Goal: Task Accomplishment & Management: Use online tool/utility

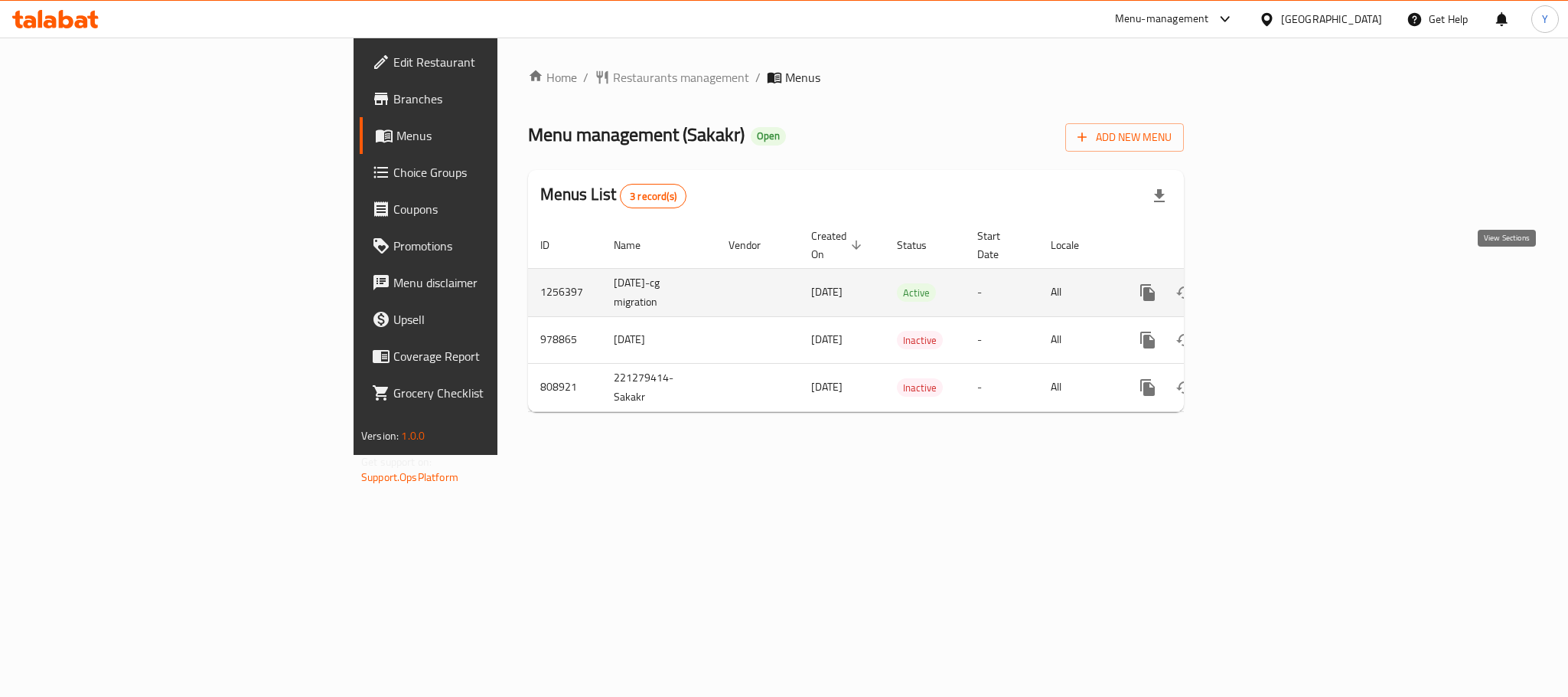
click at [1268, 283] on icon "enhanced table" at bounding box center [1258, 292] width 19 height 19
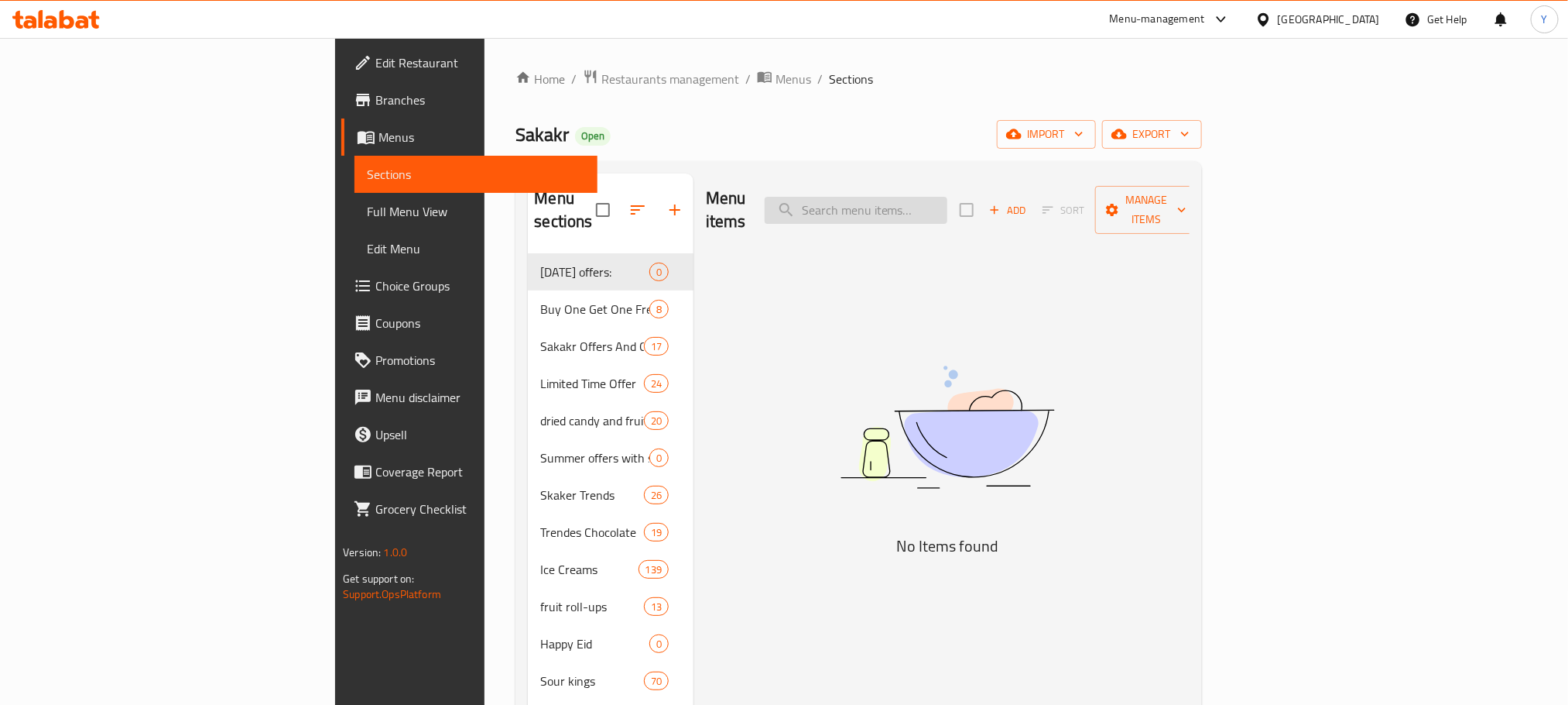
click at [943, 197] on input "search" at bounding box center [856, 210] width 183 height 27
paste input "اندومي كوري اسود"
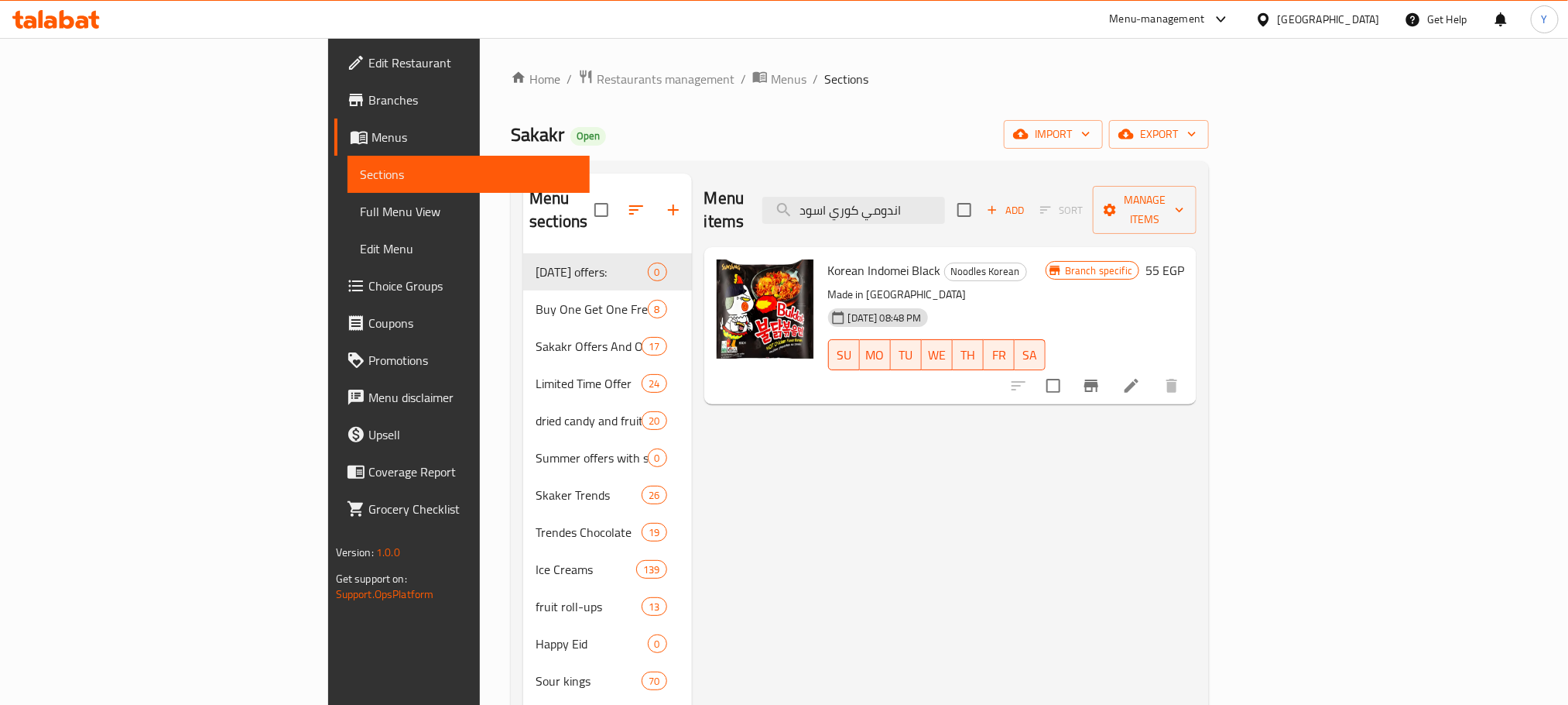
paste input "اندومي كوري هوت تشكين رامين 145 جرام"
paste input "search"
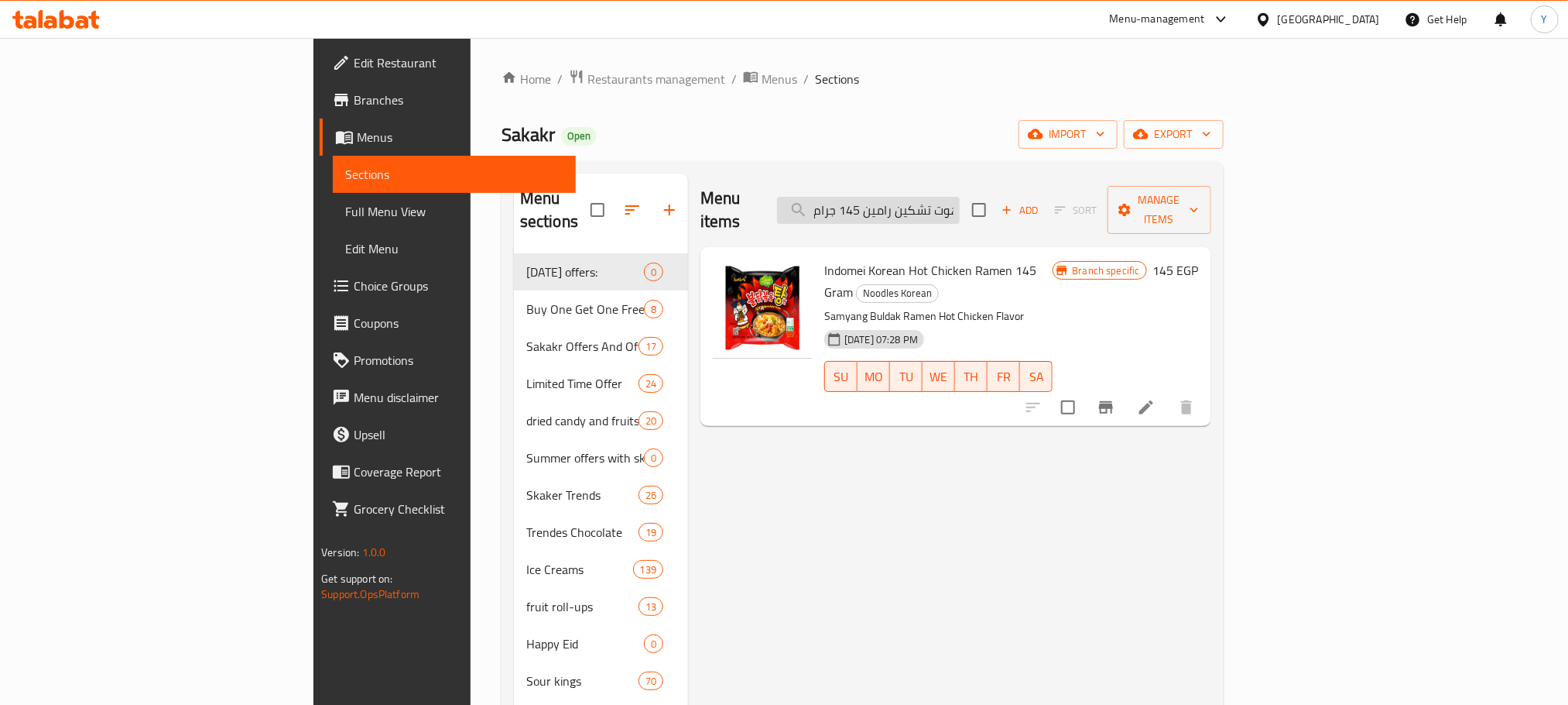
click at [959, 209] on input "اندومي كوري هوت تشكين رامين 145 جرام" at bounding box center [868, 210] width 183 height 27
paste input "بينك كاربونارا 120"
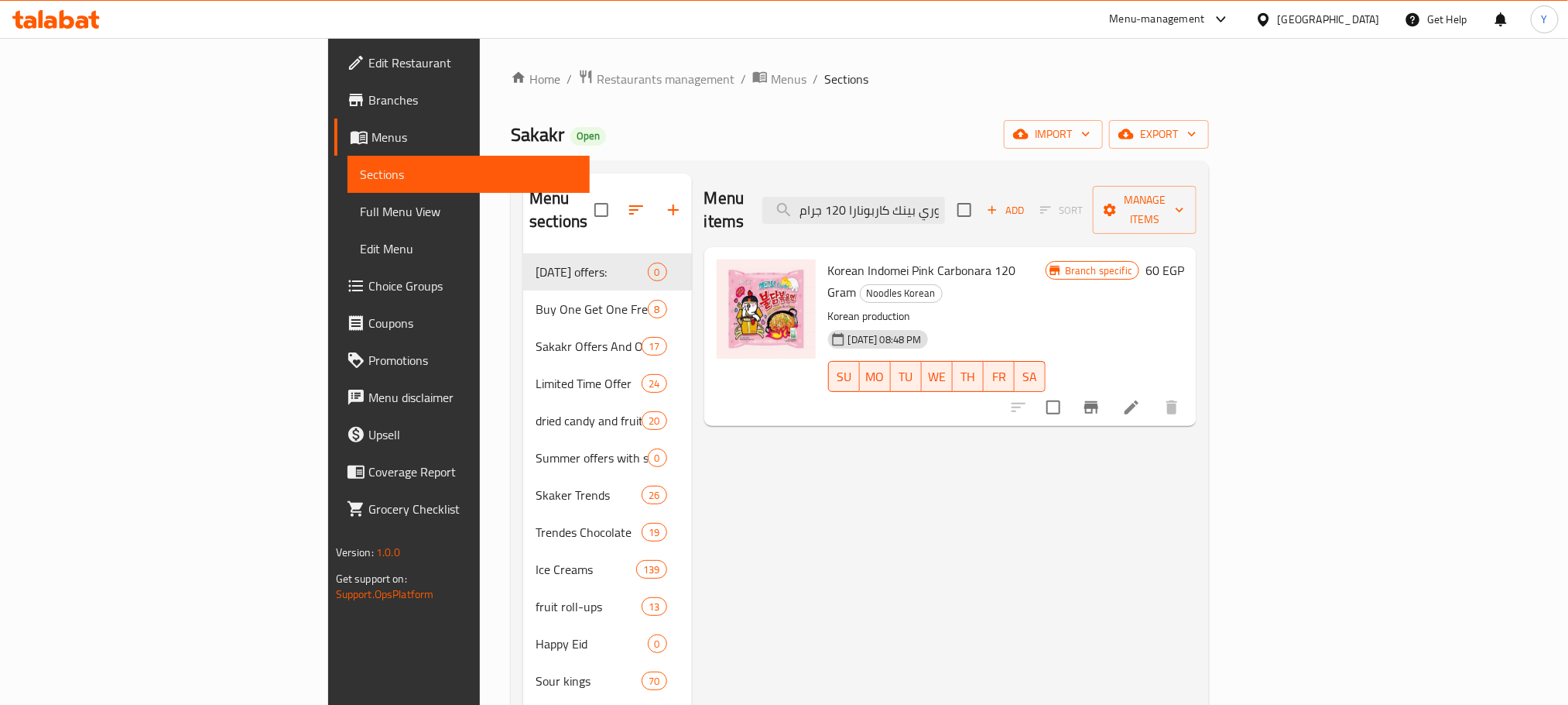
click at [1006, 177] on div "Menu items اندومي كوري بينك كاربونارا 120 جرام Add Sort Manage items" at bounding box center [951, 210] width 493 height 73
click at [945, 197] on input "اندومي كوري بينك كاربونارا 120 جرام" at bounding box center [853, 210] width 183 height 27
paste input "ا فلاينج دراجون ستروبيري كاندي 15 جم"
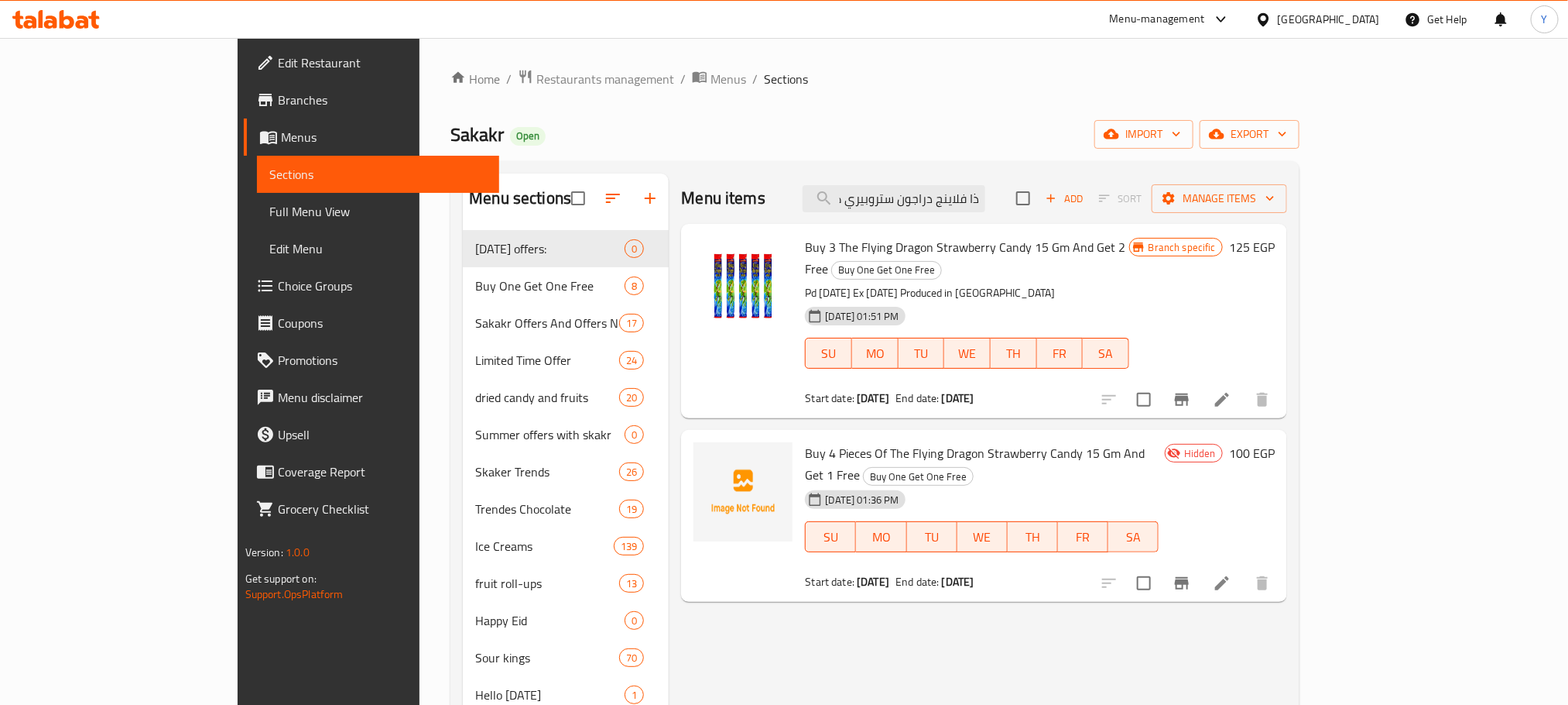
type input "ذا فلاينج دراجون ستروبيري كاندي 15 جم"
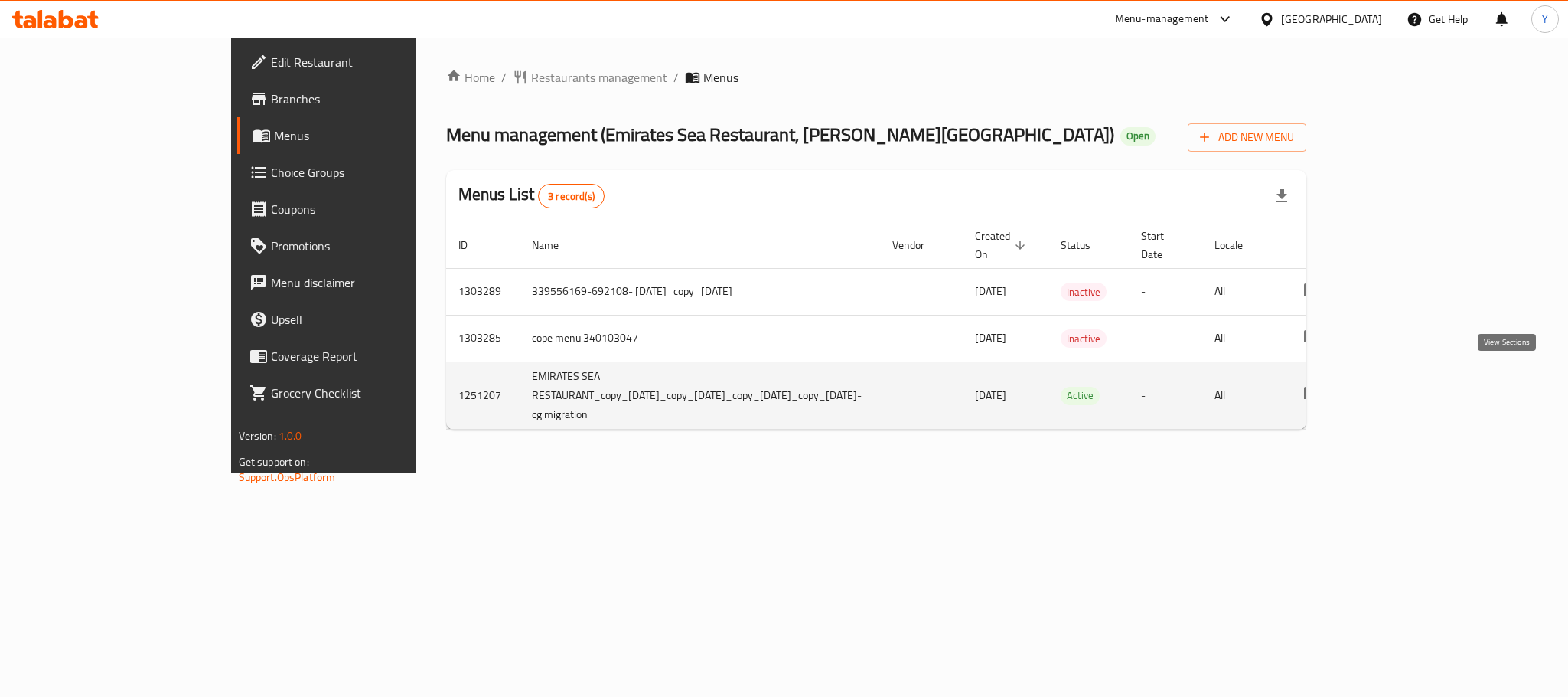
click at [1431, 386] on icon "enhanced table" at bounding box center [1422, 395] width 19 height 19
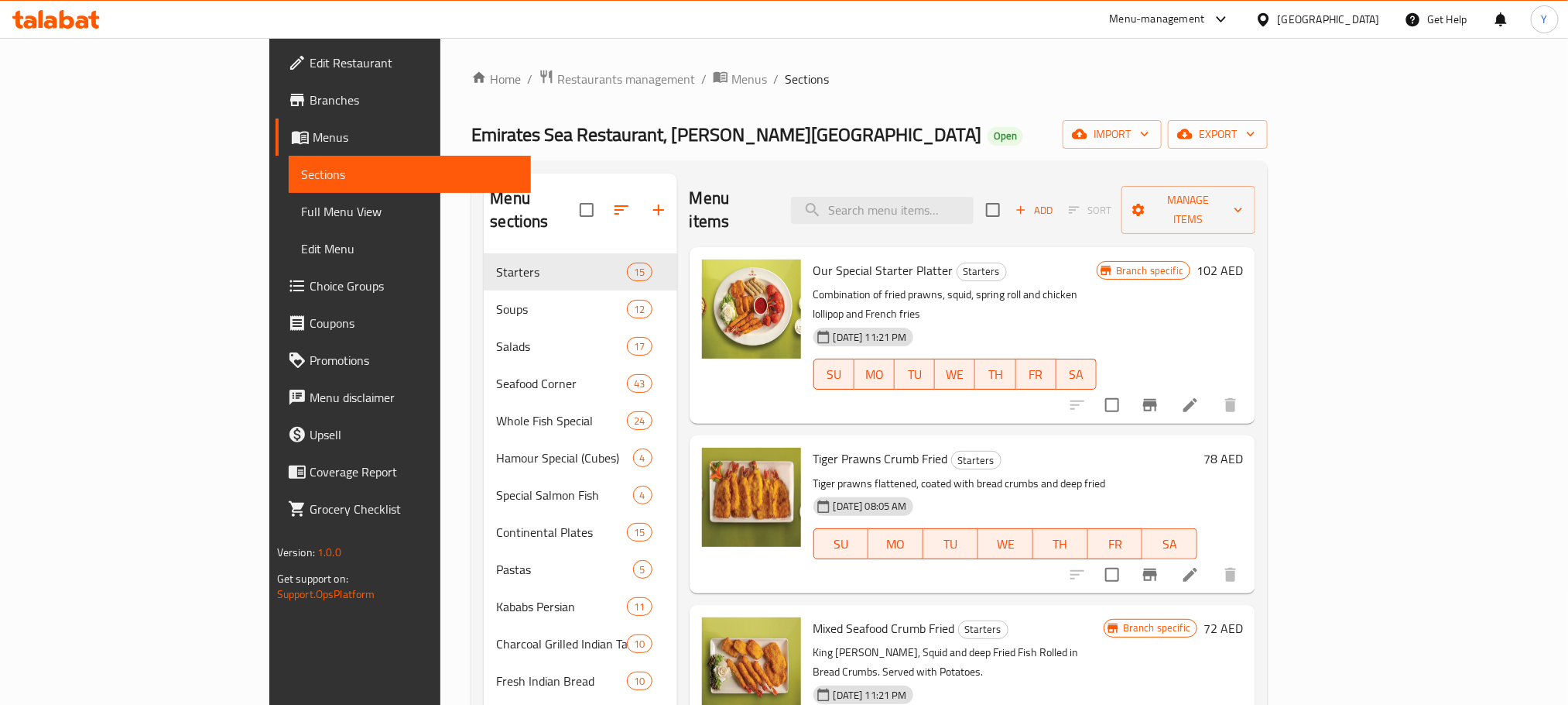
click at [1031, 217] on div "Menu items Add Sort Manage items" at bounding box center [973, 210] width 566 height 73
click at [974, 197] on input "search" at bounding box center [882, 210] width 183 height 27
paste input "LOBSTER THERMIDOR"
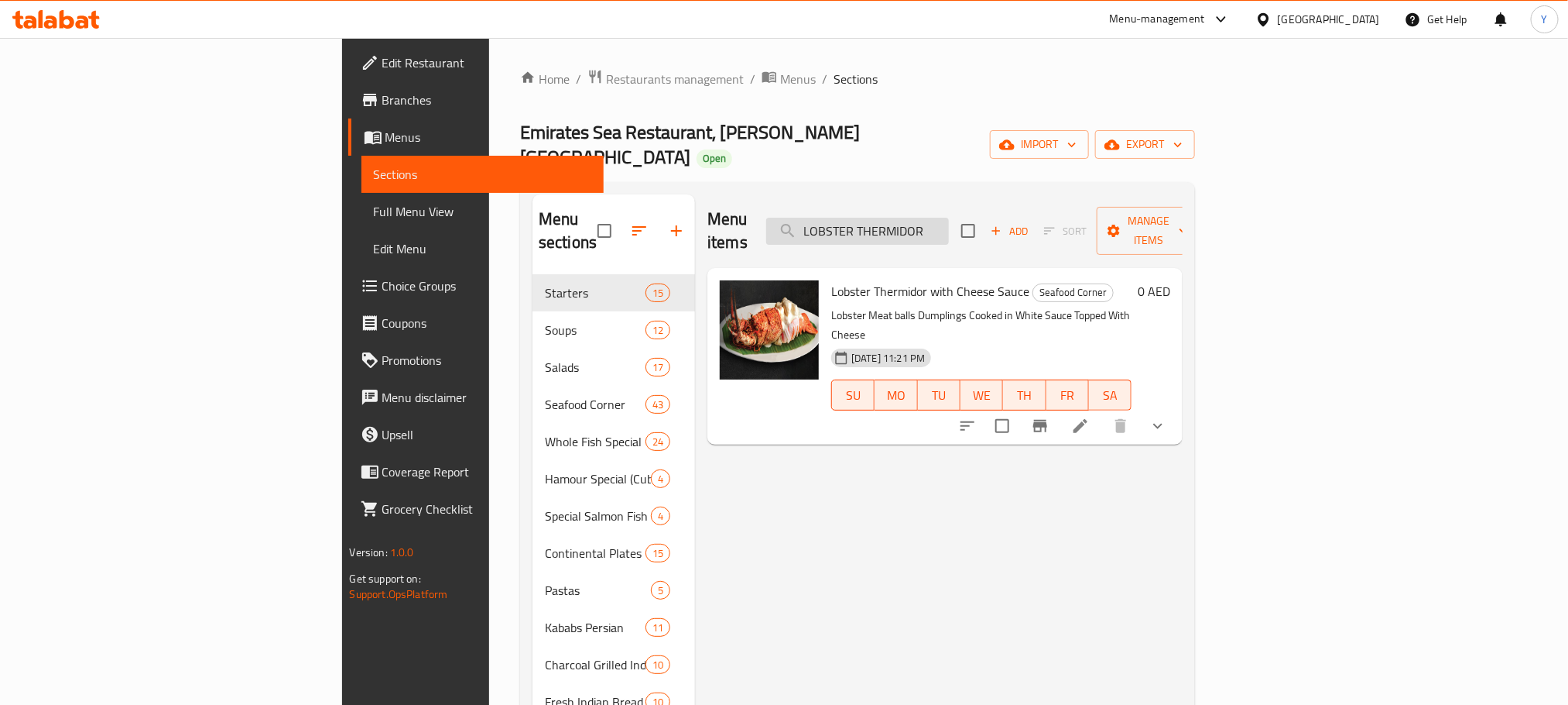
drag, startPoint x: 967, startPoint y: 183, endPoint x: 974, endPoint y: 208, distance: 26.0
click at [968, 194] on div "Menu items LOBSTER THERMIDOR Add Sort Manage items" at bounding box center [945, 231] width 475 height 73
click at [949, 218] on input "LOBSTER THERMIDOR" at bounding box center [857, 231] width 183 height 27
paste input "KING PRAWNS IN PEANUT BUTTER SAUCE"
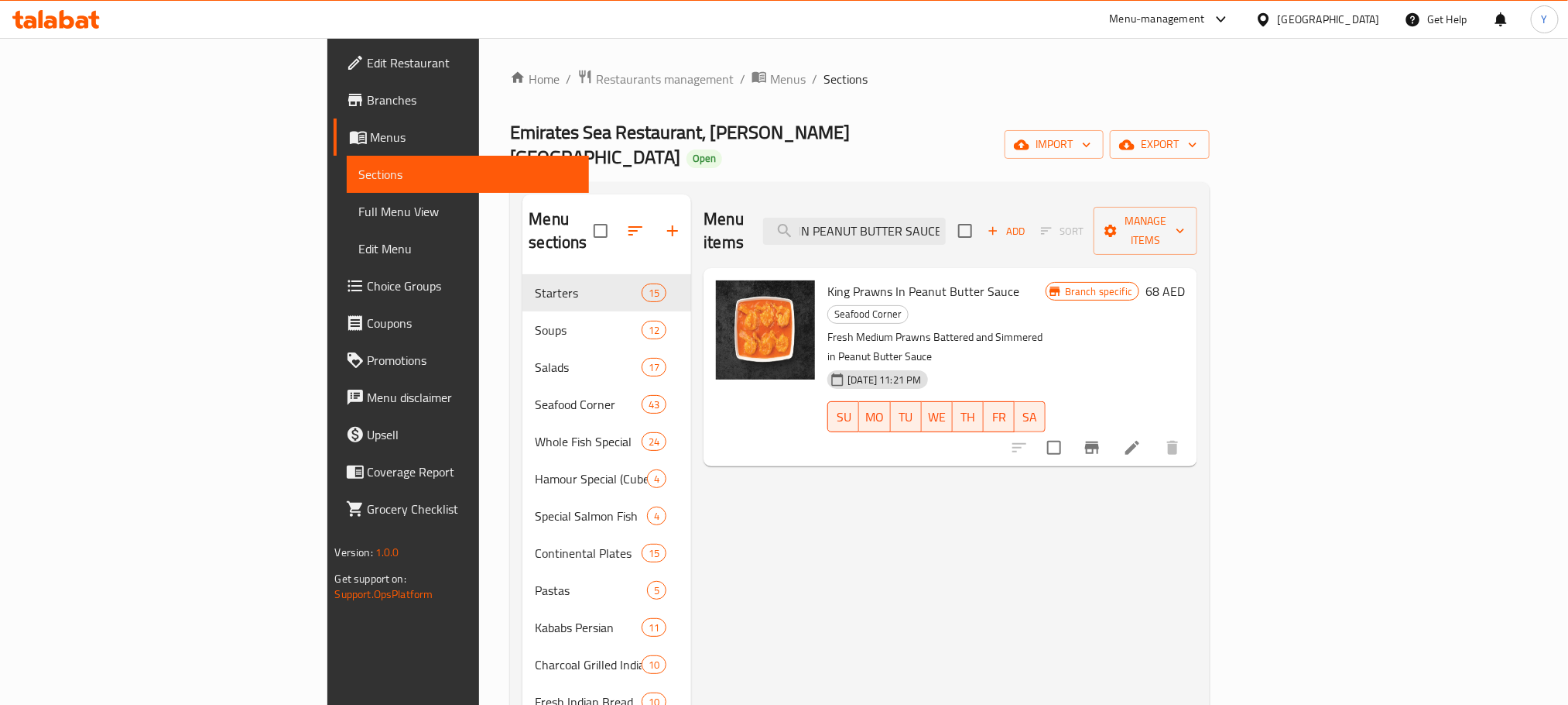
type input "KING PRAWNS IN PEANUT BUTTER SAUCE"
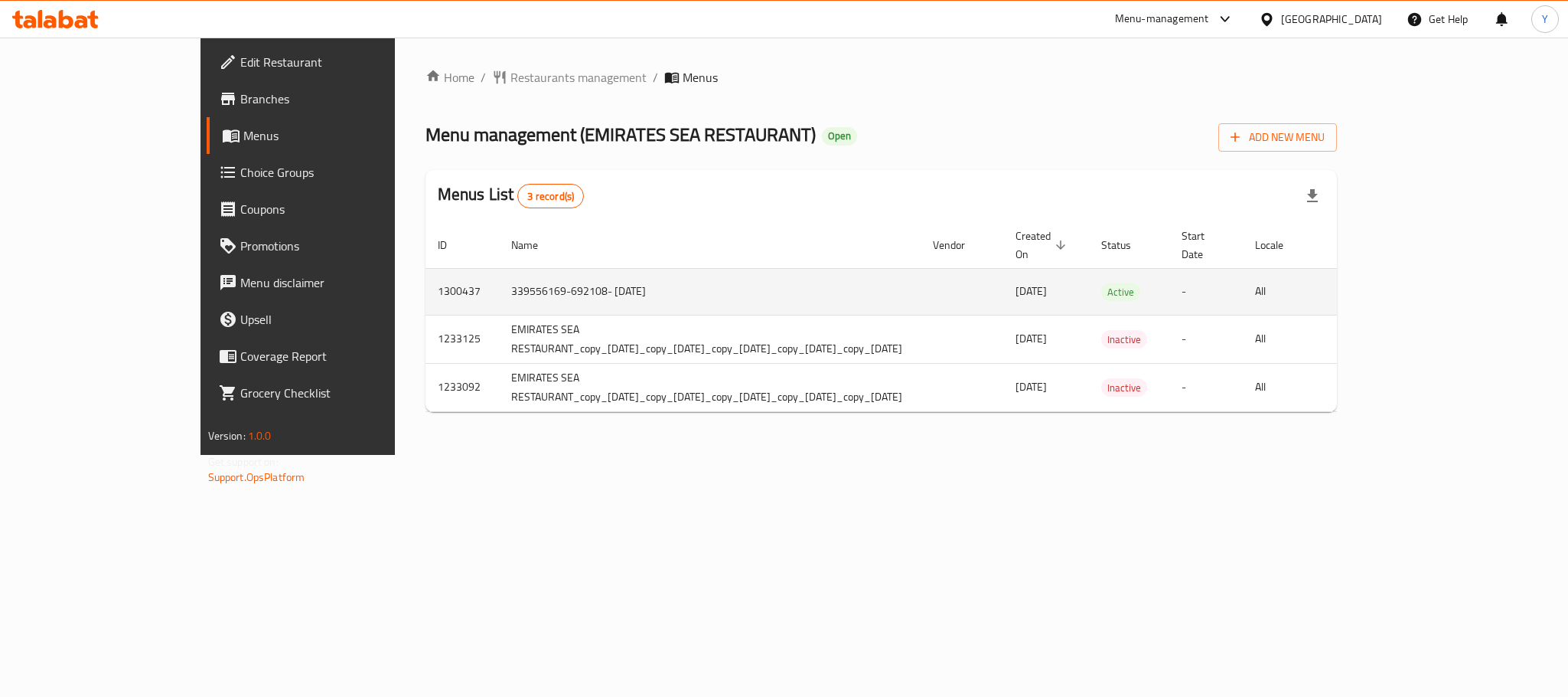
click at [1472, 283] on icon "enhanced table" at bounding box center [1462, 292] width 19 height 19
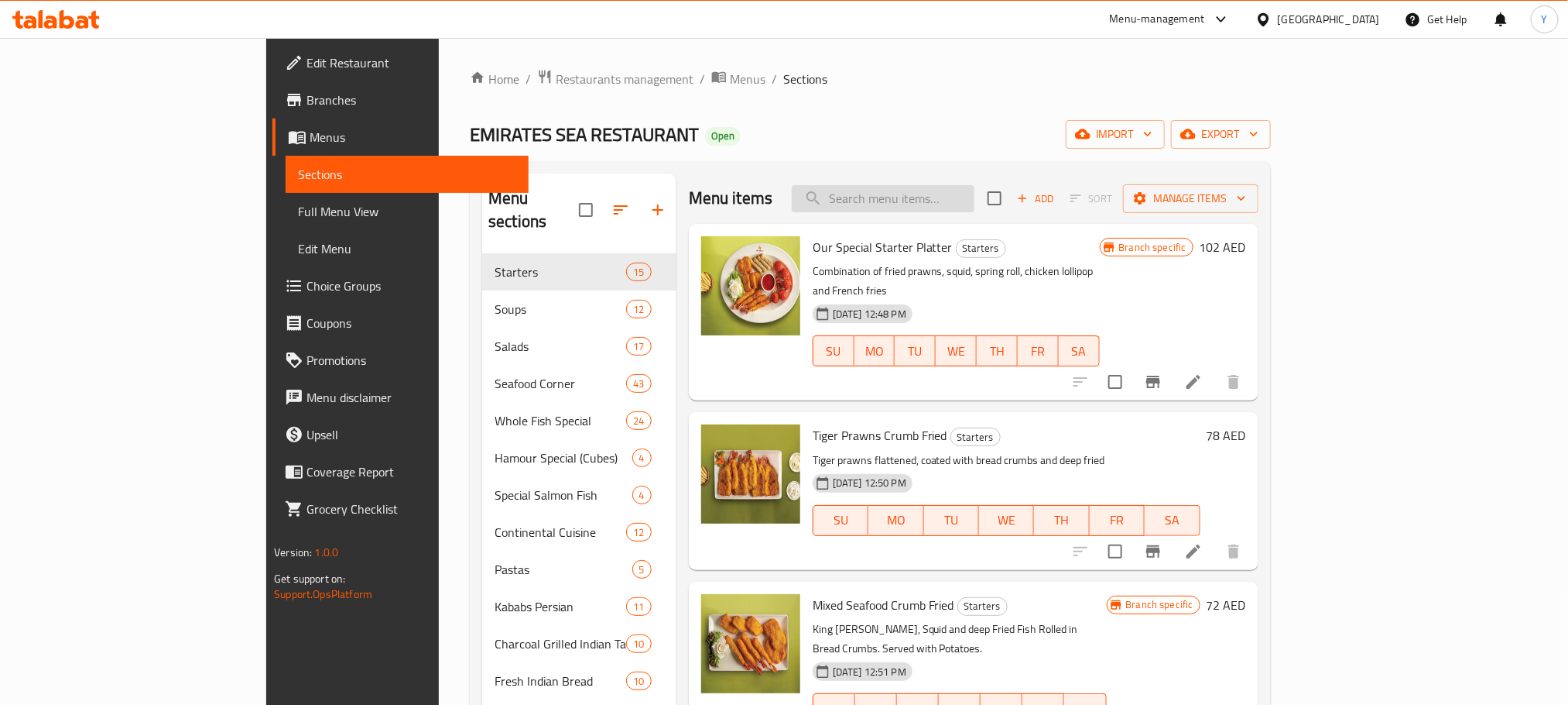
click at [975, 186] on input "search" at bounding box center [883, 198] width 183 height 27
paste input "Lobster Thermidor"
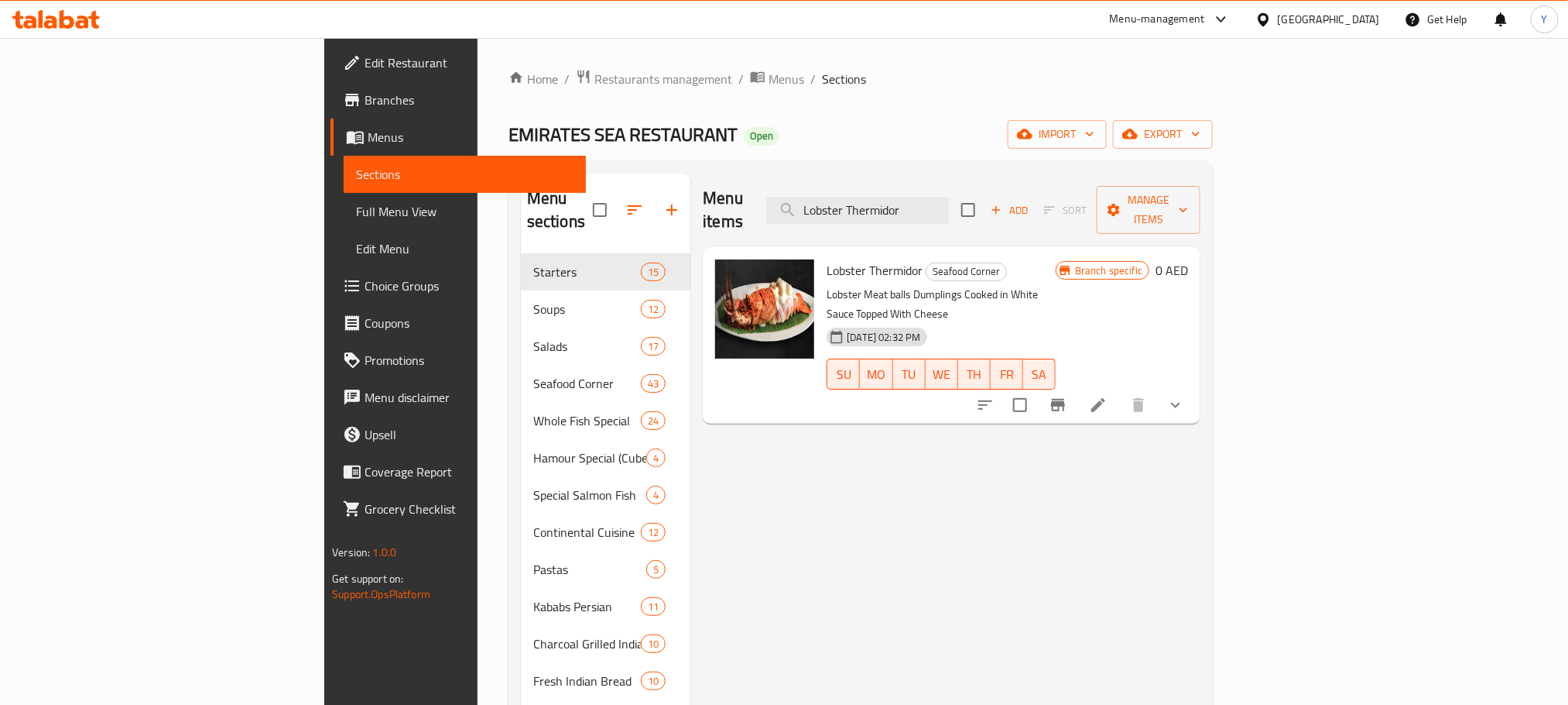
type input "Lobster Thermidor"
click at [1181, 403] on icon "show more" at bounding box center [1175, 405] width 9 height 5
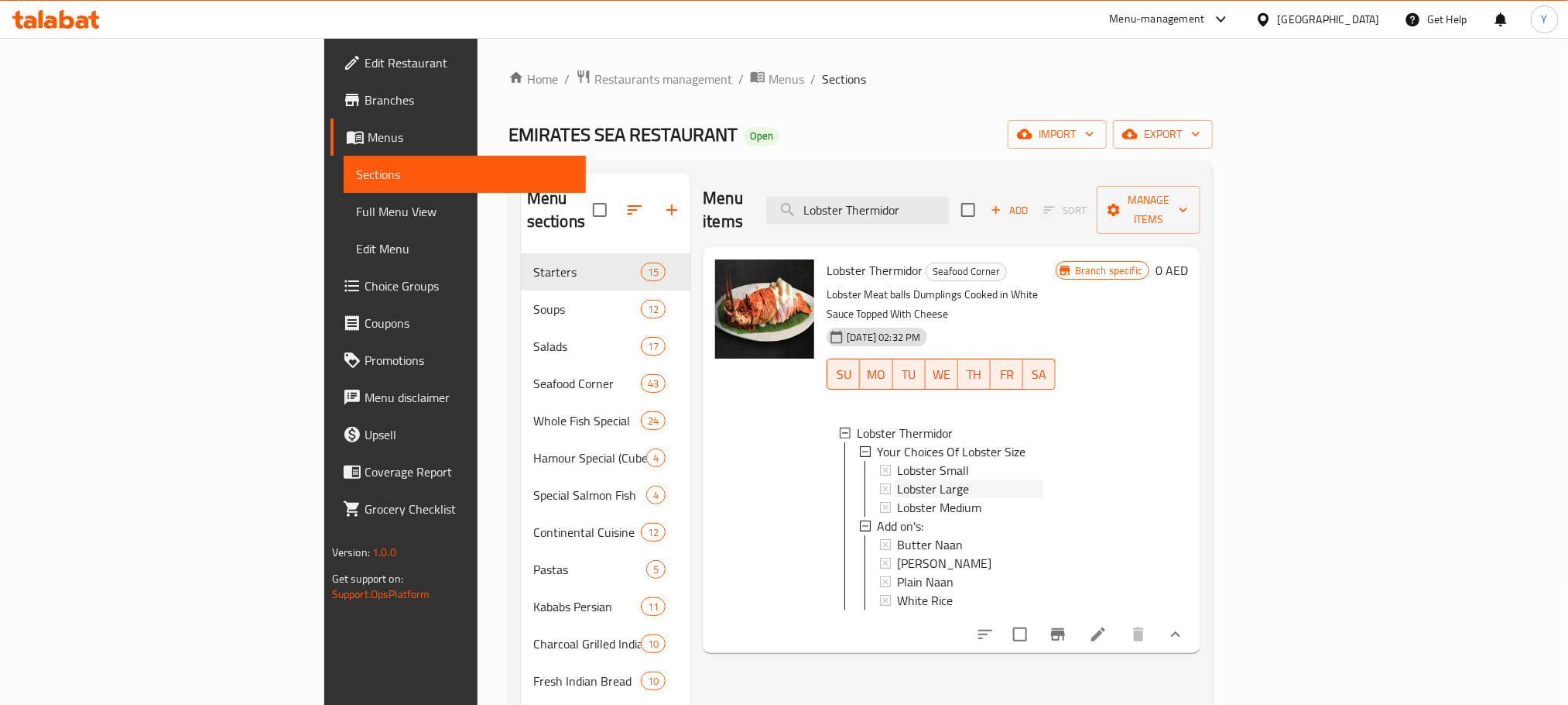
click at [934, 479] on div "Lobster Large" at bounding box center [970, 488] width 147 height 19
click at [897, 498] on span "Lobster Medium" at bounding box center [938, 507] width 84 height 19
click at [897, 460] on span "Lobster Small" at bounding box center [932, 469] width 72 height 19
click at [1077, 616] on button "Branch-specific-item" at bounding box center [1058, 635] width 38 height 38
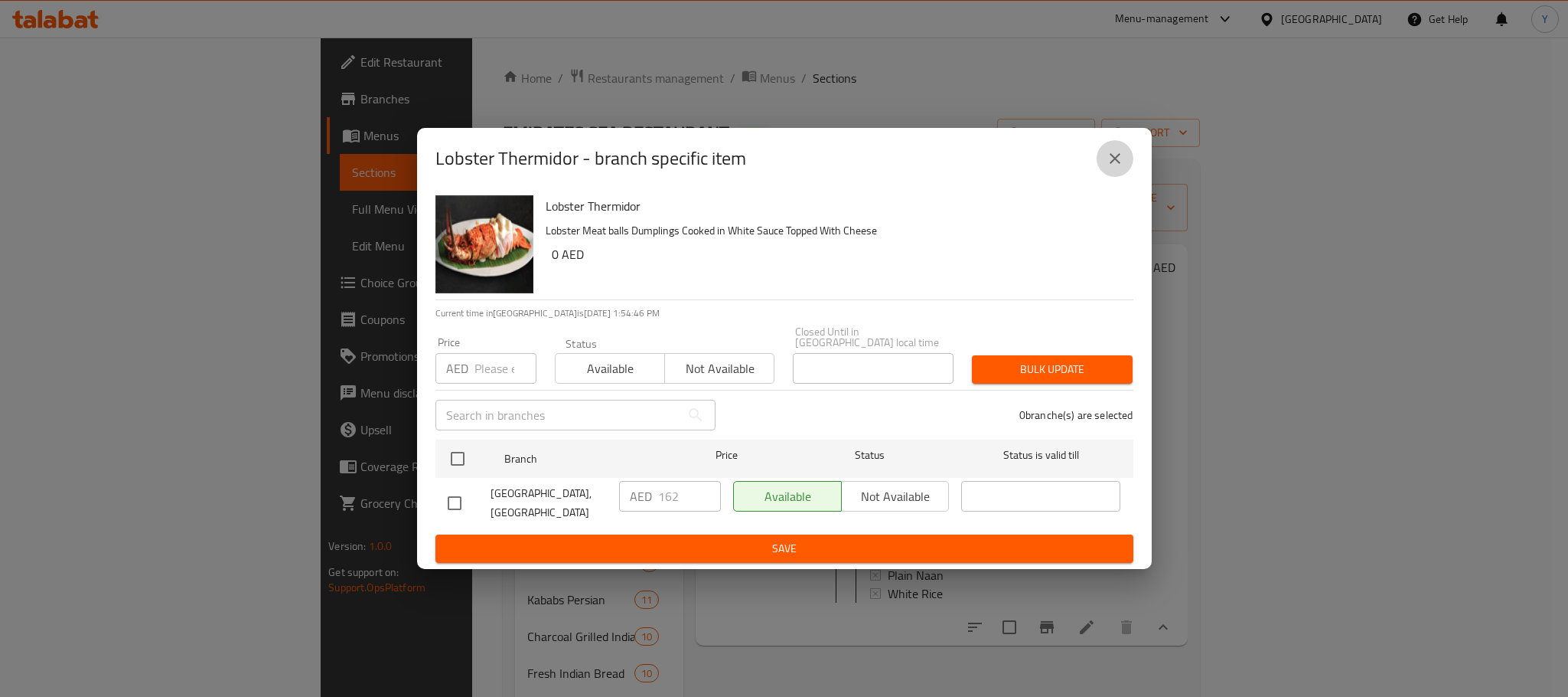
click at [1121, 150] on icon "close" at bounding box center [1115, 158] width 19 height 19
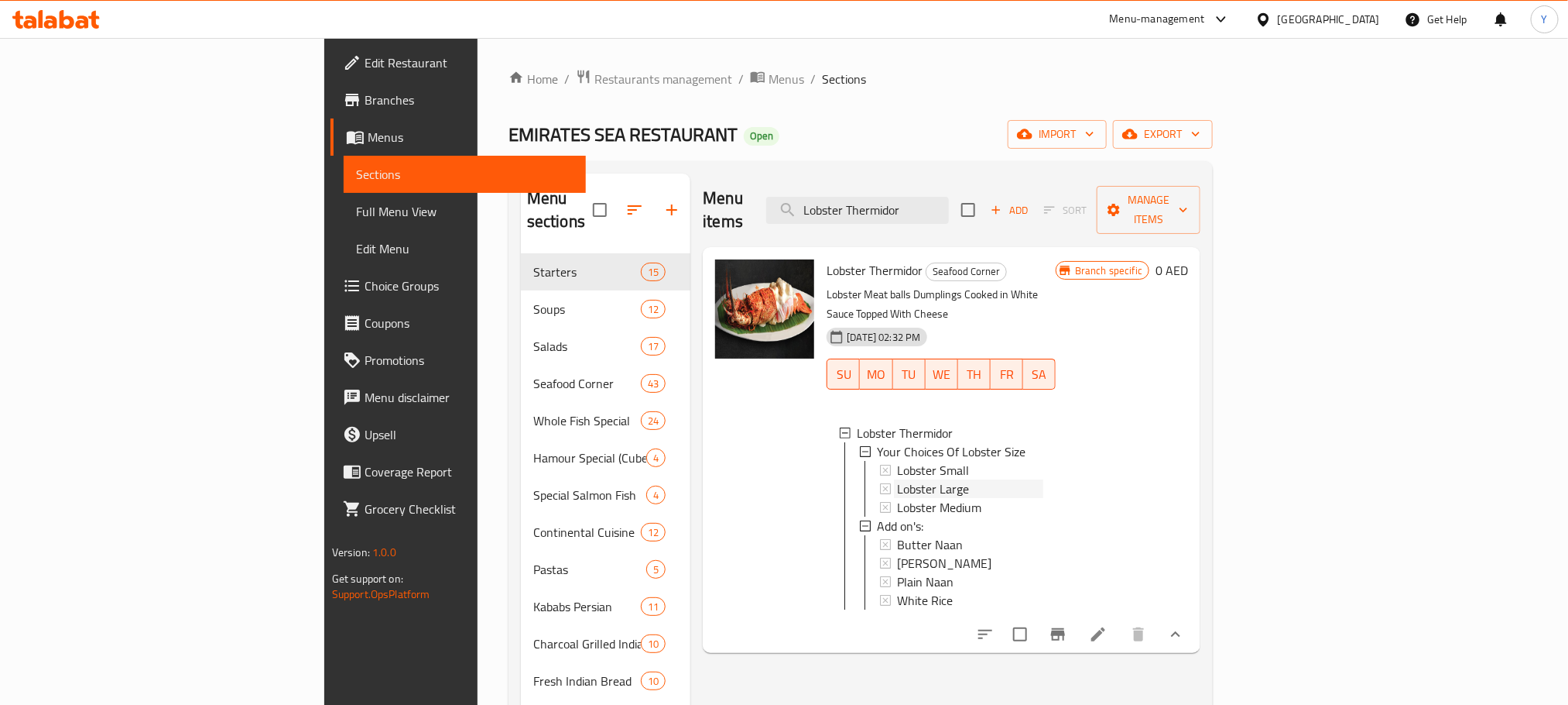
click at [897, 479] on span "Lobster Large" at bounding box center [932, 488] width 72 height 19
click at [897, 498] on span "Lobster Medium" at bounding box center [938, 507] width 84 height 19
click at [949, 197] on input "Lobster Thermidor" at bounding box center [857, 210] width 183 height 27
paste input "OBSTER THERMIDOR"
type input "LOBSTER THERMIDOR"
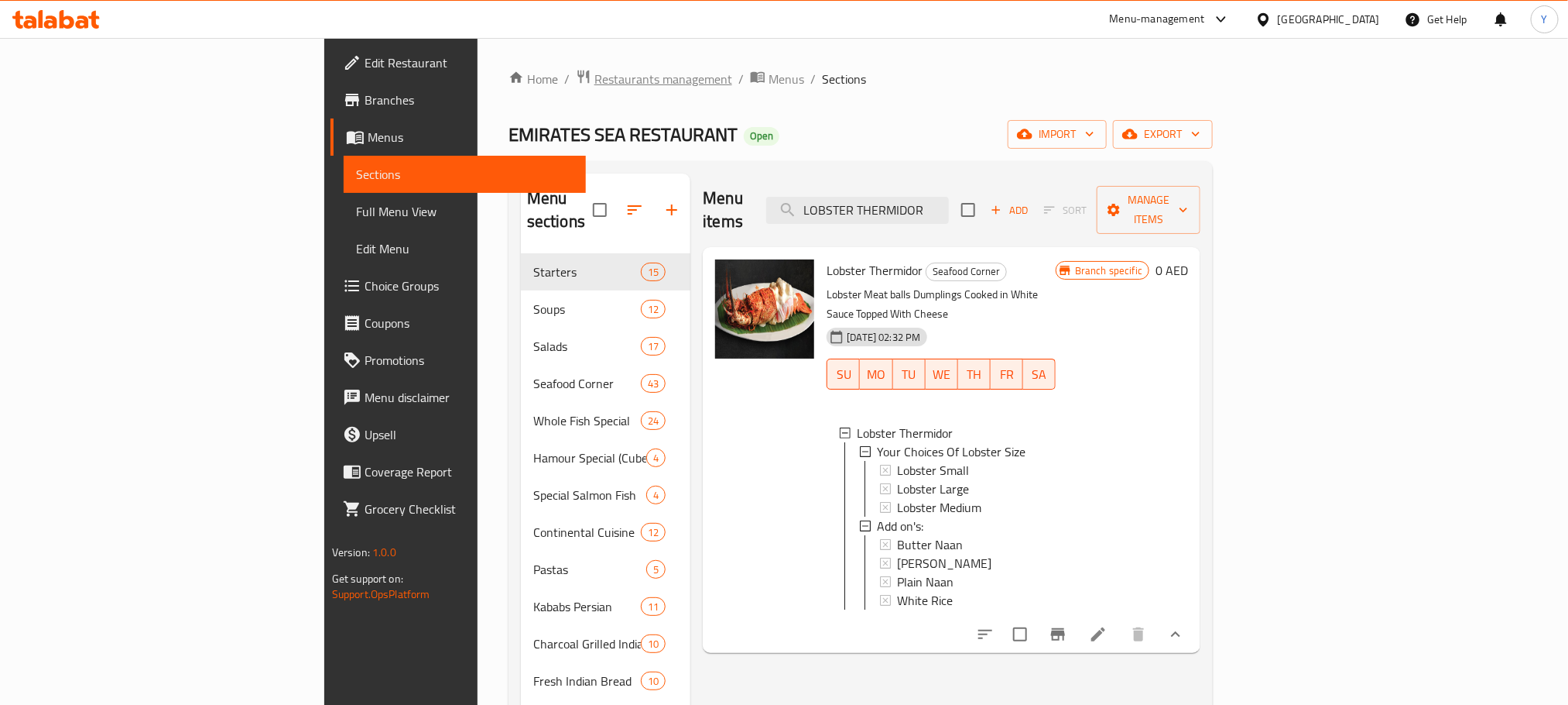
click at [595, 82] on span "Restaurants management" at bounding box center [663, 78] width 138 height 19
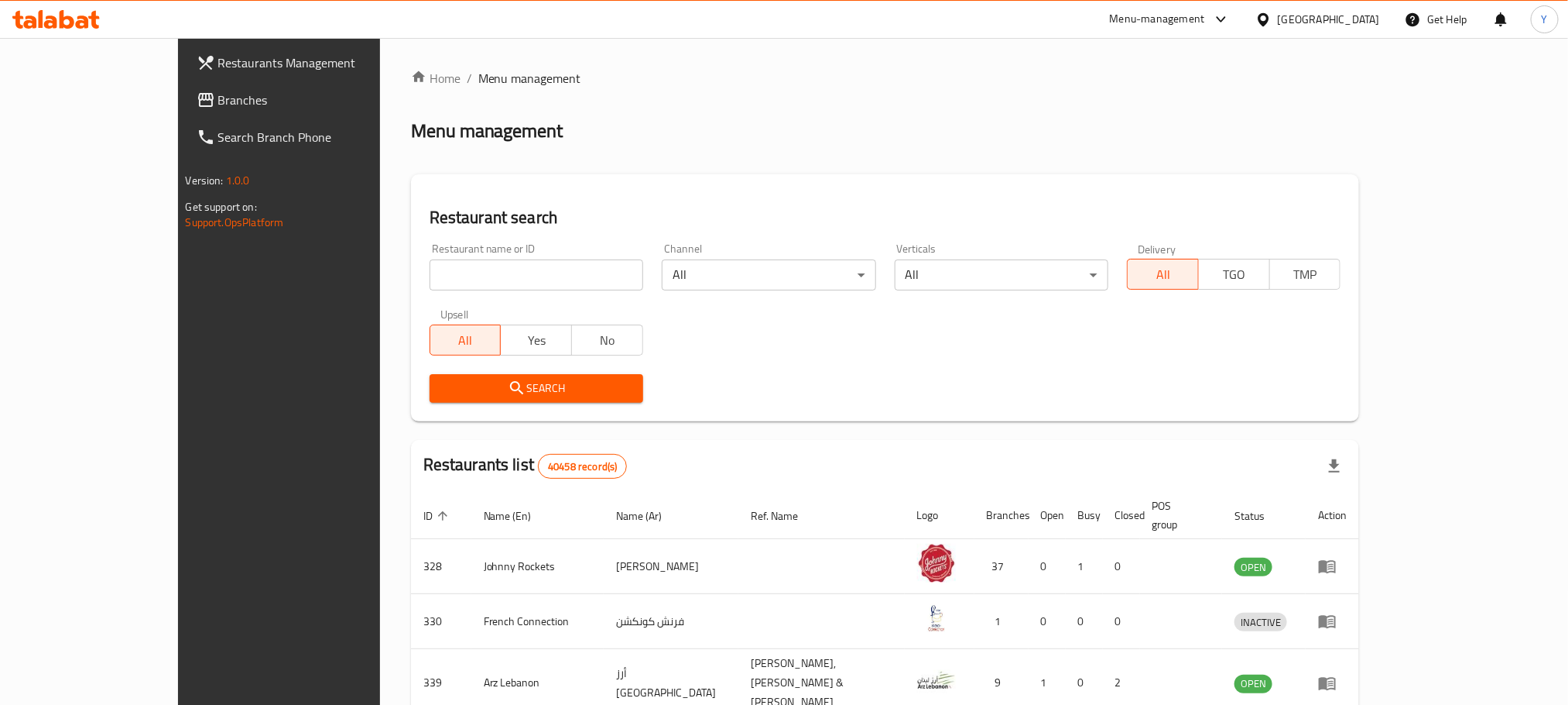
click at [432, 305] on div "Upsell All Yes No" at bounding box center [537, 333] width 233 height 65
click at [442, 276] on input "search" at bounding box center [537, 274] width 214 height 31
paste input "686376"
type input "686376"
click button "Search" at bounding box center [537, 388] width 214 height 29
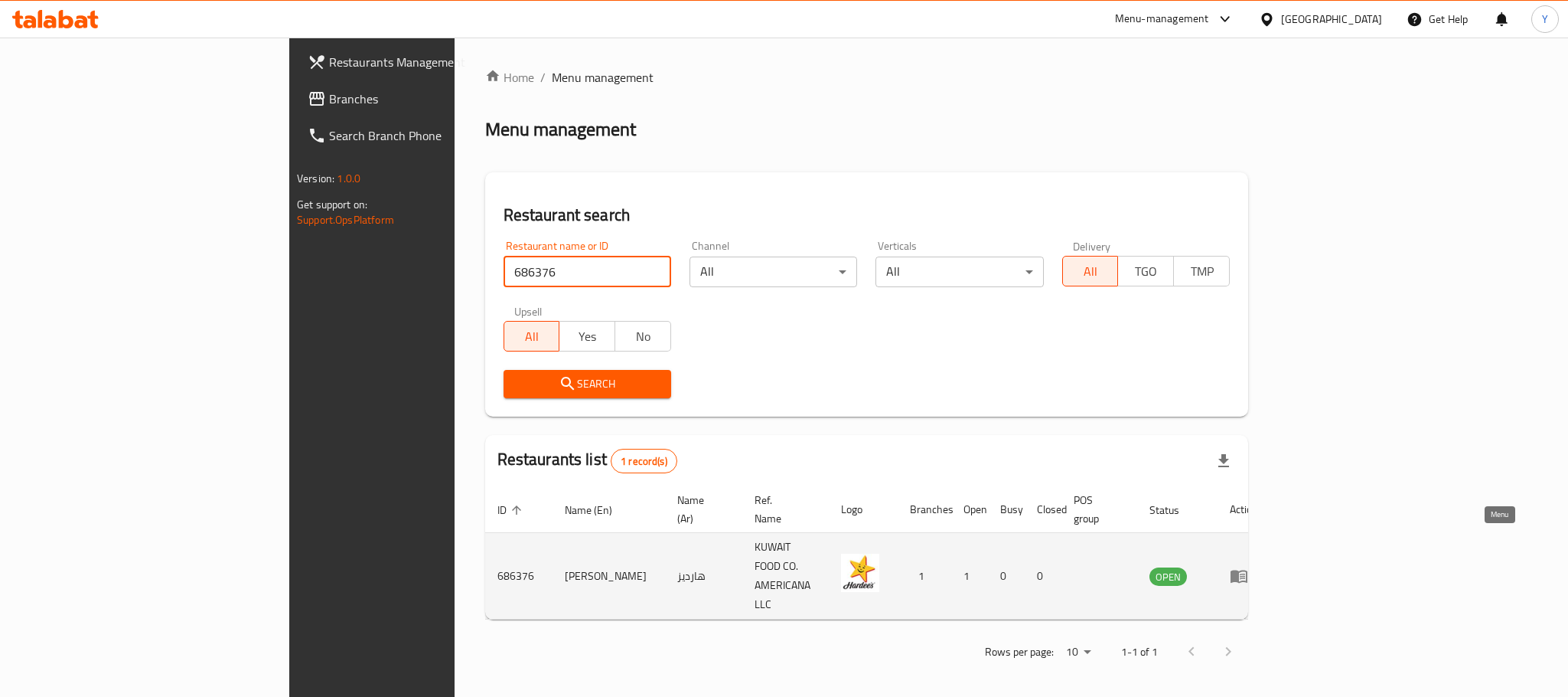
click at [1259, 567] on link "enhanced table" at bounding box center [1244, 576] width 28 height 19
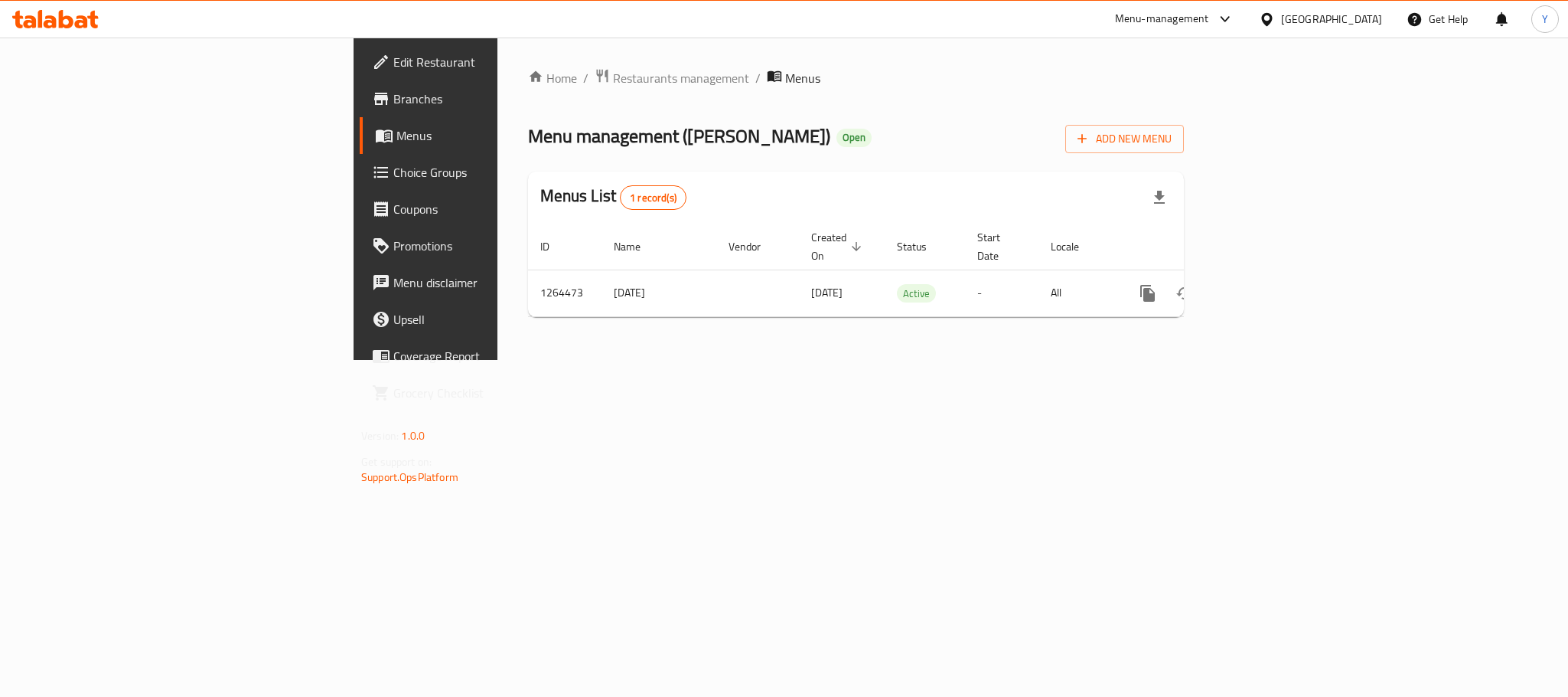
click at [374, 97] on icon at bounding box center [381, 99] width 14 height 13
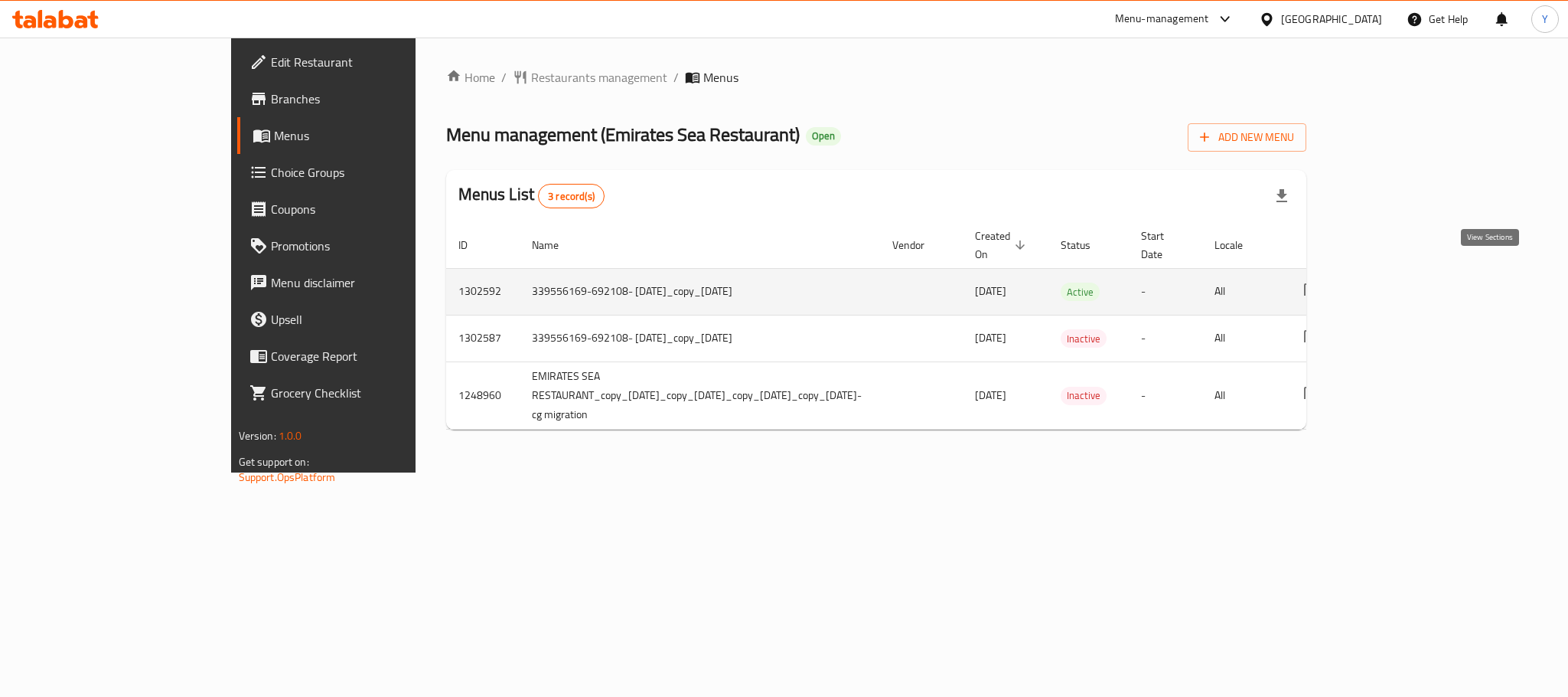
click at [1431, 283] on icon "enhanced table" at bounding box center [1422, 292] width 19 height 19
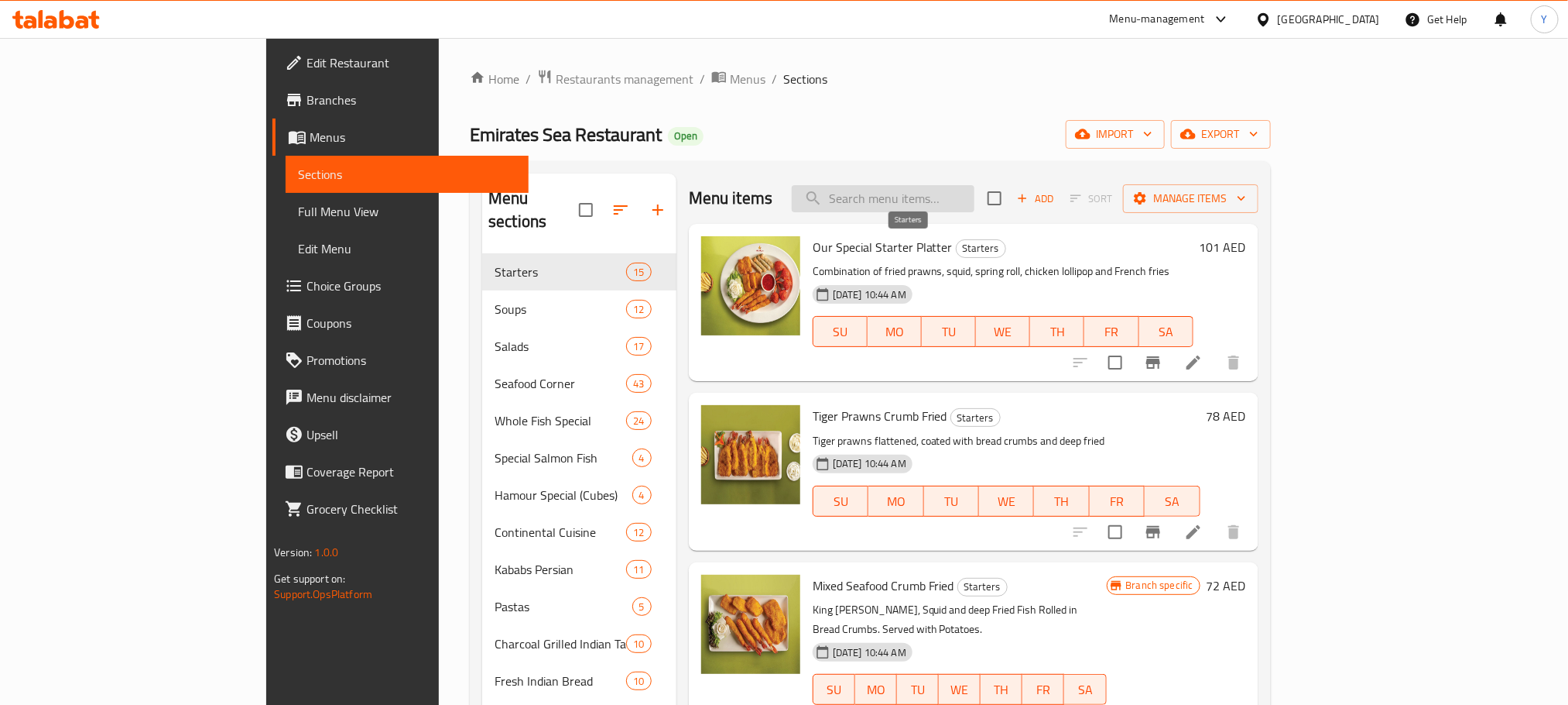
drag, startPoint x: 974, startPoint y: 135, endPoint x: 959, endPoint y: 201, distance: 67.7
click at [974, 137] on div "Emirates Sea Restaurant Open import export" at bounding box center [870, 134] width 801 height 29
click at [959, 201] on input "search" at bounding box center [883, 198] width 183 height 27
paste input "LOBSTER THERMIDOR"
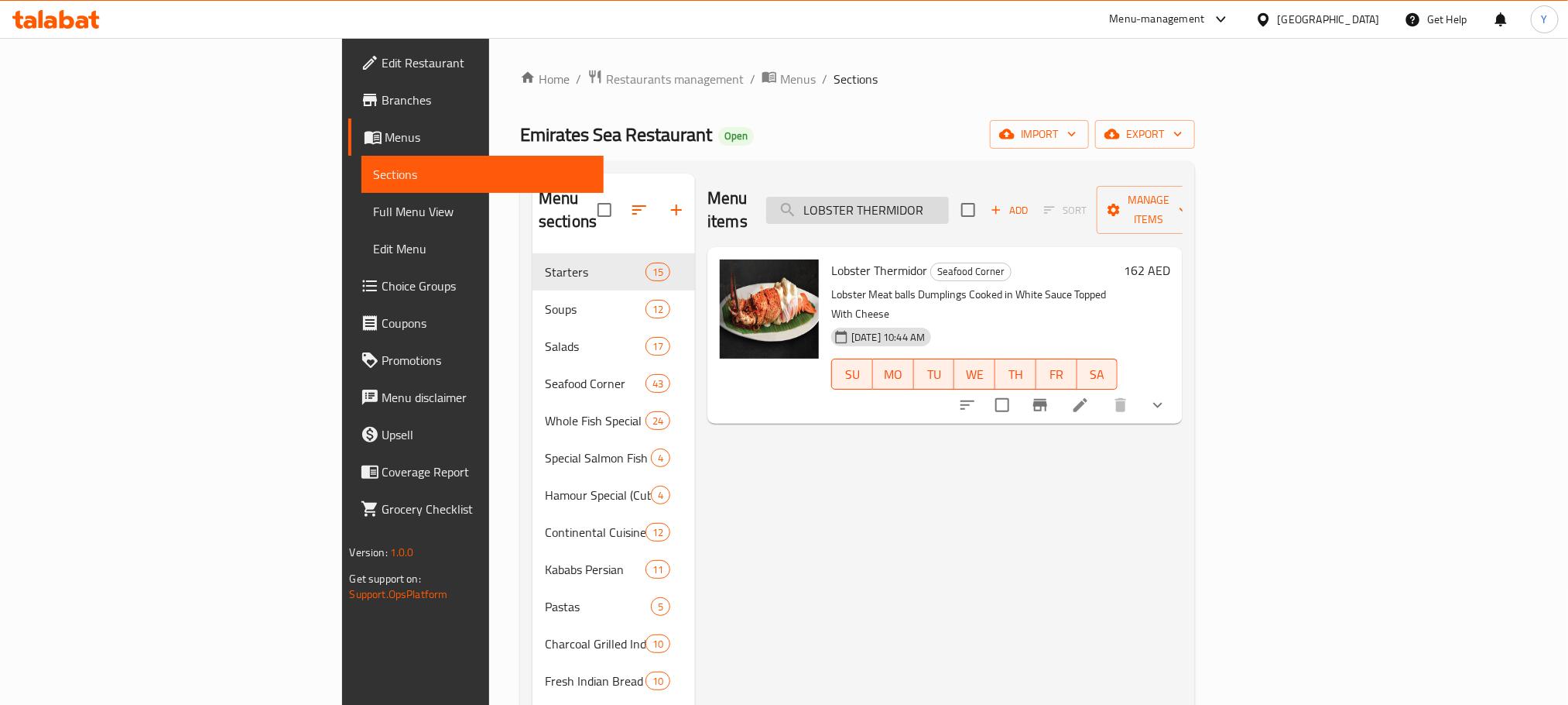
click at [949, 204] on input "LOBSTER THERMIDOR" at bounding box center [857, 210] width 183 height 27
paste input "KING PRAWNS IN PEANUT BUTTER SAUCE"
type input "KING PRAWNS IN PEANUT BUTTER SAUCE"
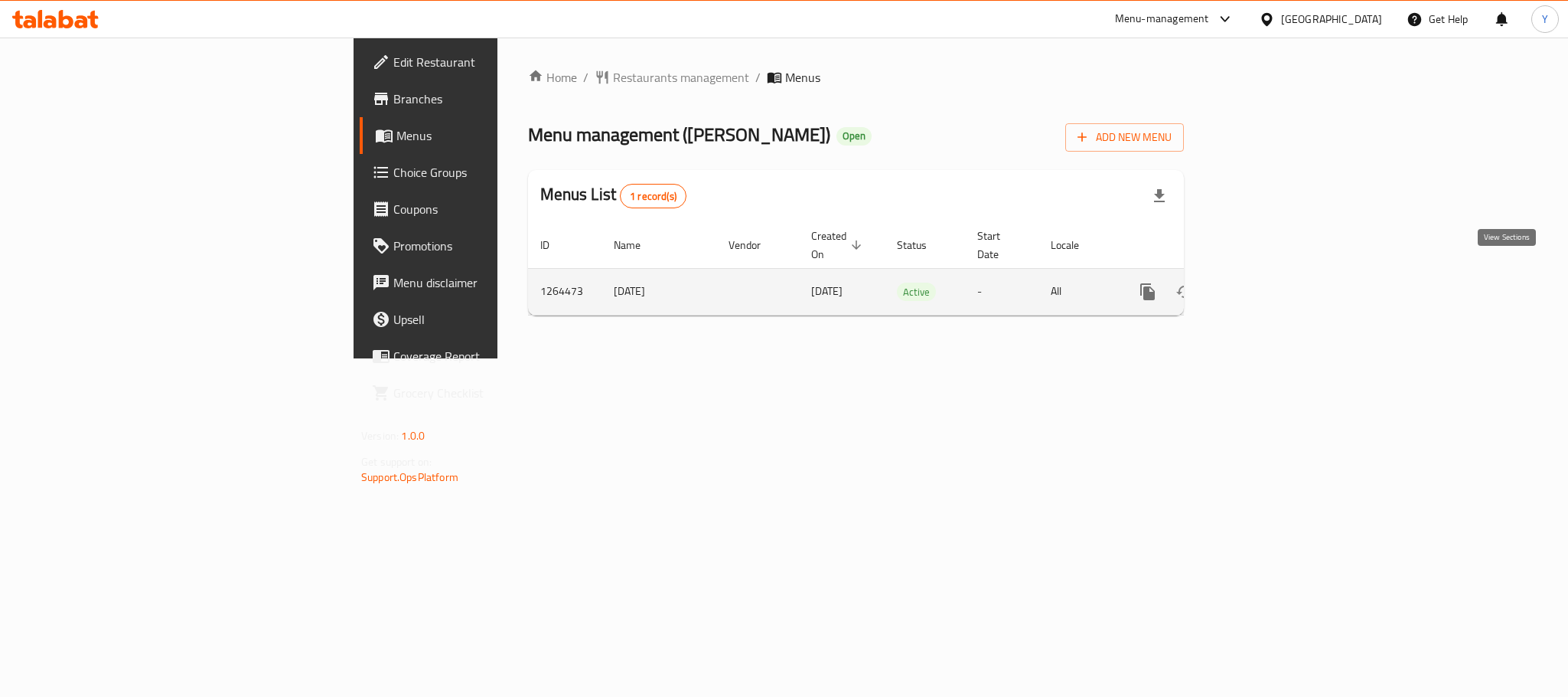
click at [1268, 283] on icon "enhanced table" at bounding box center [1258, 292] width 19 height 19
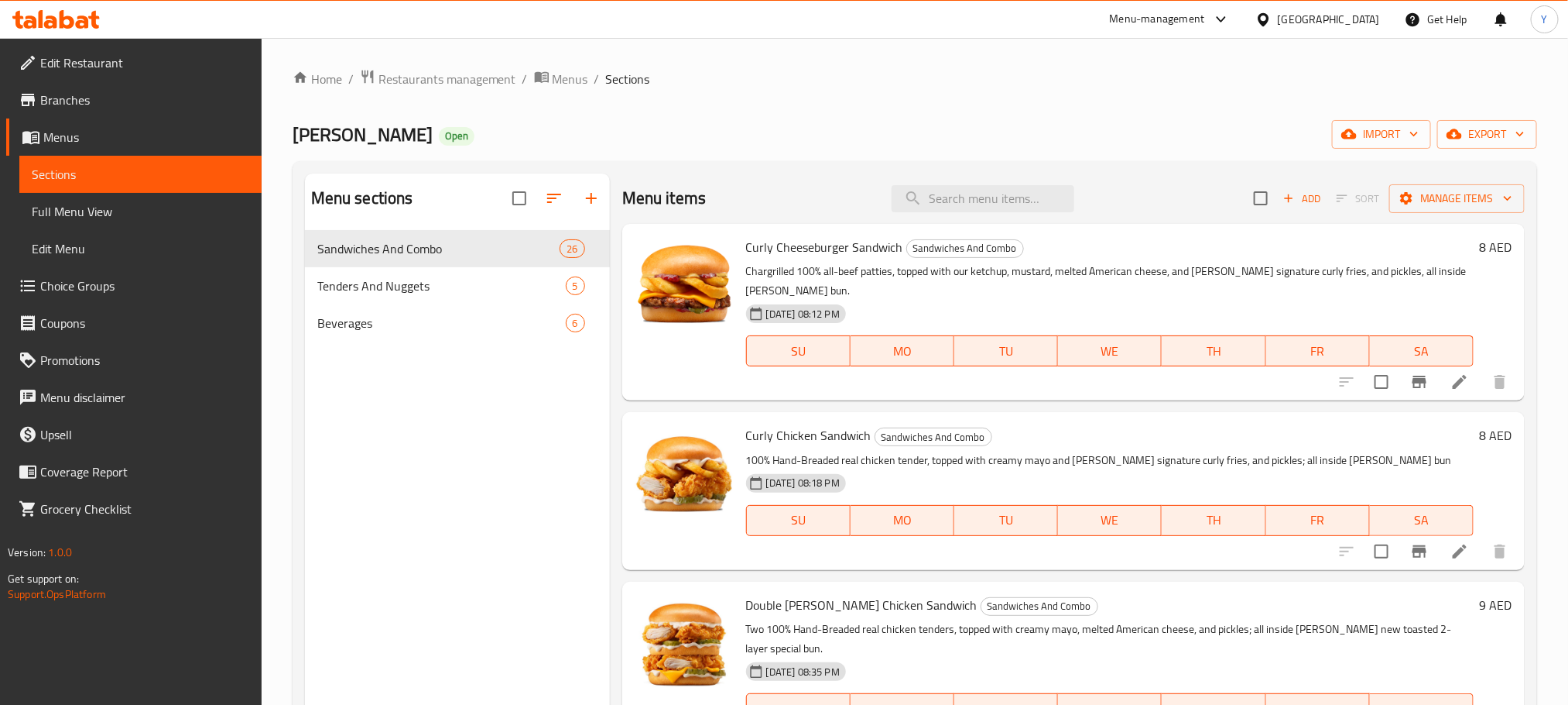
click at [986, 219] on div "Menu items Add Sort Manage items" at bounding box center [1074, 198] width 903 height 50
click at [987, 209] on input "search" at bounding box center [983, 198] width 183 height 27
paste input "Veggie Star Sandwich"
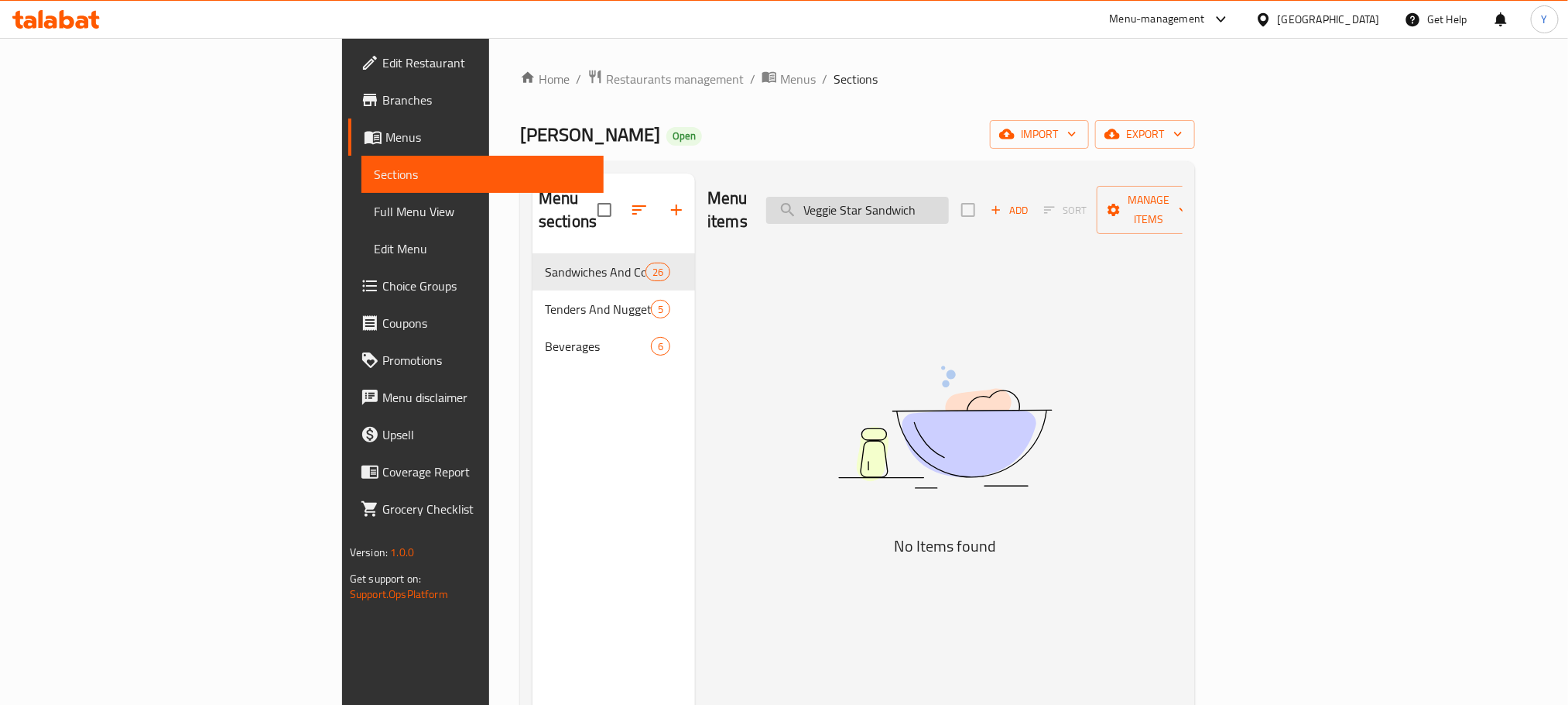
click at [949, 200] on input "Veggie Star Sandwich" at bounding box center [857, 210] width 183 height 27
drag, startPoint x: 973, startPoint y: 200, endPoint x: 1351, endPoint y: 226, distance: 378.9
click at [1183, 226] on div "Menu items Veggie Star Sandwich Add Sort Manage items No Items found" at bounding box center [938, 526] width 488 height 705
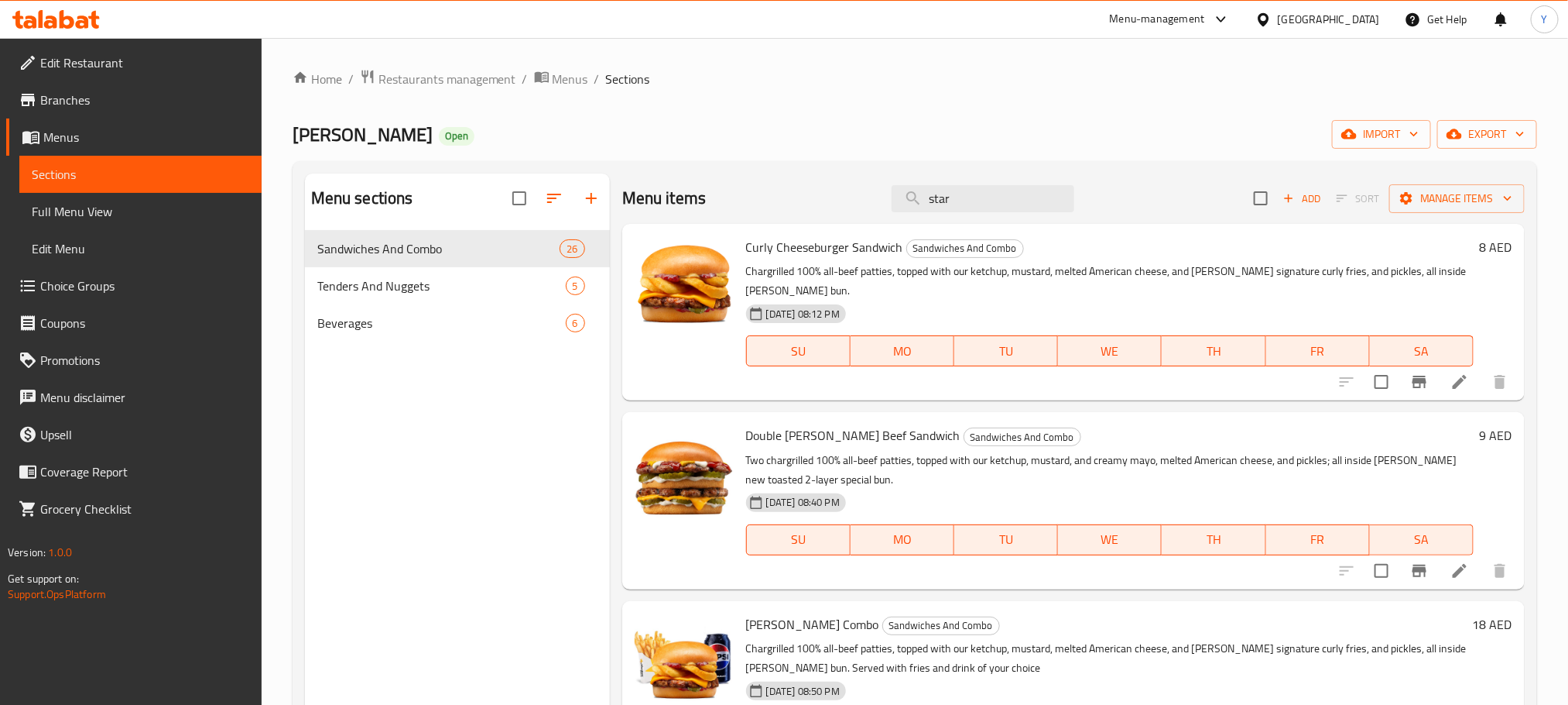
paste input "Veggie Star Sandwich"
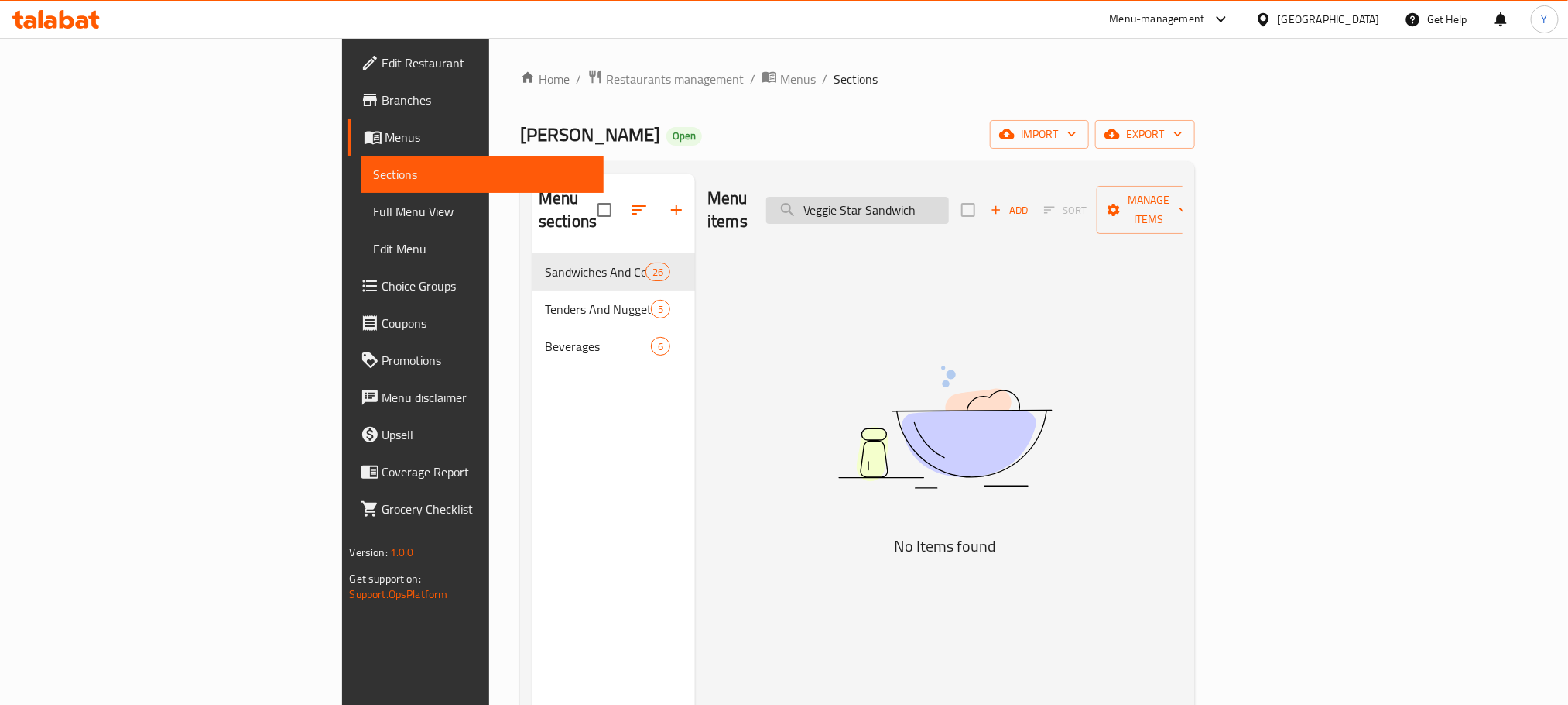
click at [949, 200] on input "Veggie Star Sandwich" at bounding box center [857, 210] width 183 height 27
drag, startPoint x: 974, startPoint y: 200, endPoint x: 1129, endPoint y: 205, distance: 155.1
click at [1129, 205] on div "Menu items Veggie Star Sandwich Add Sort Manage items" at bounding box center [945, 210] width 475 height 73
paste input "Wraptor sandwich Original"
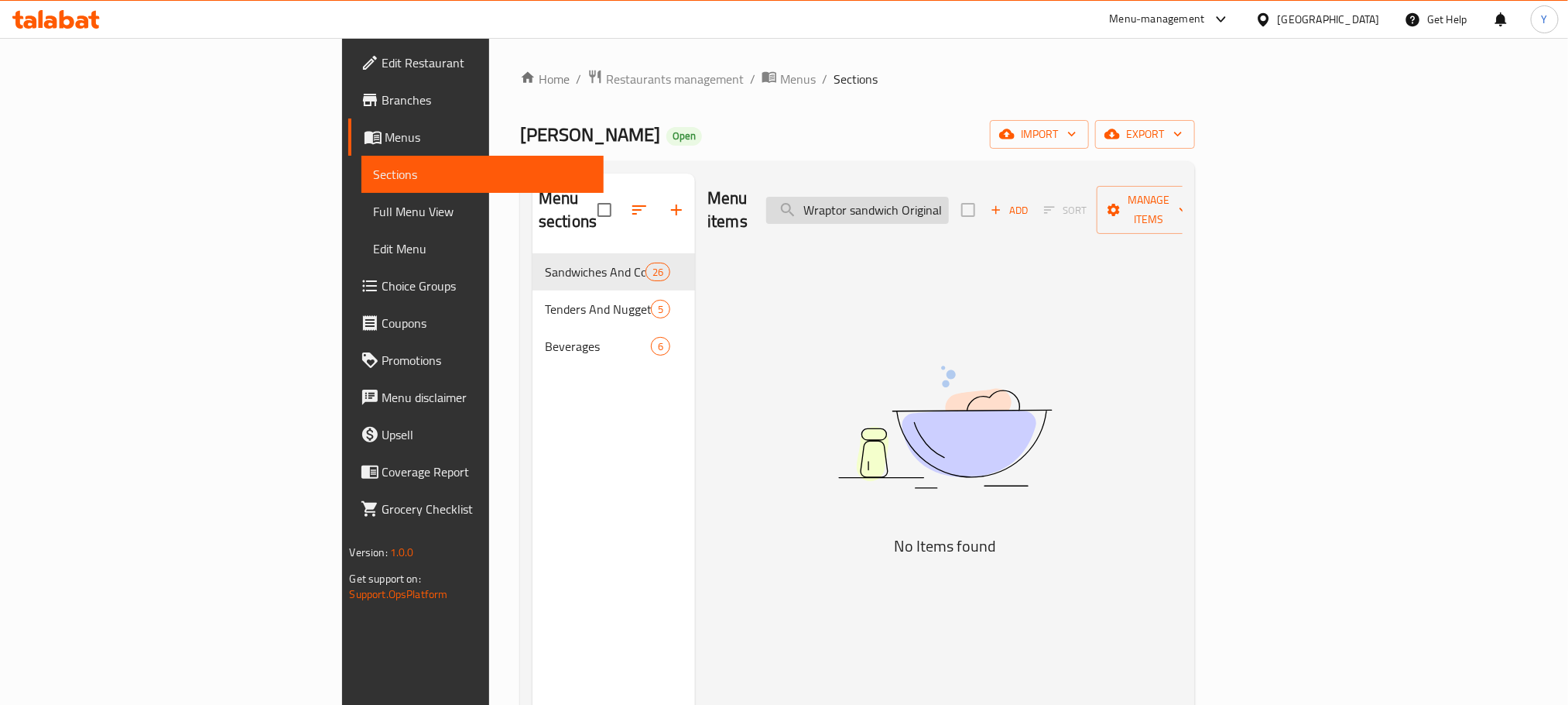
drag, startPoint x: 957, startPoint y: 209, endPoint x: 964, endPoint y: 204, distance: 8.6
click at [949, 209] on input "Wraptor sandwich Original" at bounding box center [857, 210] width 183 height 27
click at [949, 201] on input "Wraptor sandwich Original" at bounding box center [857, 210] width 183 height 27
click at [949, 205] on input "Wraptor sandwich Original" at bounding box center [857, 210] width 183 height 27
drag, startPoint x: 993, startPoint y: 205, endPoint x: 1270, endPoint y: 219, distance: 277.4
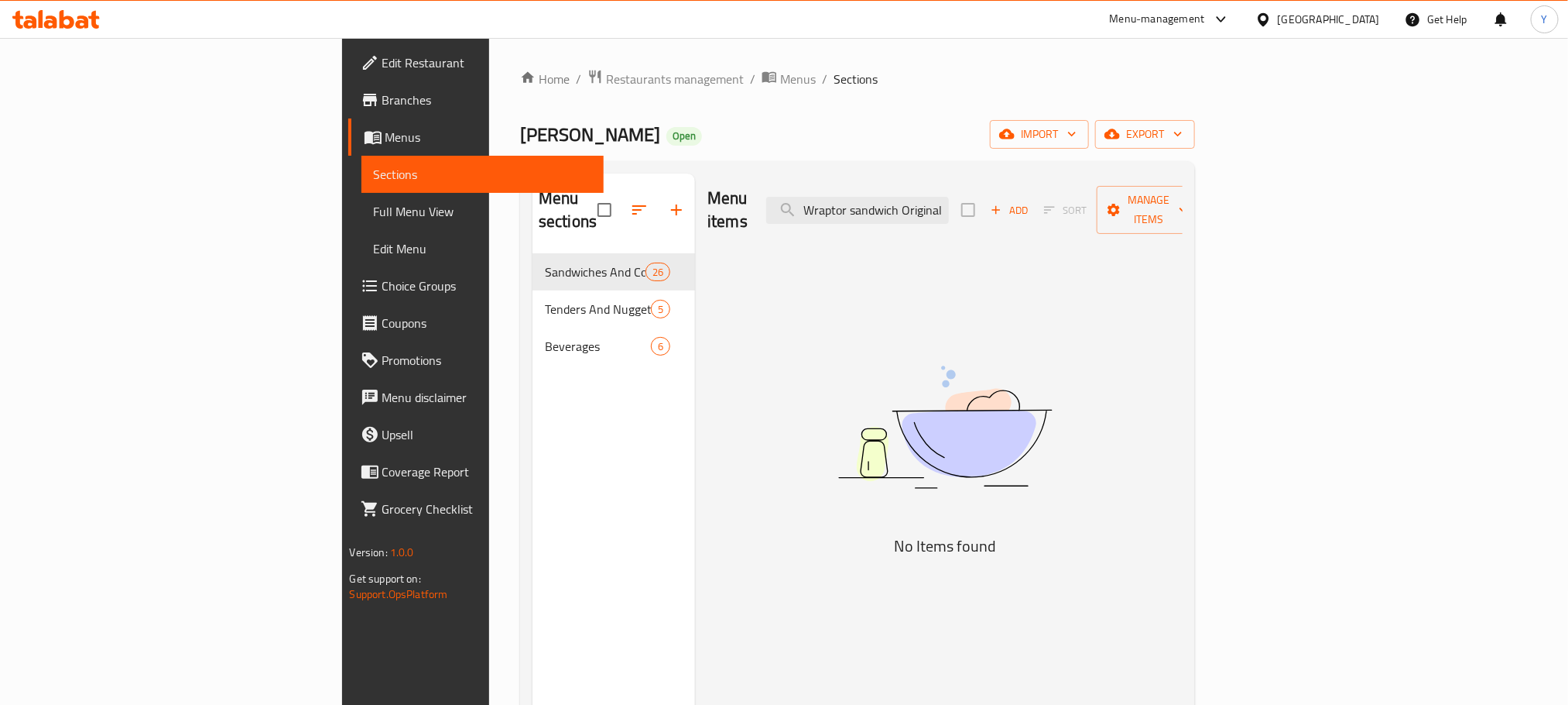
click at [1183, 219] on div "Menu items Wraptor sandwich Original Add Sort Manage items" at bounding box center [945, 210] width 475 height 73
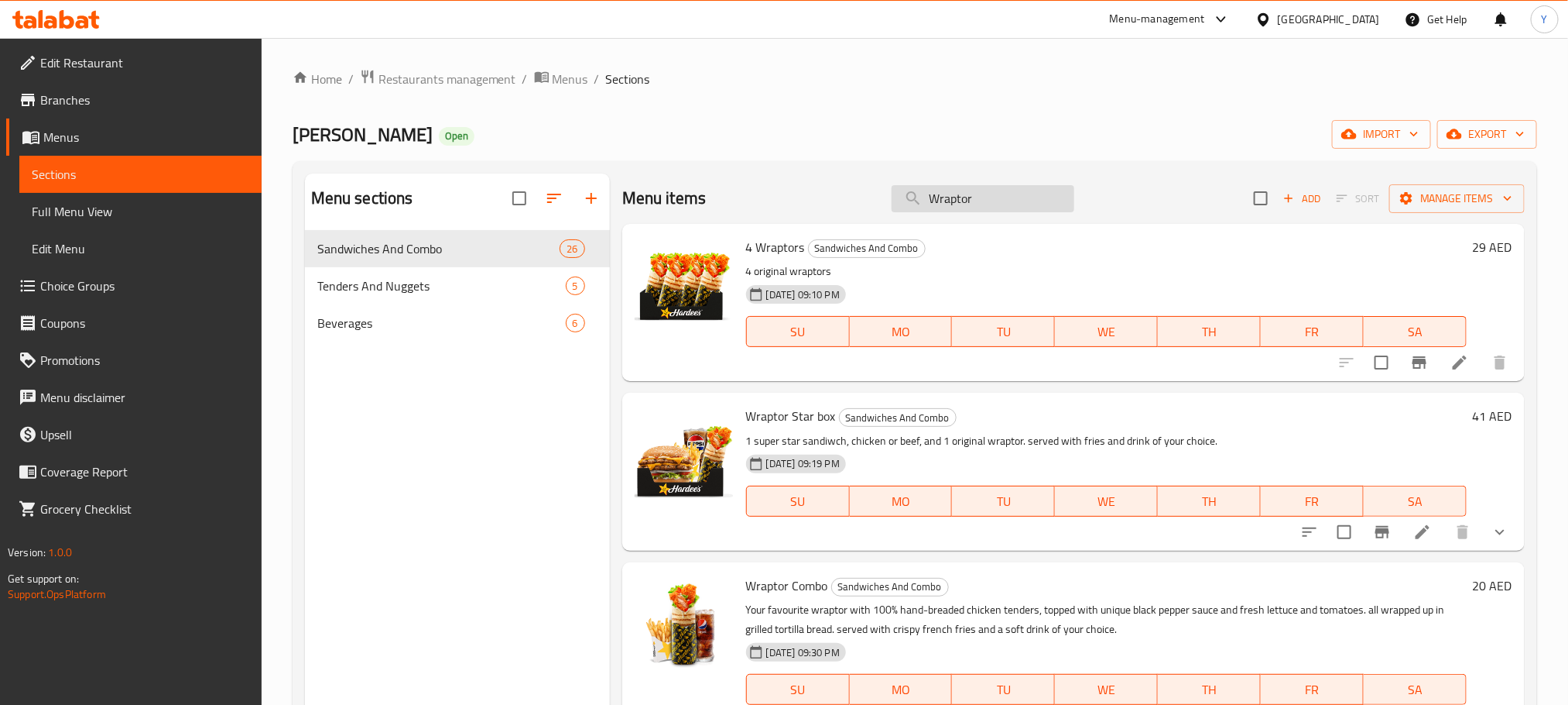
click at [945, 197] on input "Wraptor" at bounding box center [983, 198] width 183 height 27
paste input "sntfe wrap Sand"
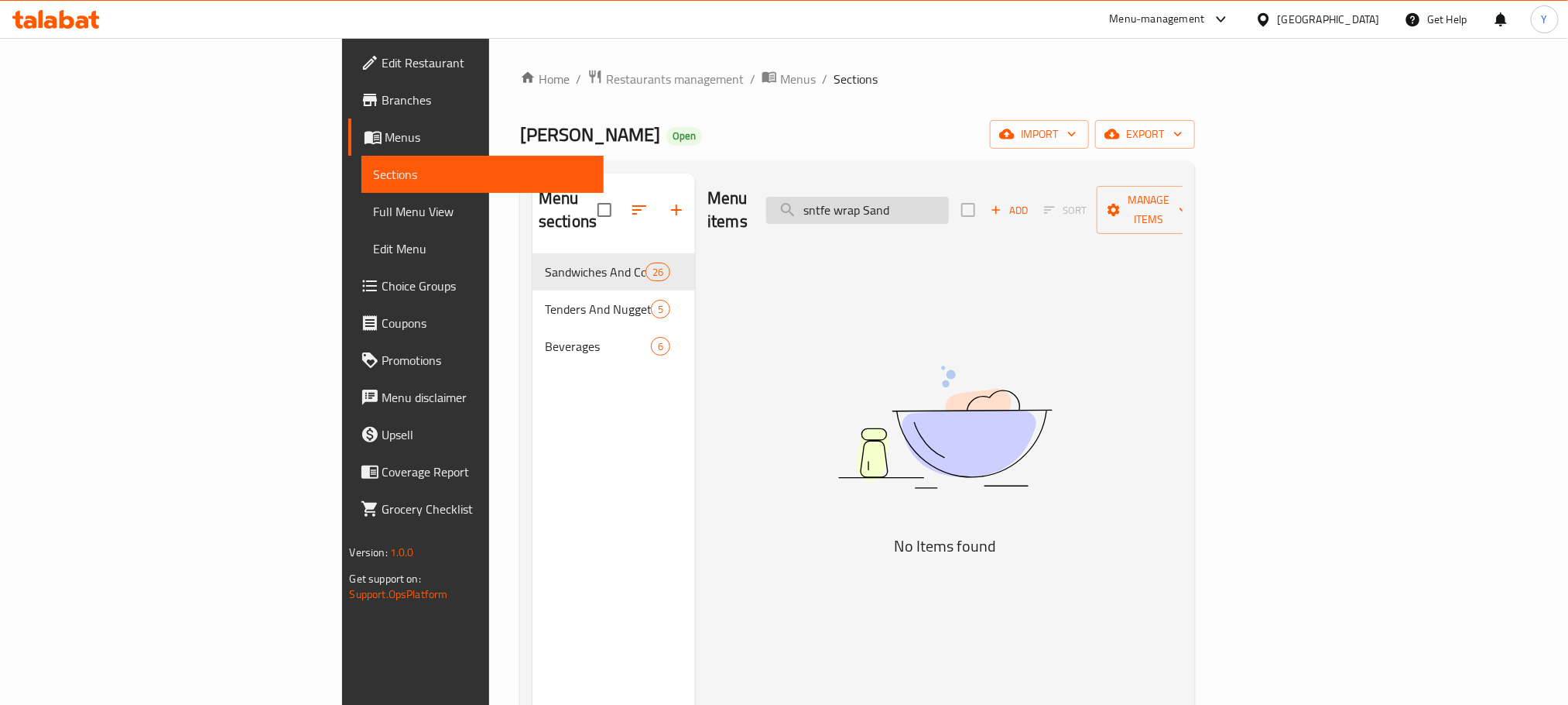
click at [949, 204] on input "sntfe wrap Sand" at bounding box center [857, 210] width 183 height 27
drag, startPoint x: 952, startPoint y: 204, endPoint x: 923, endPoint y: 240, distance: 46.2
click at [926, 253] on div "Menu items sntfe wrap Sand Add Sort Manage items No Items found" at bounding box center [938, 526] width 488 height 705
click at [949, 200] on input "sntfe wrap Sand" at bounding box center [857, 210] width 183 height 27
click at [949, 197] on input "sntfe wrap Sand" at bounding box center [857, 210] width 183 height 27
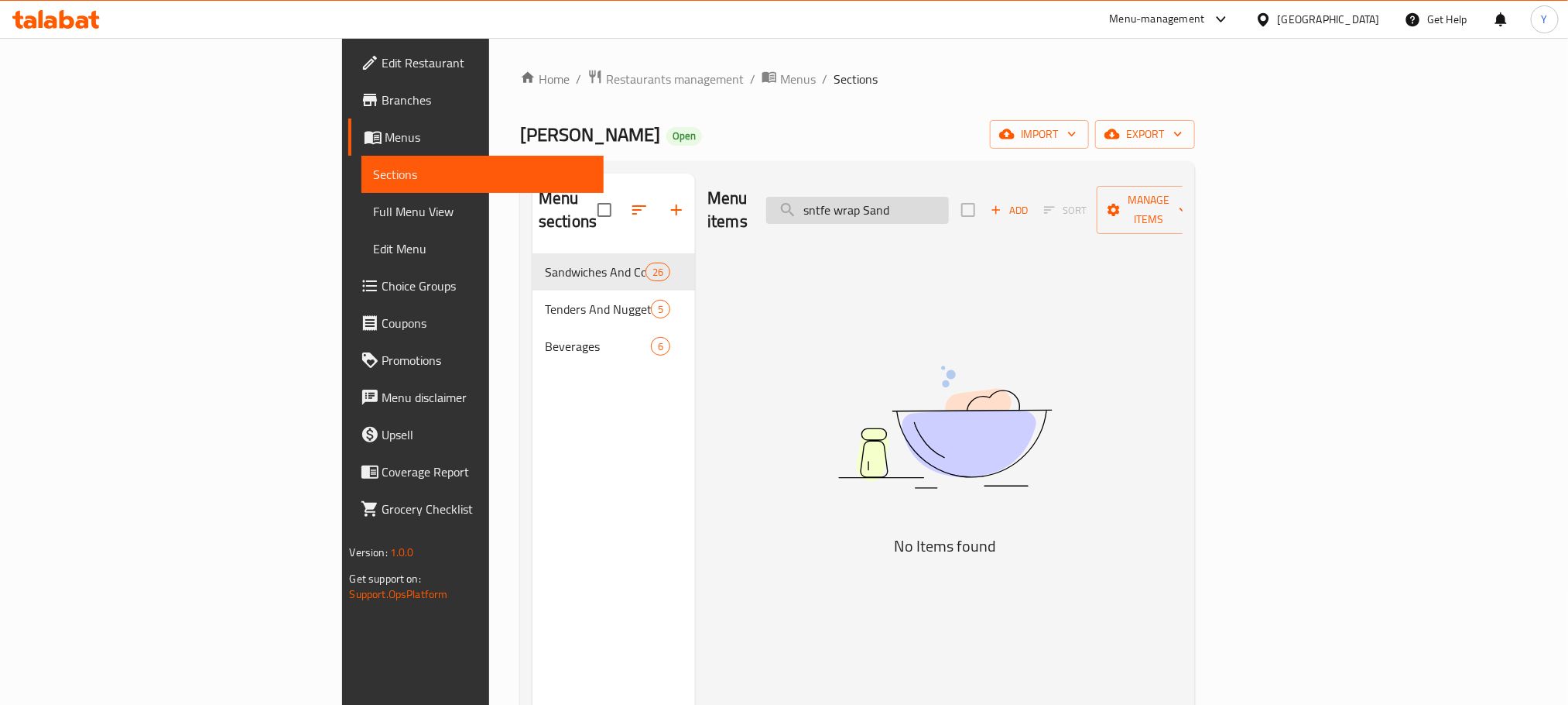
drag, startPoint x: 1028, startPoint y: 194, endPoint x: 983, endPoint y: 196, distance: 45.0
click at [949, 197] on input "sntfe wrap Sand" at bounding box center [857, 210] width 183 height 27
click at [949, 200] on input "sntfe wrap" at bounding box center [857, 210] width 183 height 27
drag, startPoint x: 962, startPoint y: 198, endPoint x: 1092, endPoint y: 207, distance: 130.3
click at [1081, 207] on div "Menu items sntfe wrap Add Sort Manage items" at bounding box center [945, 210] width 475 height 73
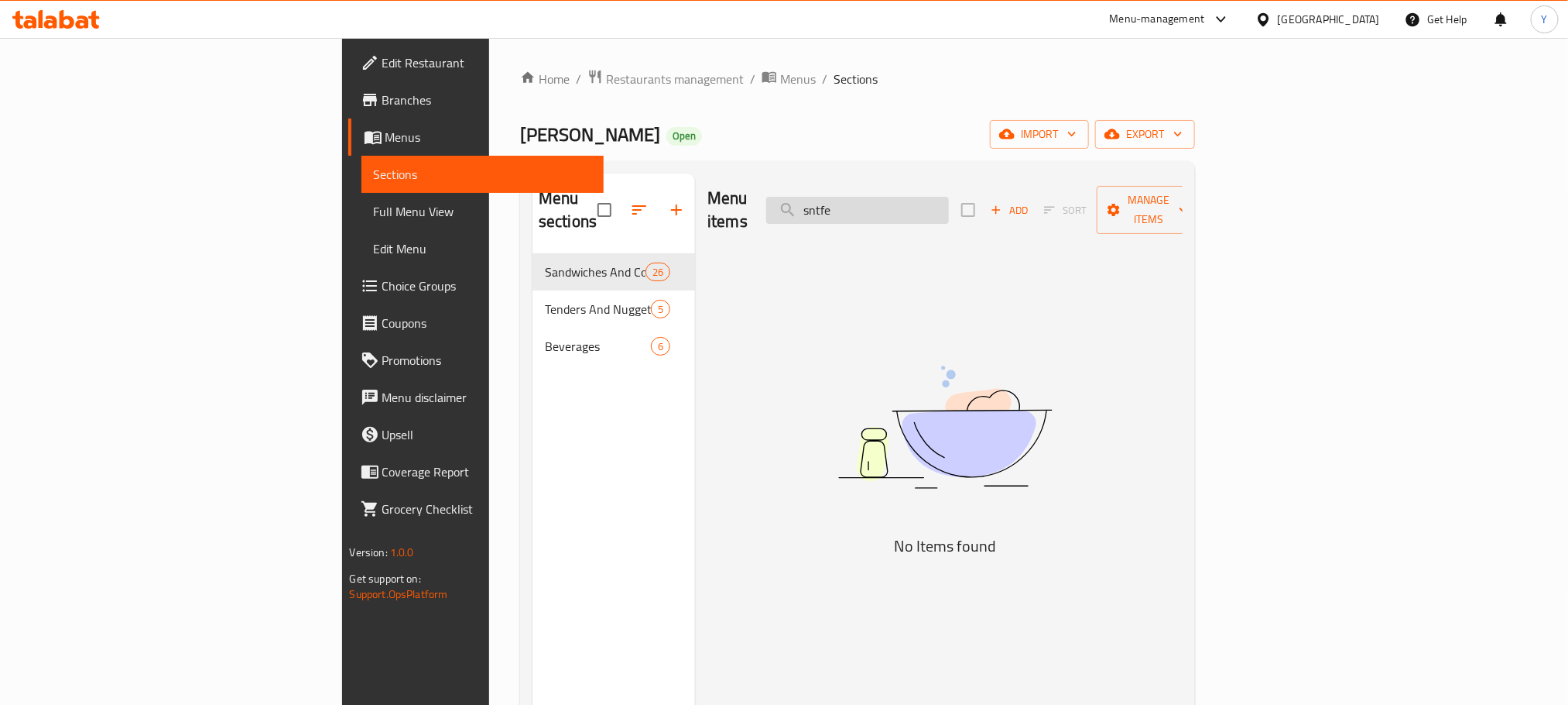
click at [949, 197] on input "sntfe" at bounding box center [857, 210] width 183 height 27
paste input "S Tender 3 PC"
drag, startPoint x: 976, startPoint y: 193, endPoint x: 1230, endPoint y: 205, distance: 254.3
click at [1183, 205] on div "Menu items S Tender 3 PC Add Sort Manage items" at bounding box center [945, 210] width 475 height 73
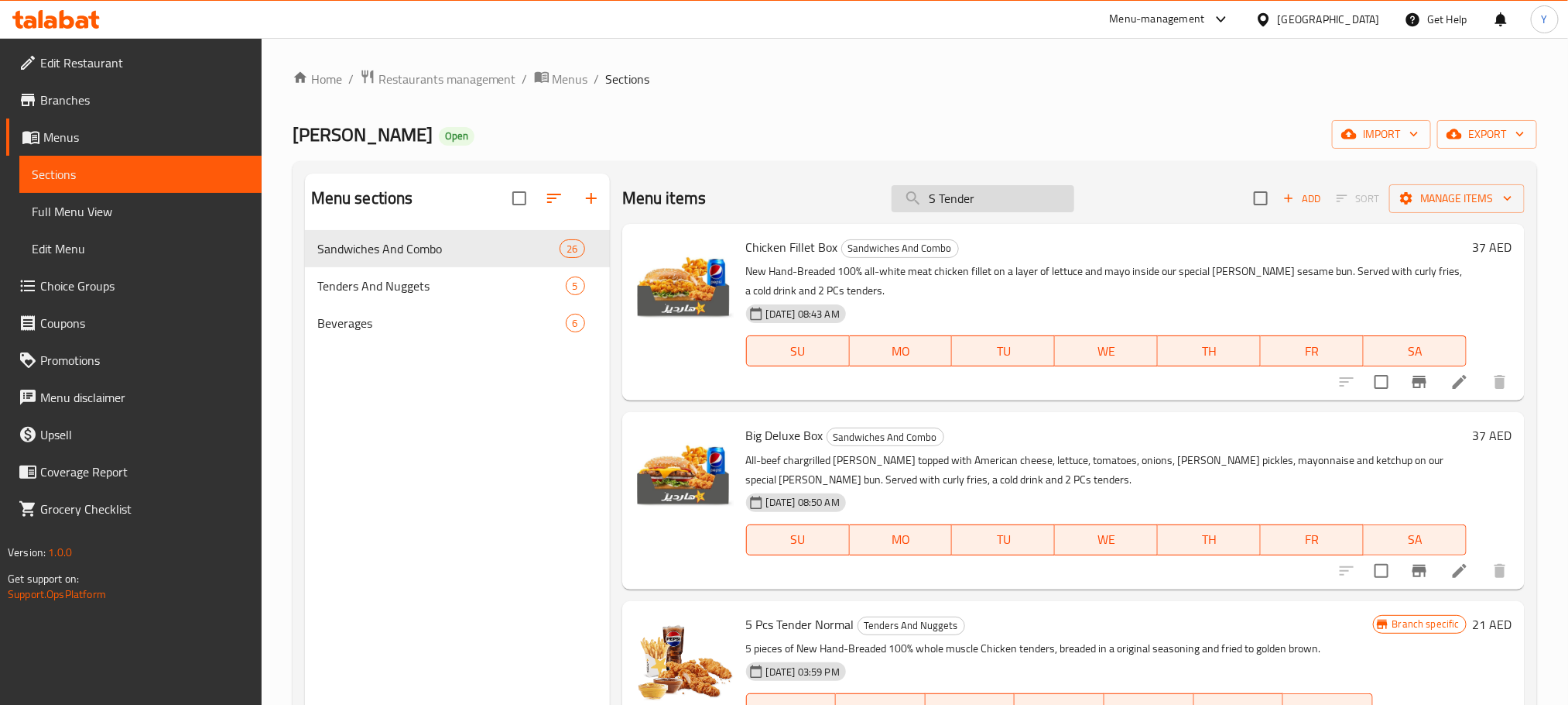
click at [932, 196] on input "S Tender" at bounding box center [983, 198] width 183 height 27
click at [943, 204] on input "S Tender" at bounding box center [983, 198] width 183 height 27
click at [941, 204] on input "S Tender" at bounding box center [983, 198] width 183 height 27
click at [983, 197] on input "S Tender" at bounding box center [983, 198] width 183 height 27
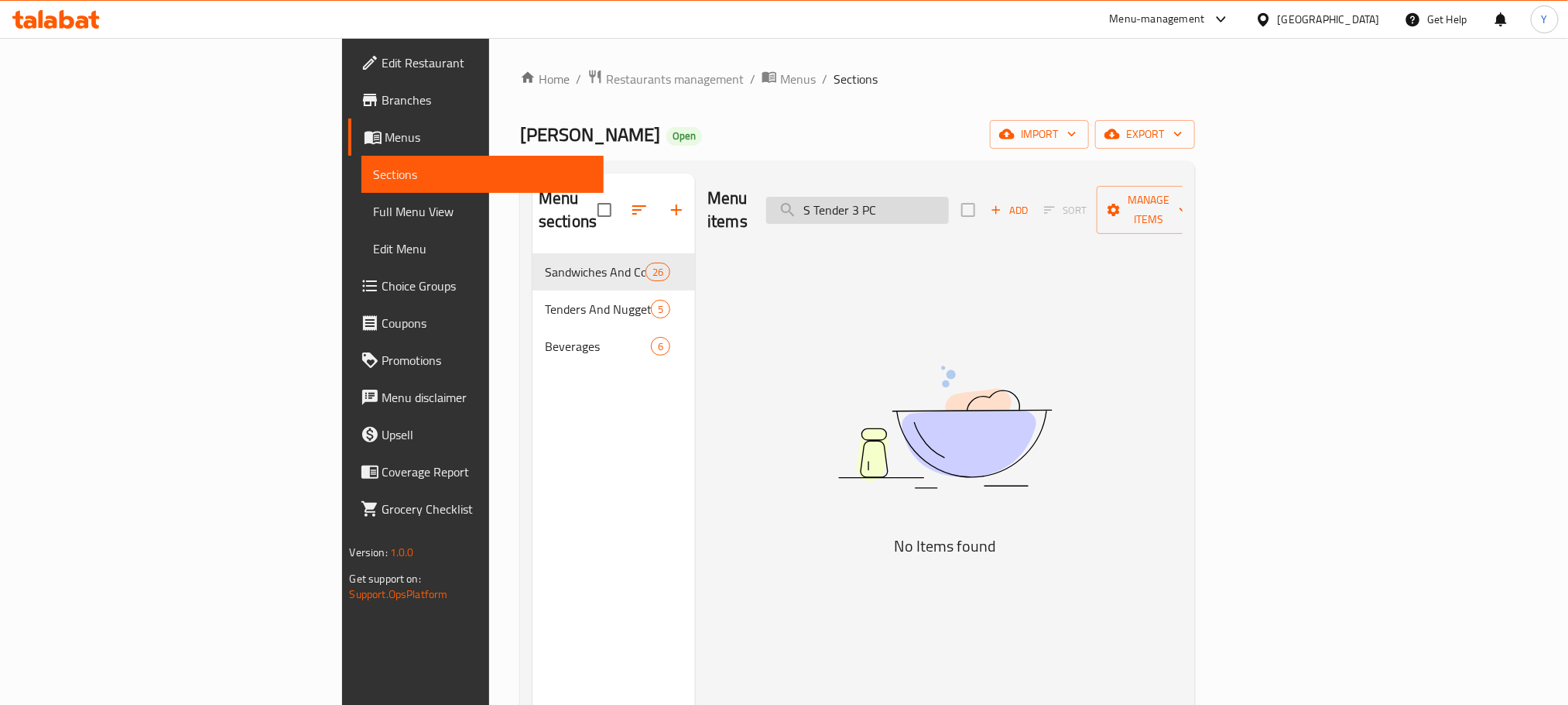
click at [943, 205] on input "S Tender 3 PC" at bounding box center [857, 210] width 183 height 27
click at [935, 201] on input "S Tender 3 PC" at bounding box center [857, 210] width 183 height 27
click at [949, 197] on input "S Tender 3 PC" at bounding box center [857, 210] width 183 height 27
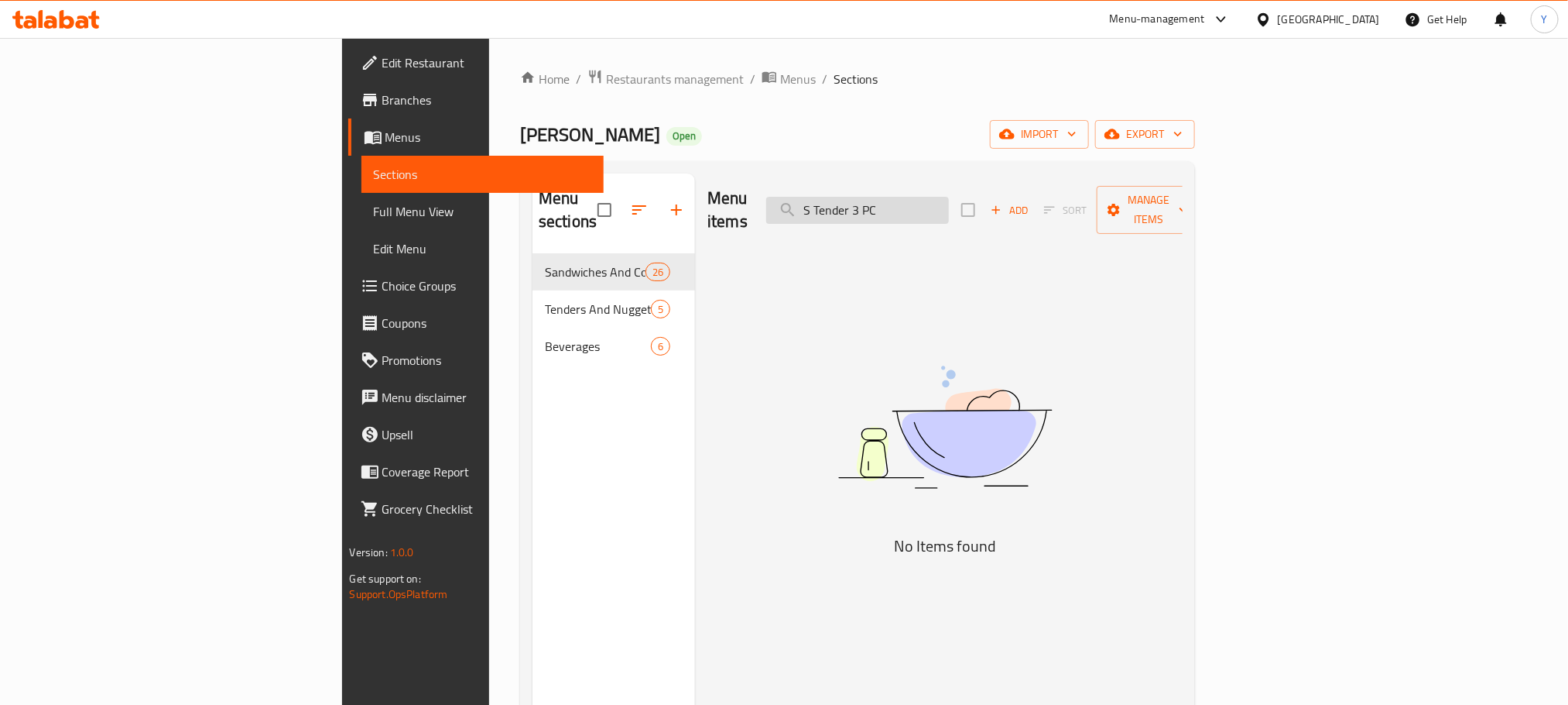
click at [949, 197] on input "S Tender 3 PC" at bounding box center [857, 210] width 183 height 27
paste input "Honey Mustard"
click at [949, 197] on input "Honey Mustard" at bounding box center [857, 210] width 183 height 27
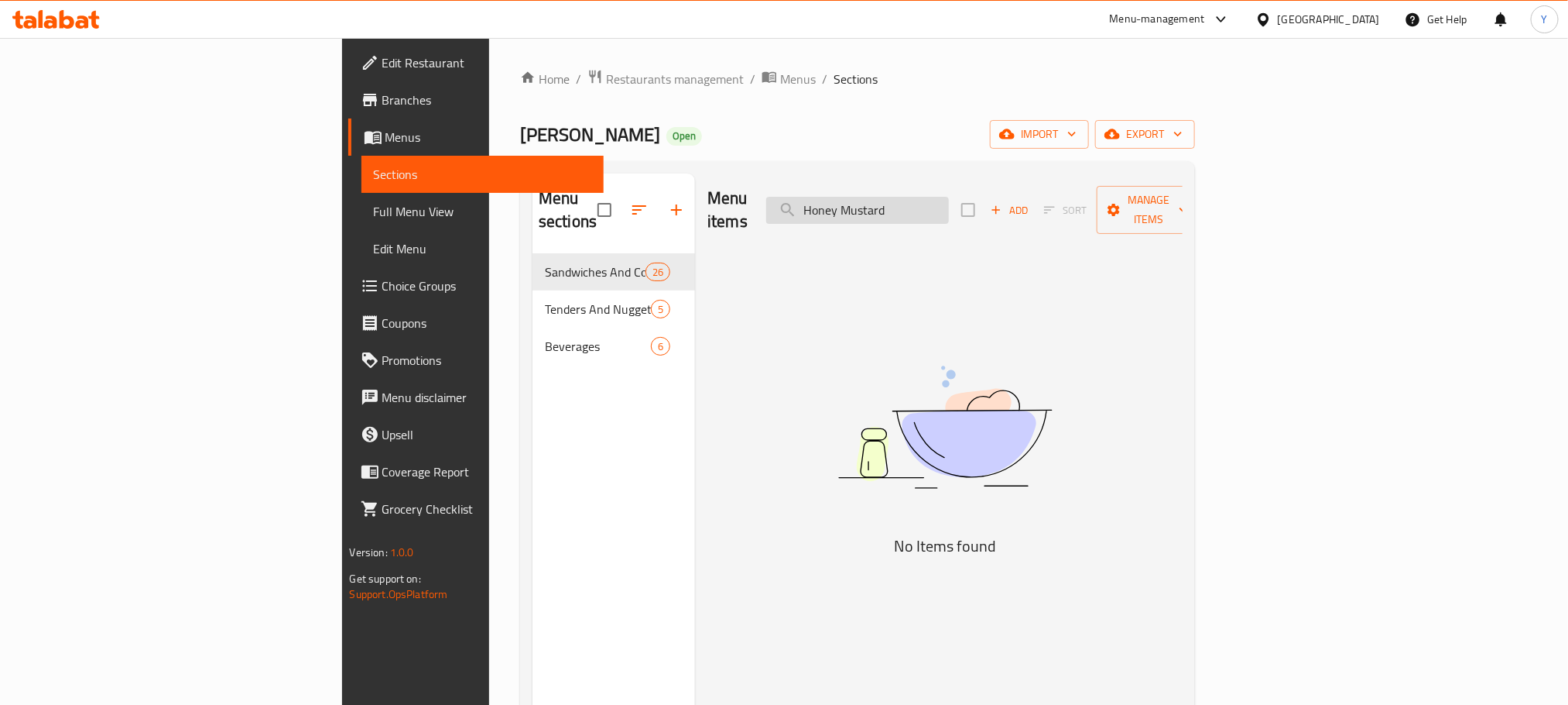
click at [949, 205] on input "Honey Mustard" at bounding box center [857, 210] width 183 height 27
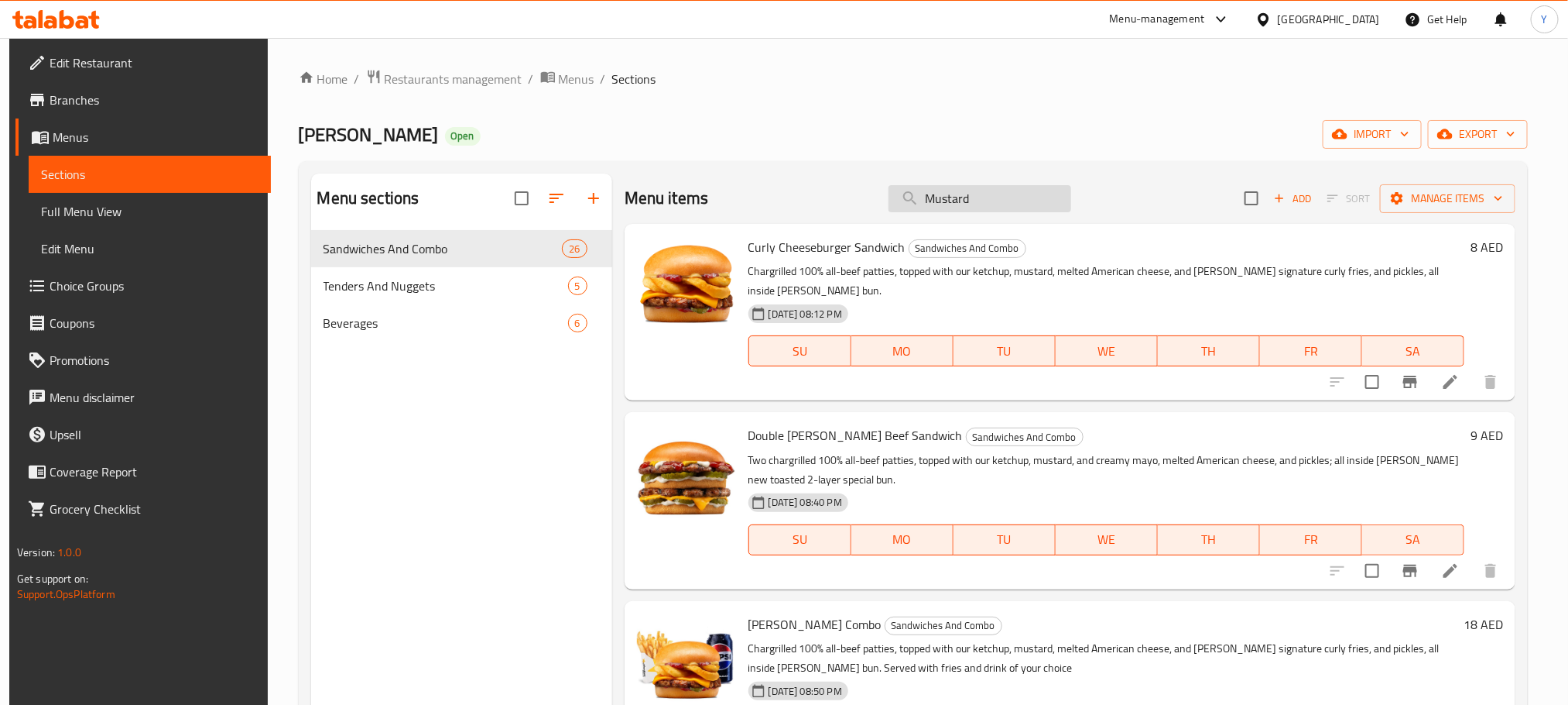
click at [983, 207] on input "Mustard" at bounding box center [980, 198] width 183 height 27
paste input "BBQ"
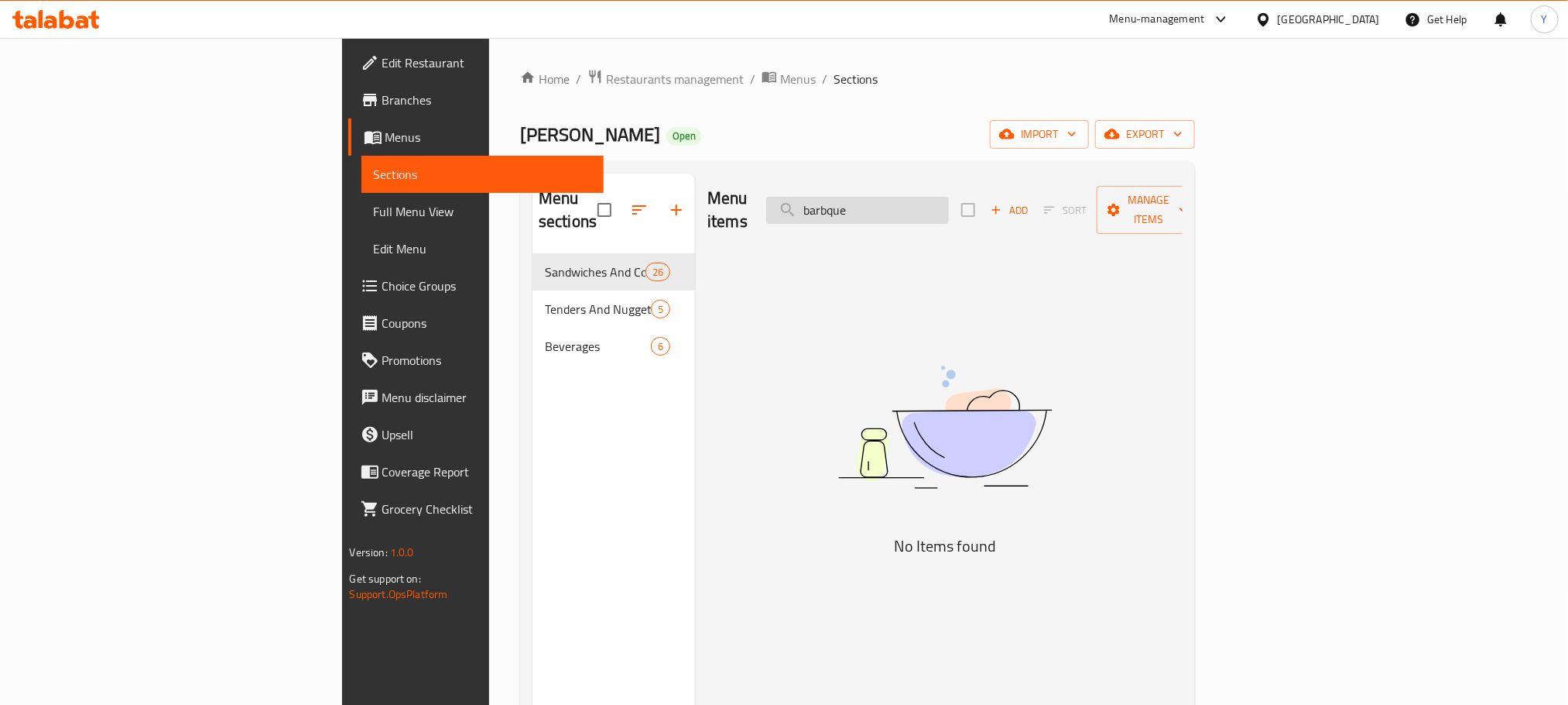
type input "barbeque"
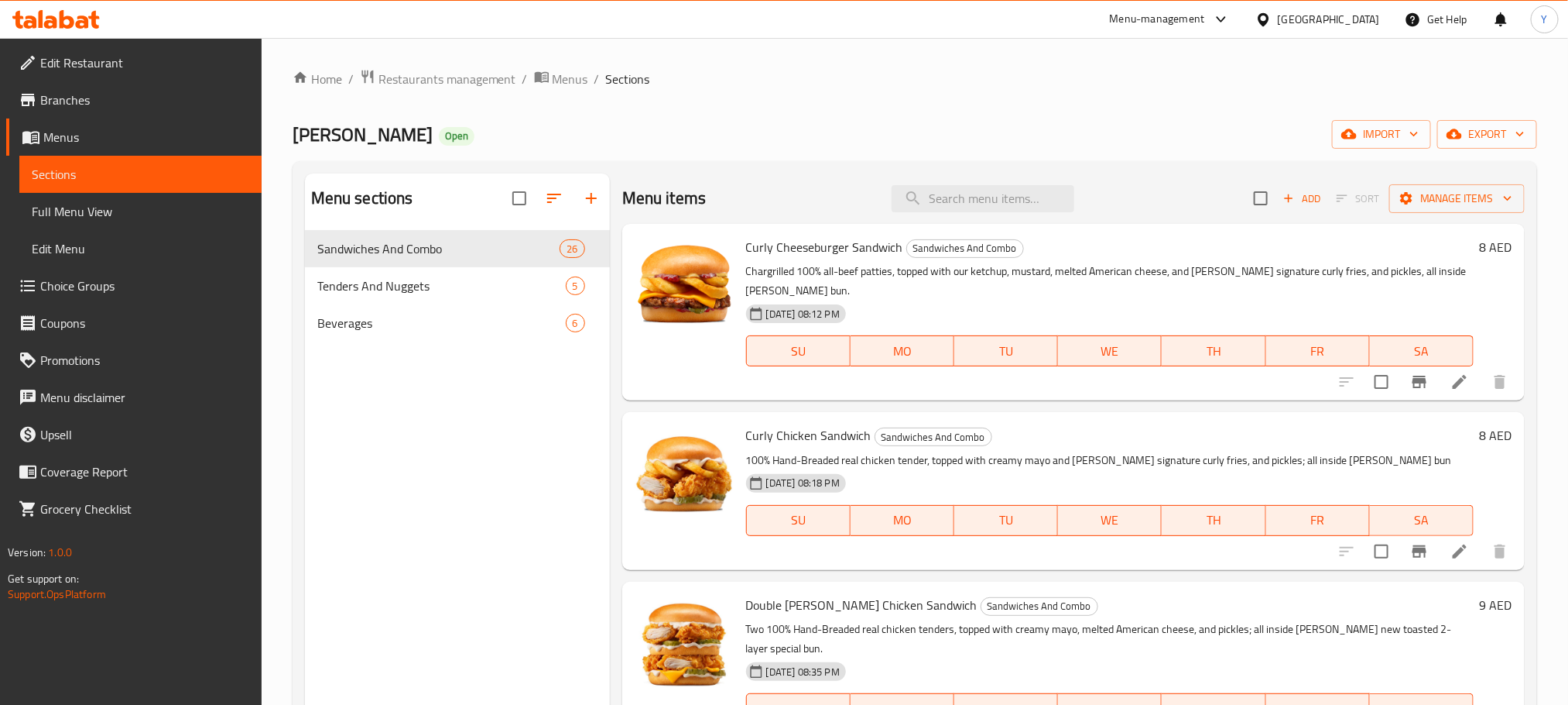
paste input "Chedder Cheese"
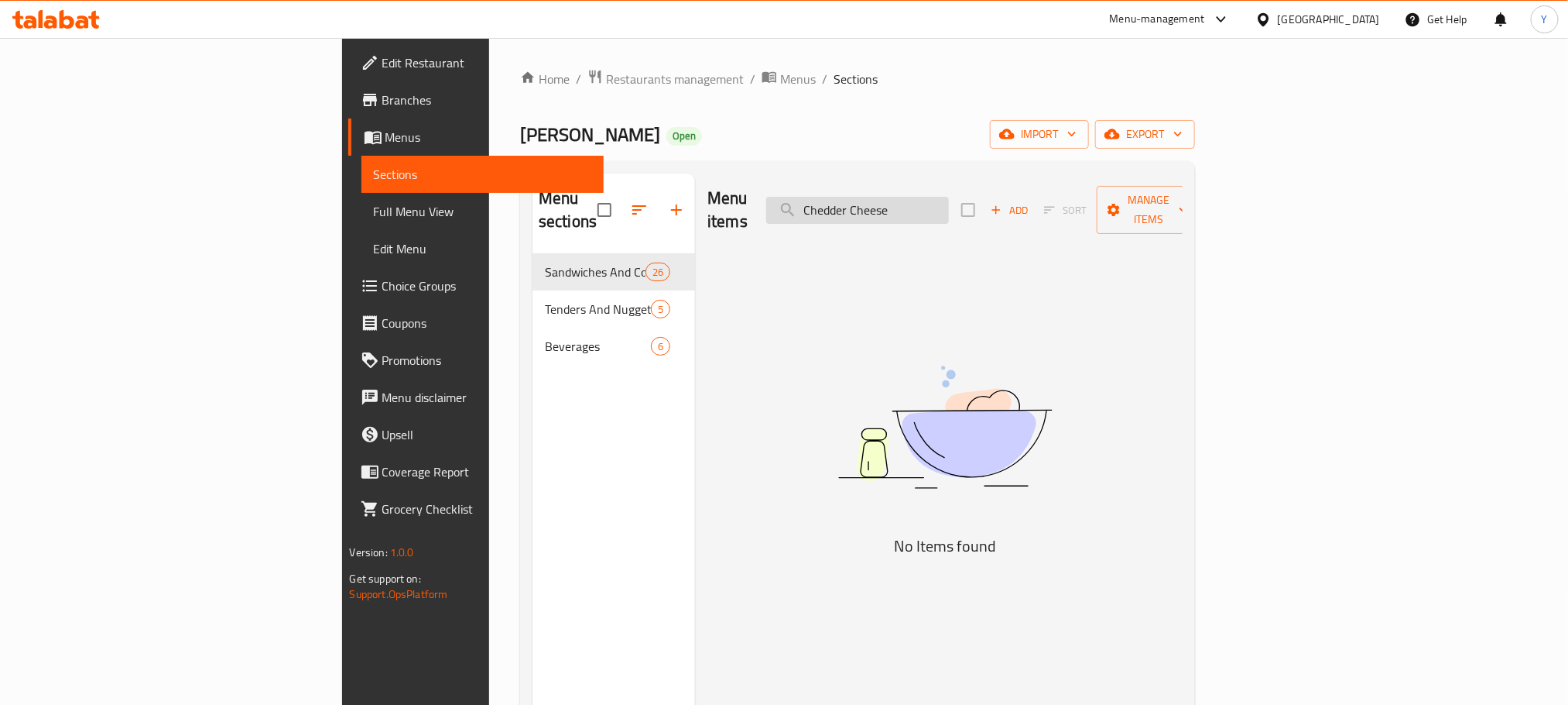
click at [949, 200] on input "Chedder Cheese" at bounding box center [857, 210] width 183 height 27
drag, startPoint x: 966, startPoint y: 205, endPoint x: 933, endPoint y: 204, distance: 33.0
click at [933, 204] on input "Chedder Cheese" at bounding box center [857, 210] width 183 height 27
drag, startPoint x: 941, startPoint y: 194, endPoint x: 1061, endPoint y: 48, distance: 189.0
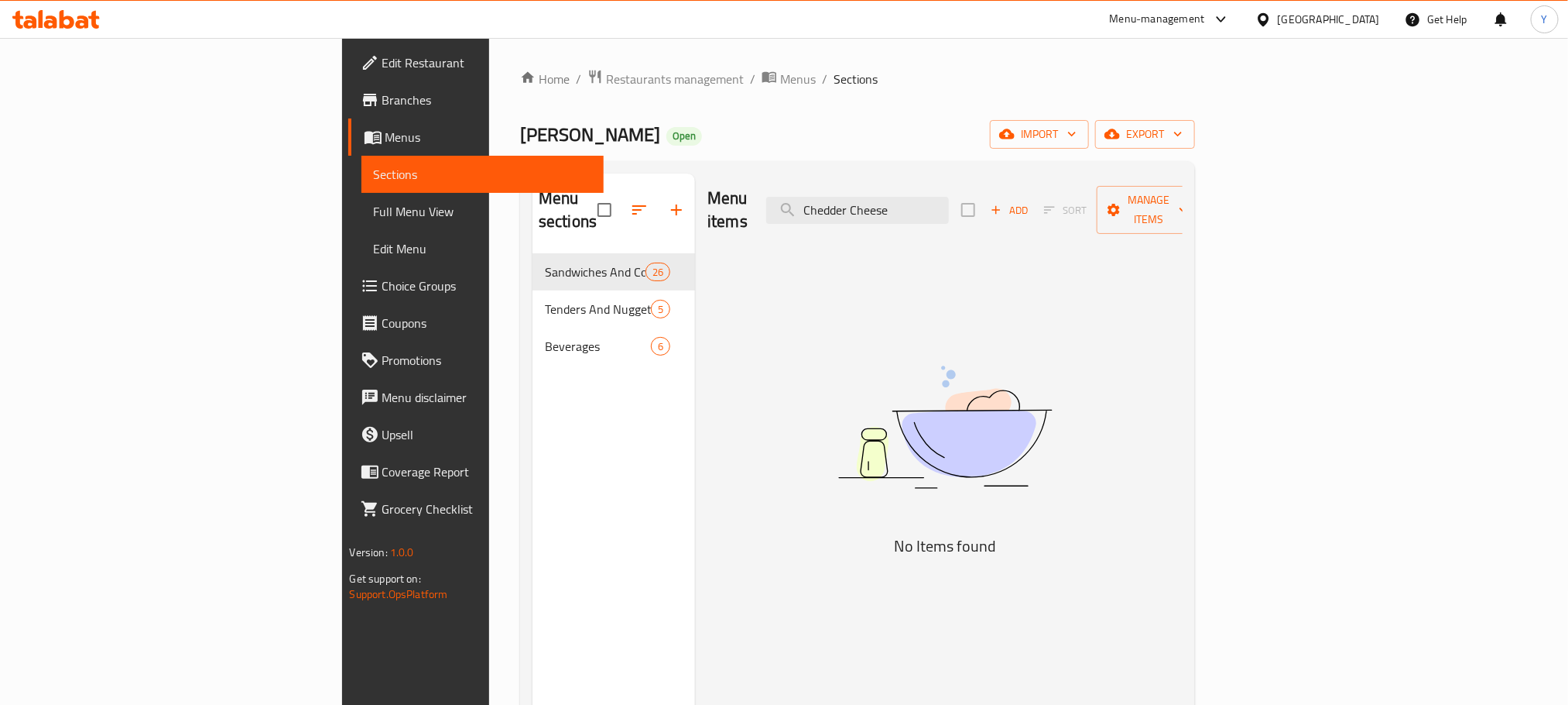
click at [1061, 48] on div "Home / Restaurants management / Menus / Sections Hardee's Open import export Me…" at bounding box center [857, 479] width 736 height 883
drag, startPoint x: 935, startPoint y: 196, endPoint x: 890, endPoint y: 221, distance: 51.5
click at [890, 221] on div "Menu items Chedder Cheese Add Sort Manage items" at bounding box center [945, 210] width 475 height 73
click at [949, 197] on input "Chedder Cheese" at bounding box center [857, 210] width 183 height 27
click at [949, 197] on input "Cheddar Ch eese" at bounding box center [857, 210] width 183 height 27
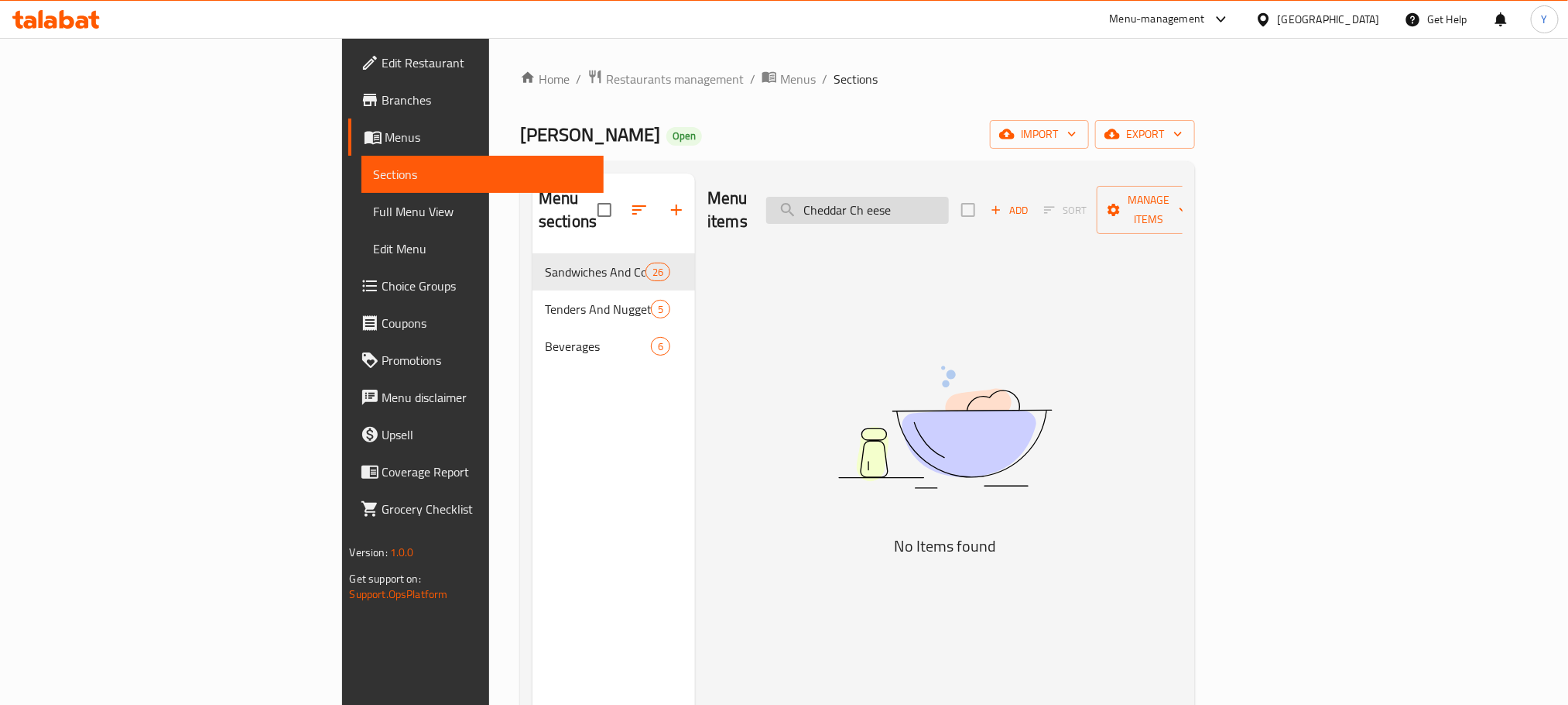
click at [949, 204] on input "Cheddar Ch eese" at bounding box center [857, 210] width 183 height 27
click at [949, 197] on input "Cheddar Ch eese" at bounding box center [857, 210] width 183 height 27
click at [949, 202] on input "Cheddar Ch eese" at bounding box center [857, 210] width 183 height 27
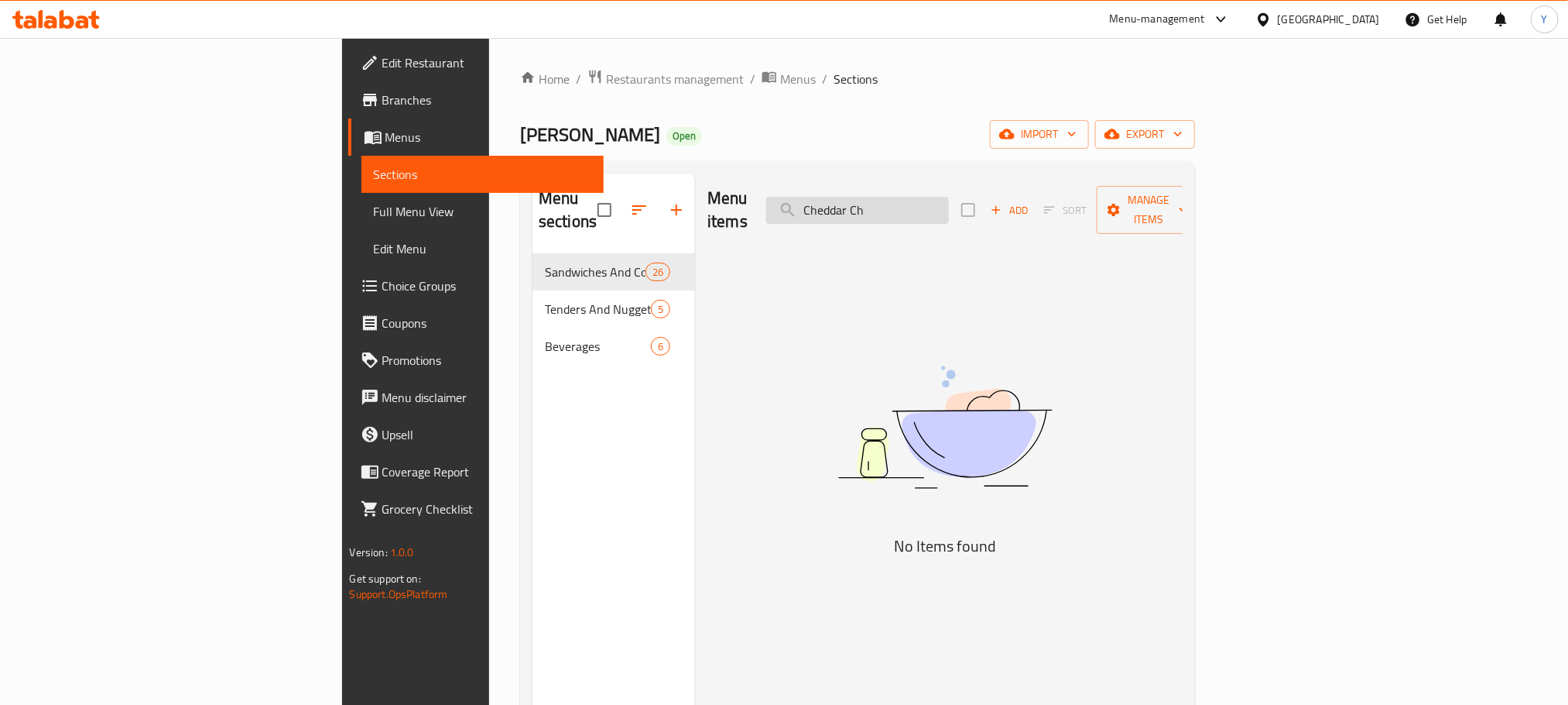
click at [949, 198] on input "Cheddar Ch" at bounding box center [857, 210] width 183 height 27
click at [949, 207] on input "Cheddar" at bounding box center [857, 210] width 183 height 27
paste input "Swiss Cheese"
click at [949, 205] on input "Swiss Cheese" at bounding box center [857, 210] width 183 height 27
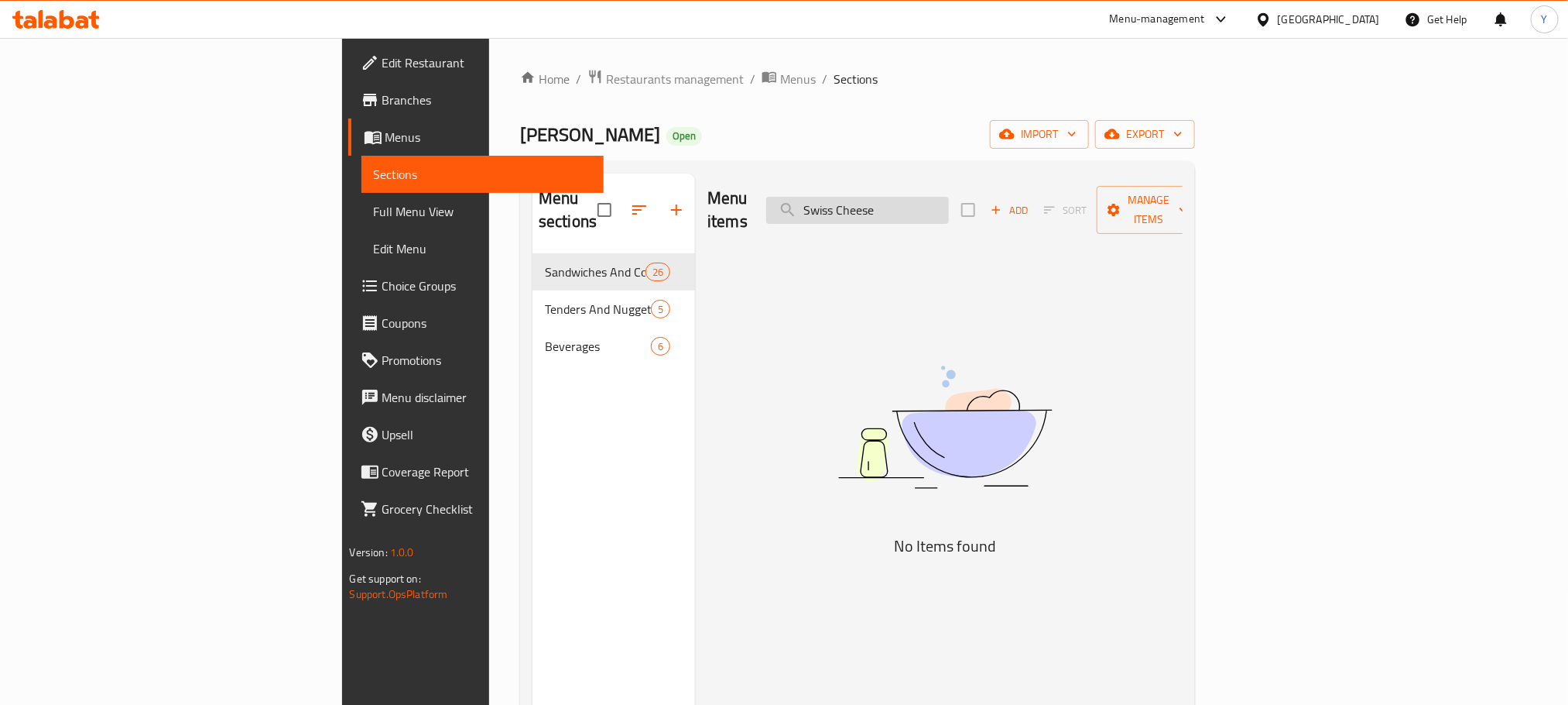
click at [949, 205] on input "Swiss Cheese" at bounding box center [857, 210] width 183 height 27
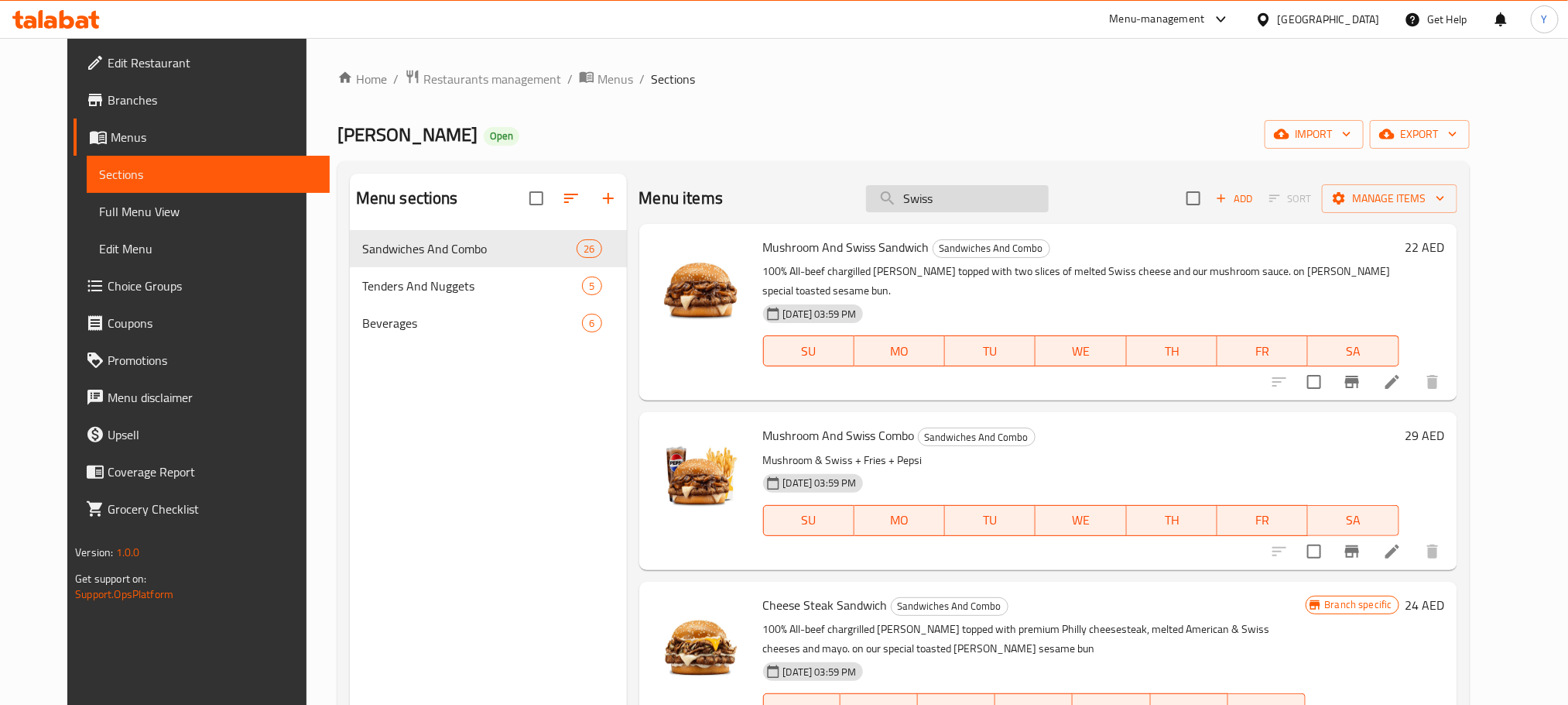
click at [964, 205] on input "Swiss" at bounding box center [957, 198] width 183 height 27
paste input "Mustard"
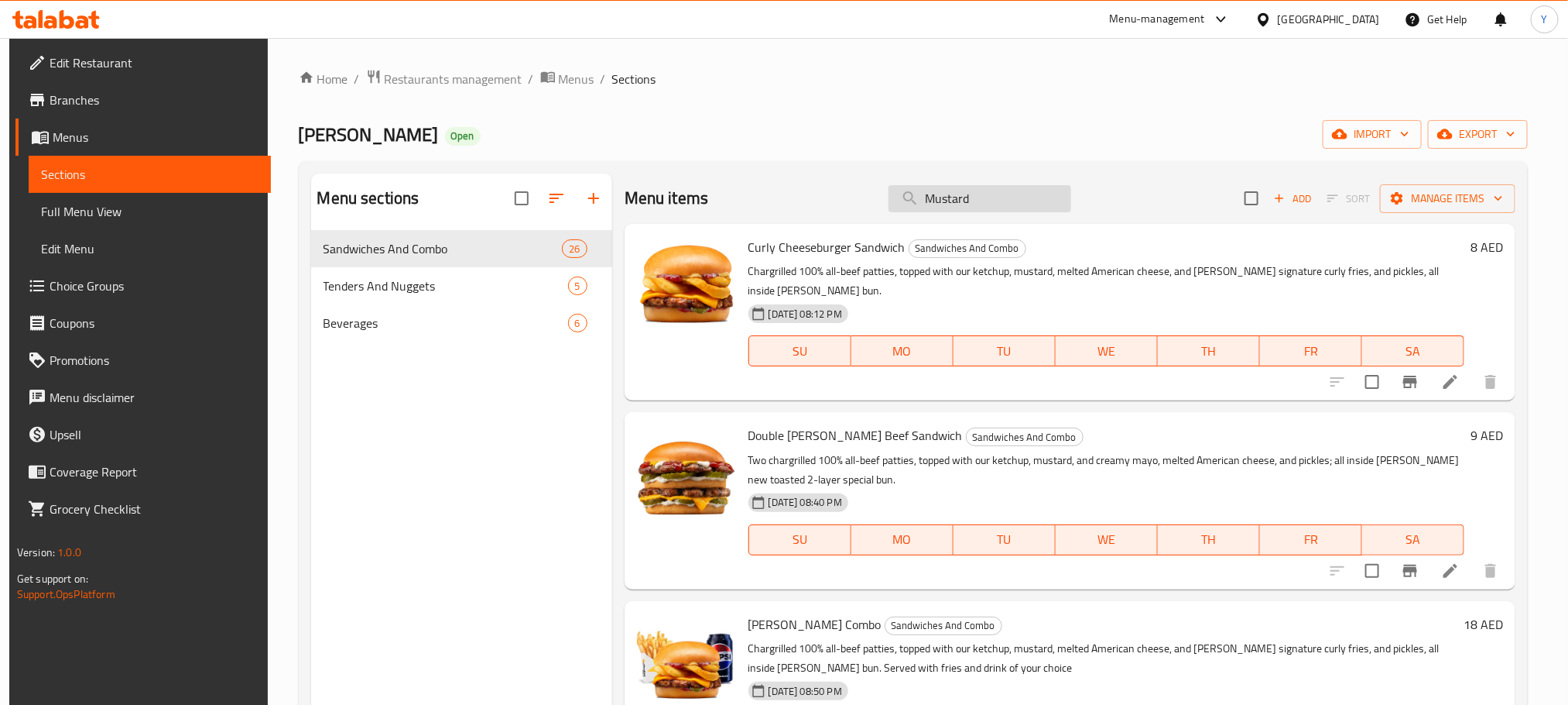
click at [943, 191] on input "Mustard" at bounding box center [980, 198] width 183 height 27
paste input "ayonaise"
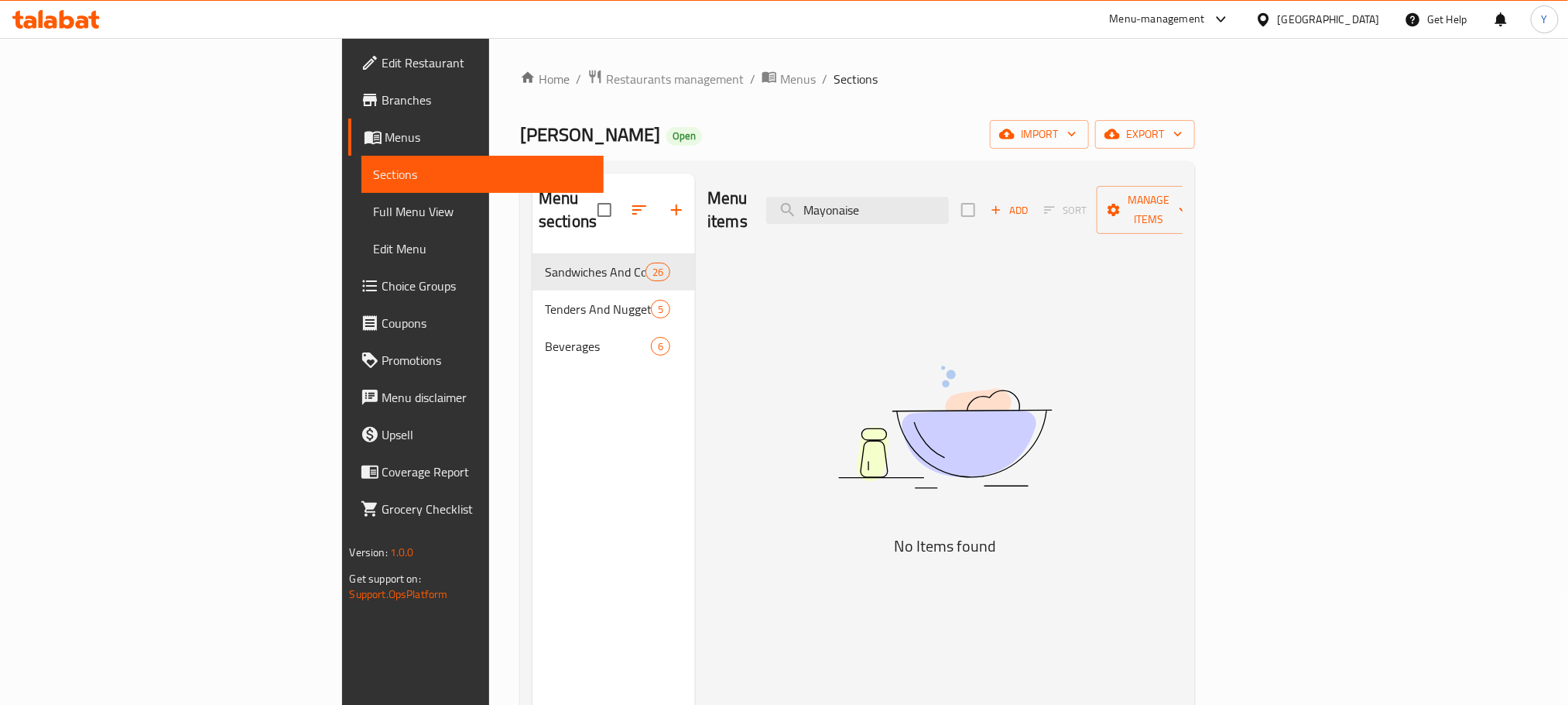
click at [994, 263] on div "Menu items Mayonaise Add Sort Manage items No Items found" at bounding box center [938, 526] width 488 height 705
click at [949, 205] on input "Mayonaise" at bounding box center [857, 210] width 183 height 27
drag, startPoint x: 976, startPoint y: 205, endPoint x: 969, endPoint y: 209, distance: 8.1
click at [949, 209] on input "Mayonaise" at bounding box center [857, 210] width 183 height 27
click at [949, 205] on input "Mayonaise" at bounding box center [857, 210] width 183 height 27
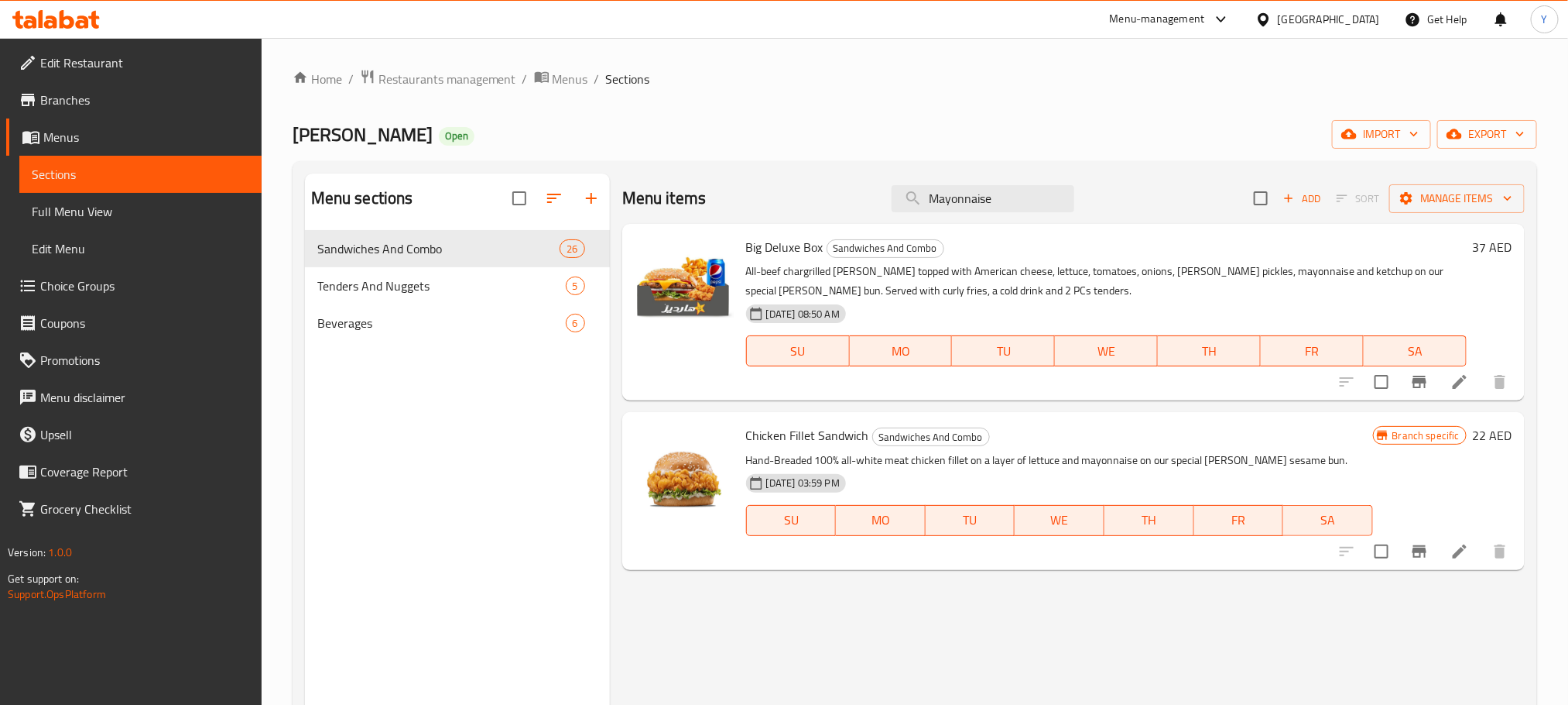
click at [1008, 183] on div "Menu items Mayonnaise Add Sort Manage items" at bounding box center [1074, 198] width 903 height 50
click at [1011, 196] on input "Mayonnaise" at bounding box center [983, 198] width 183 height 27
paste input "Santafe"
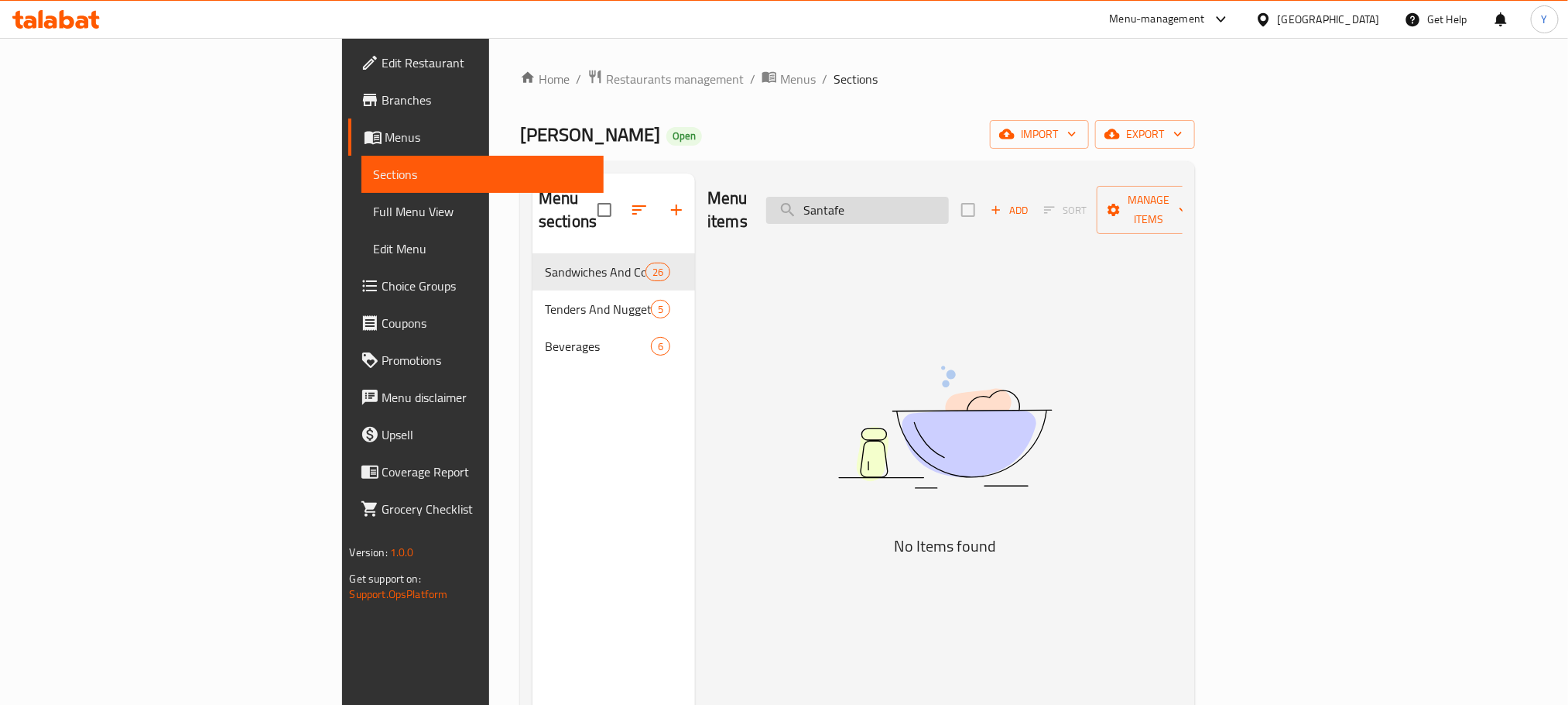
click at [949, 197] on input "Santafe" at bounding box center [857, 210] width 183 height 27
paste input "pecial"
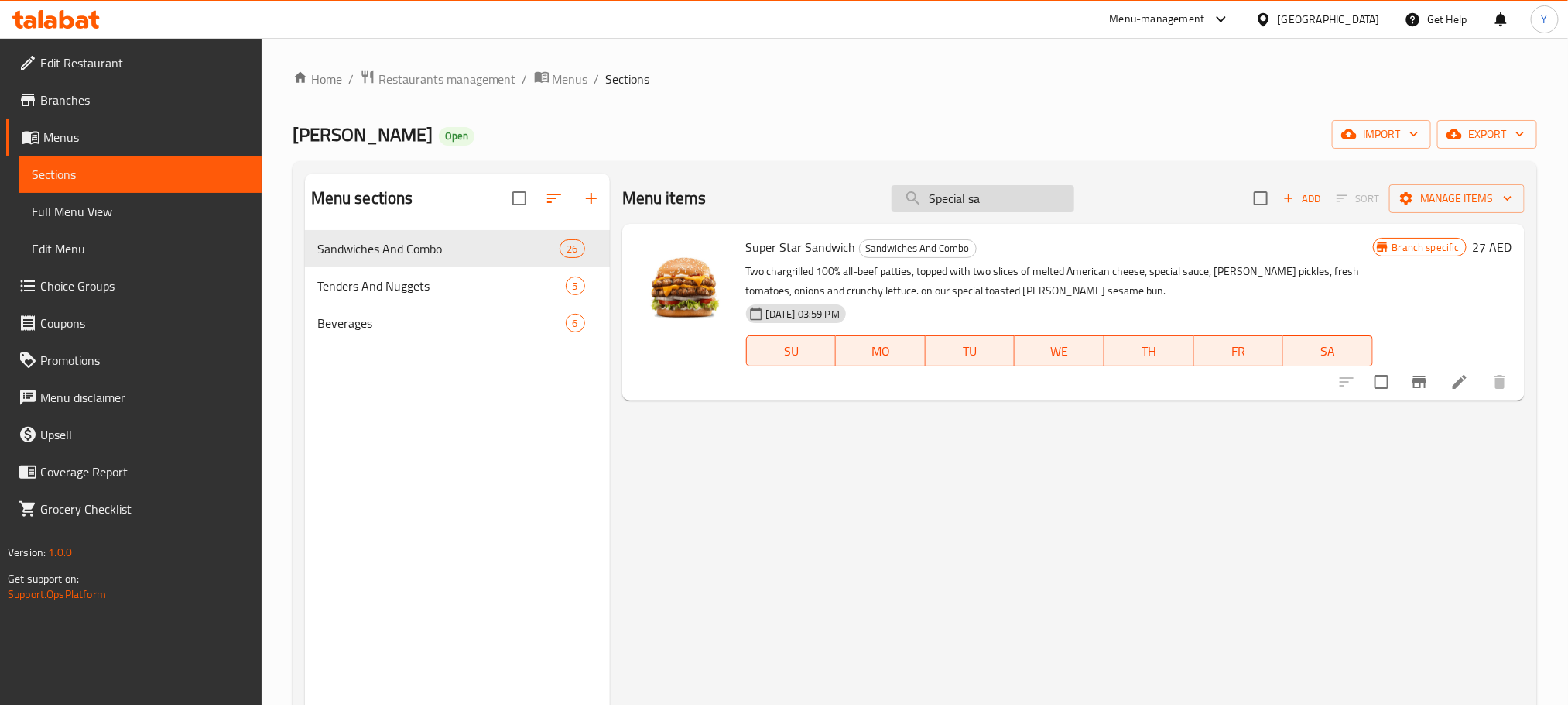
click at [978, 201] on input "Special sa" at bounding box center [983, 198] width 183 height 27
paste input "Mayonnaise"
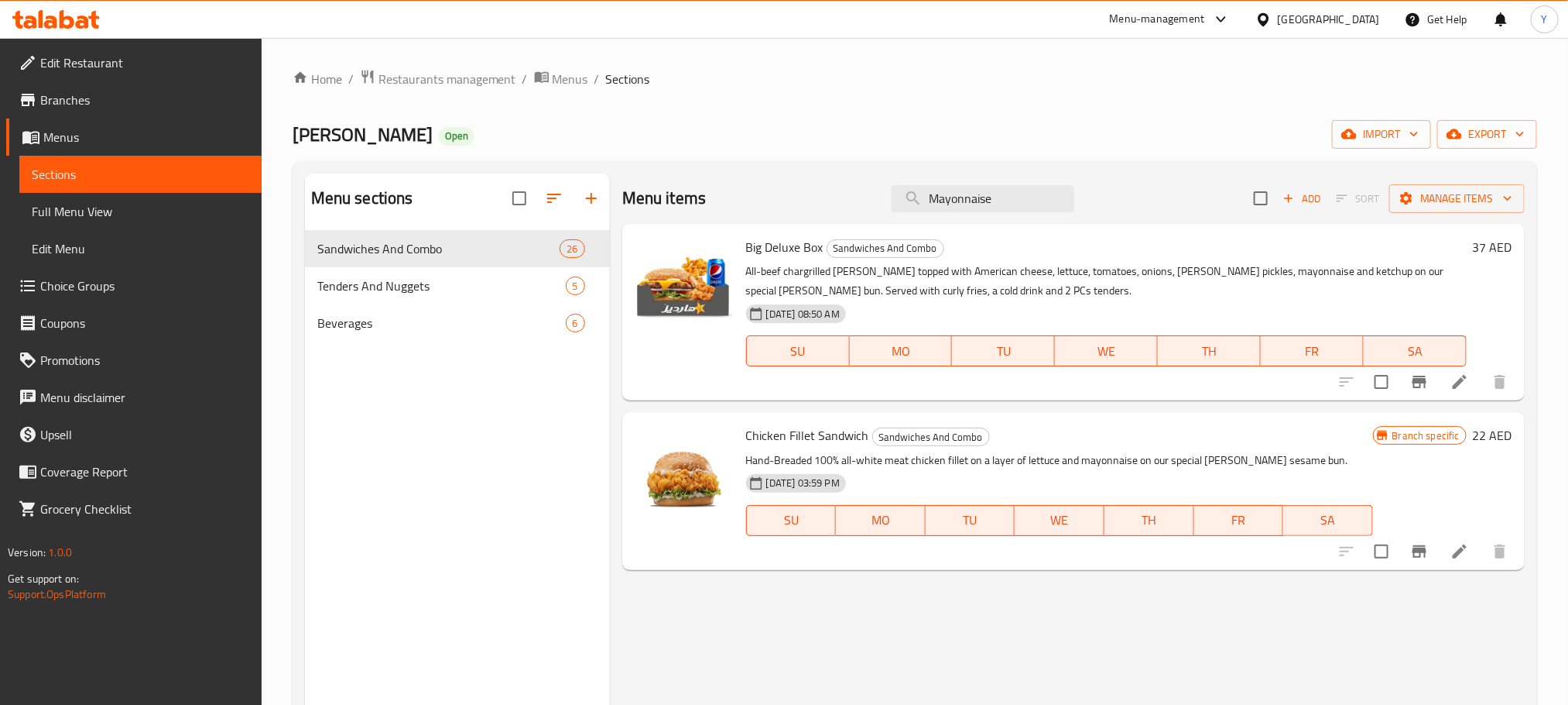
paste input "Barbeque"
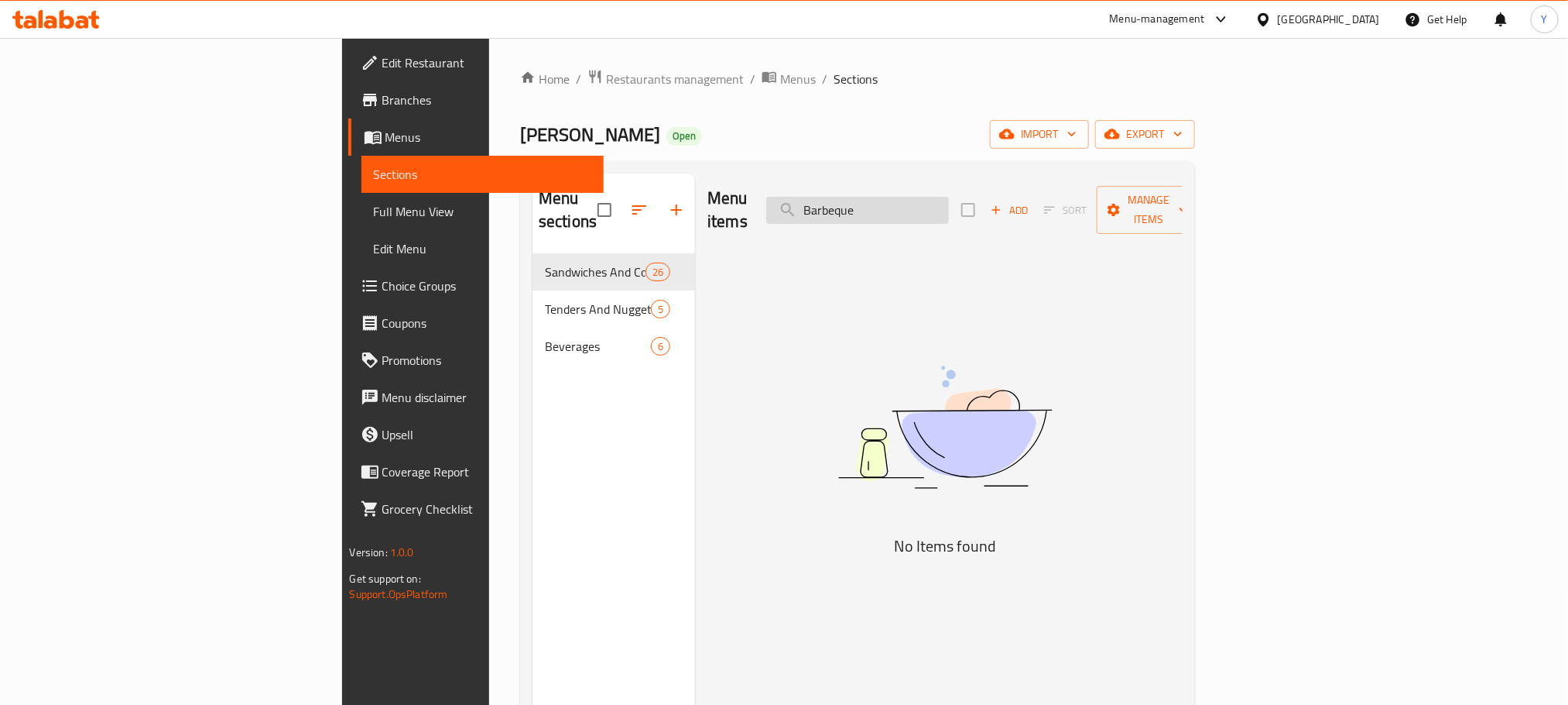
paste input "Mustard"
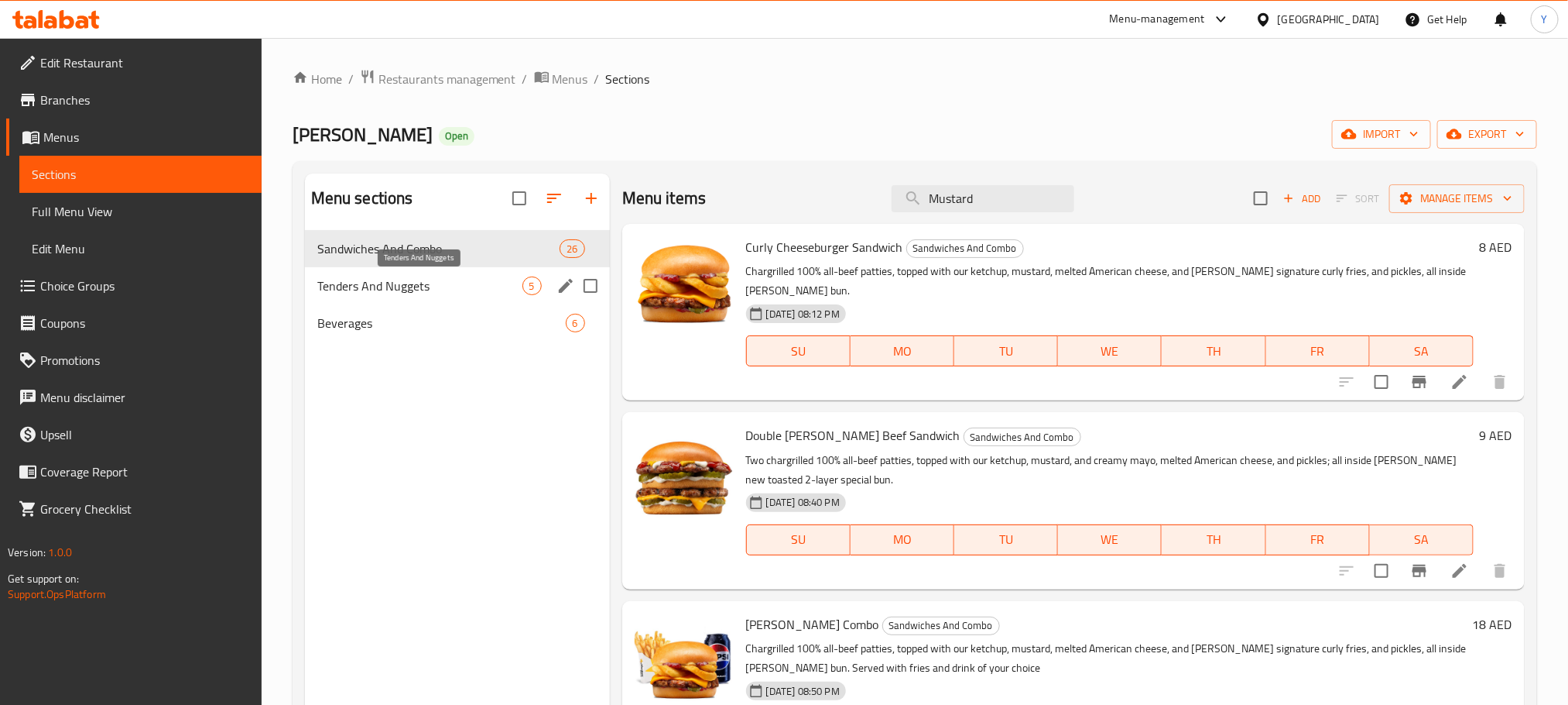
click at [445, 279] on span "Tenders And Nuggets" at bounding box center [420, 285] width 205 height 19
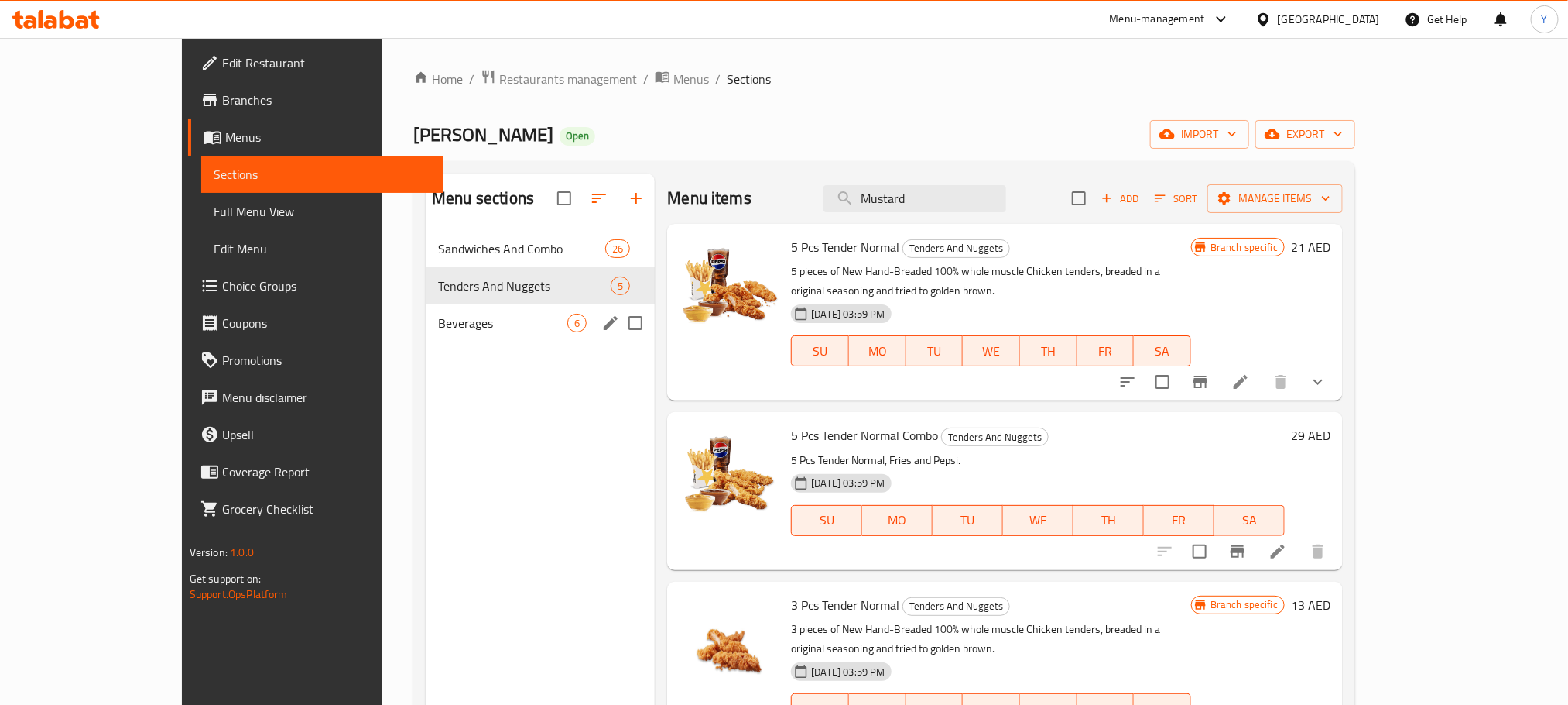
click at [438, 312] on div "Beverages 6" at bounding box center [539, 323] width 229 height 38
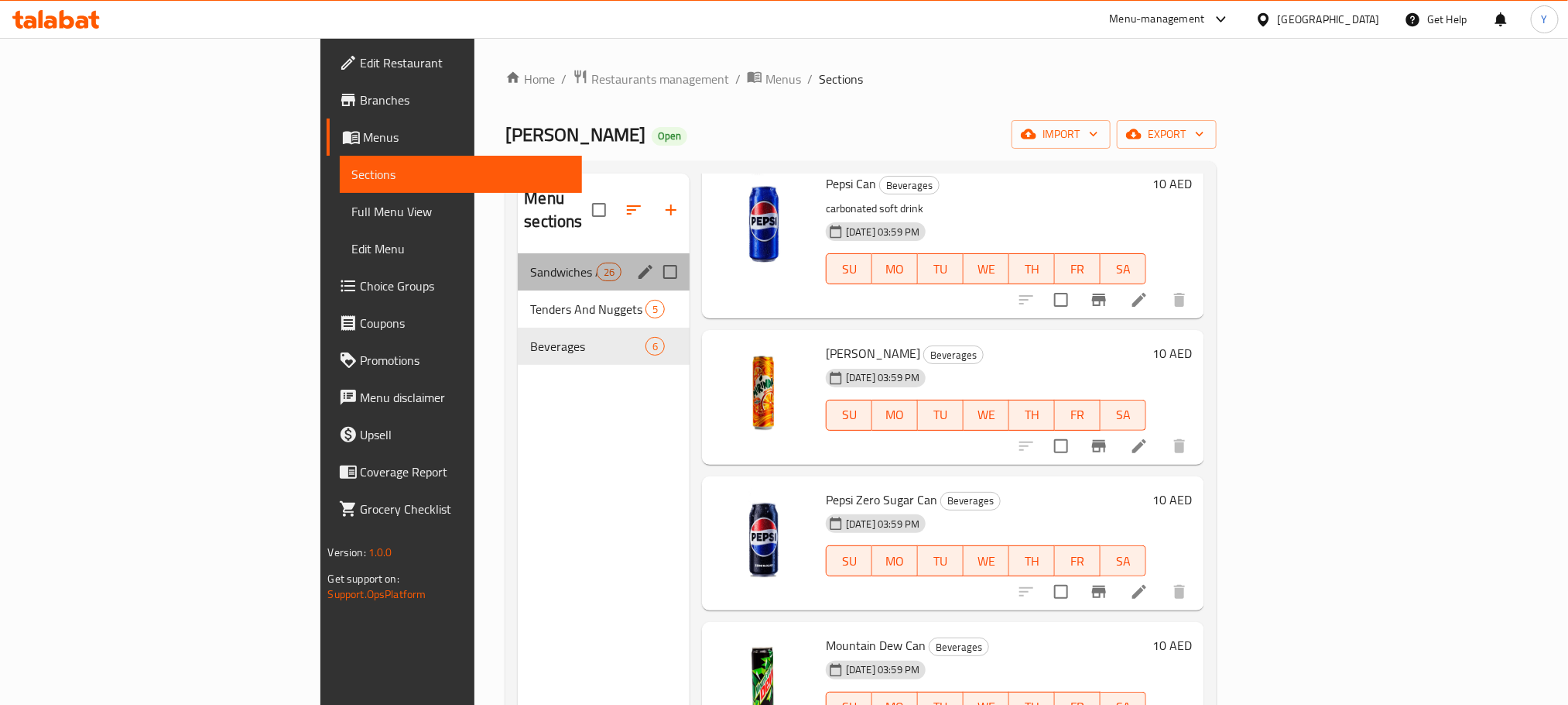
click at [518, 253] on div "Sandwiches And Combo 26" at bounding box center [604, 272] width 172 height 38
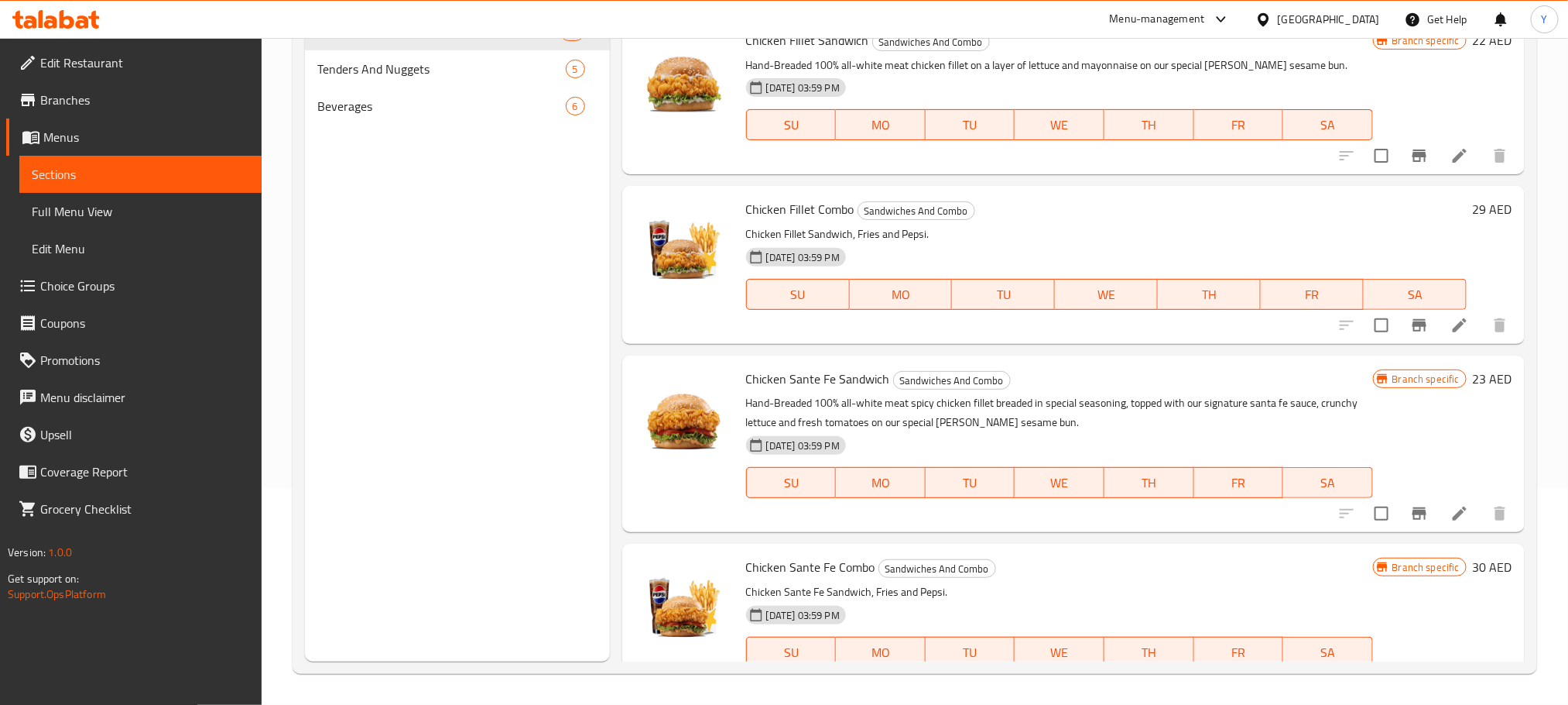
scroll to position [4000, 0]
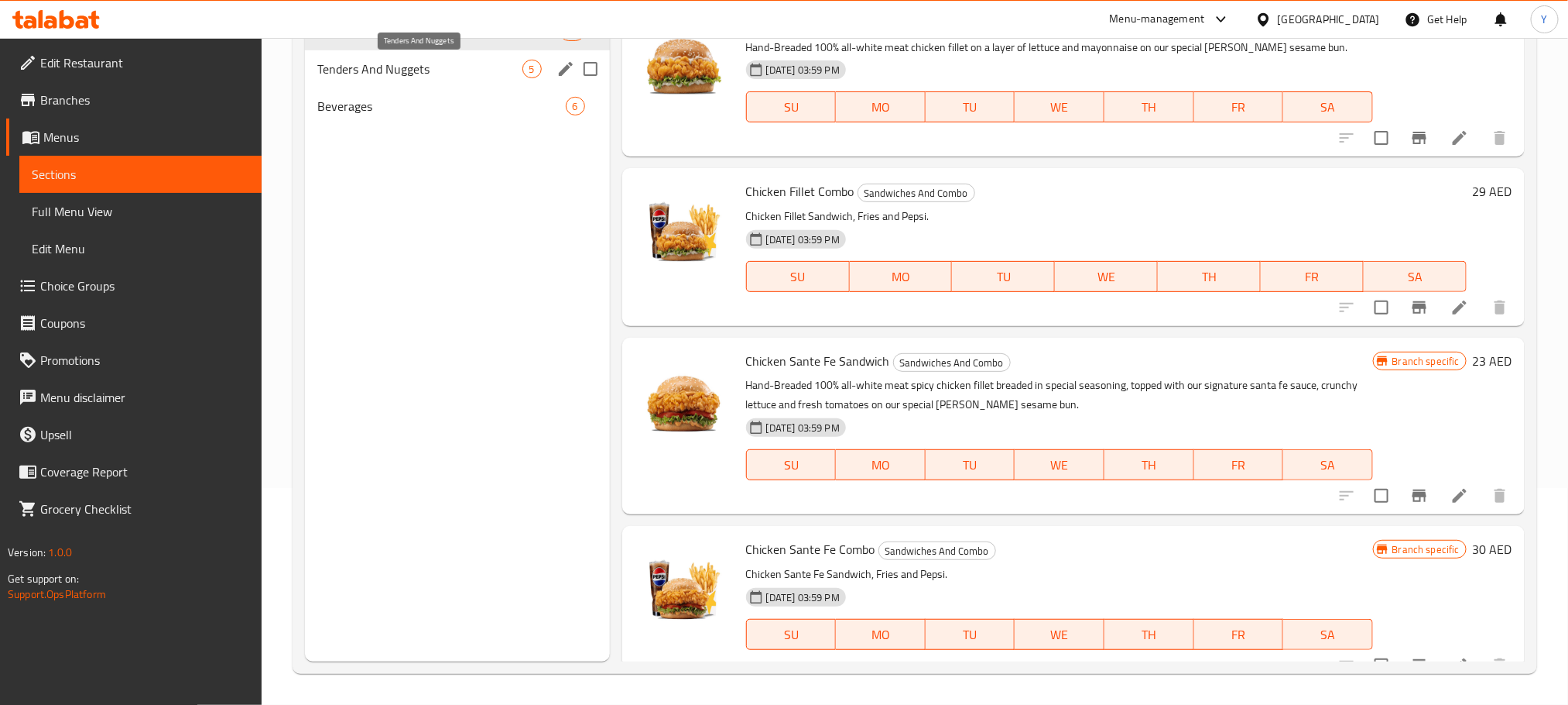
click at [444, 68] on span "Tenders And Nuggets" at bounding box center [420, 68] width 205 height 19
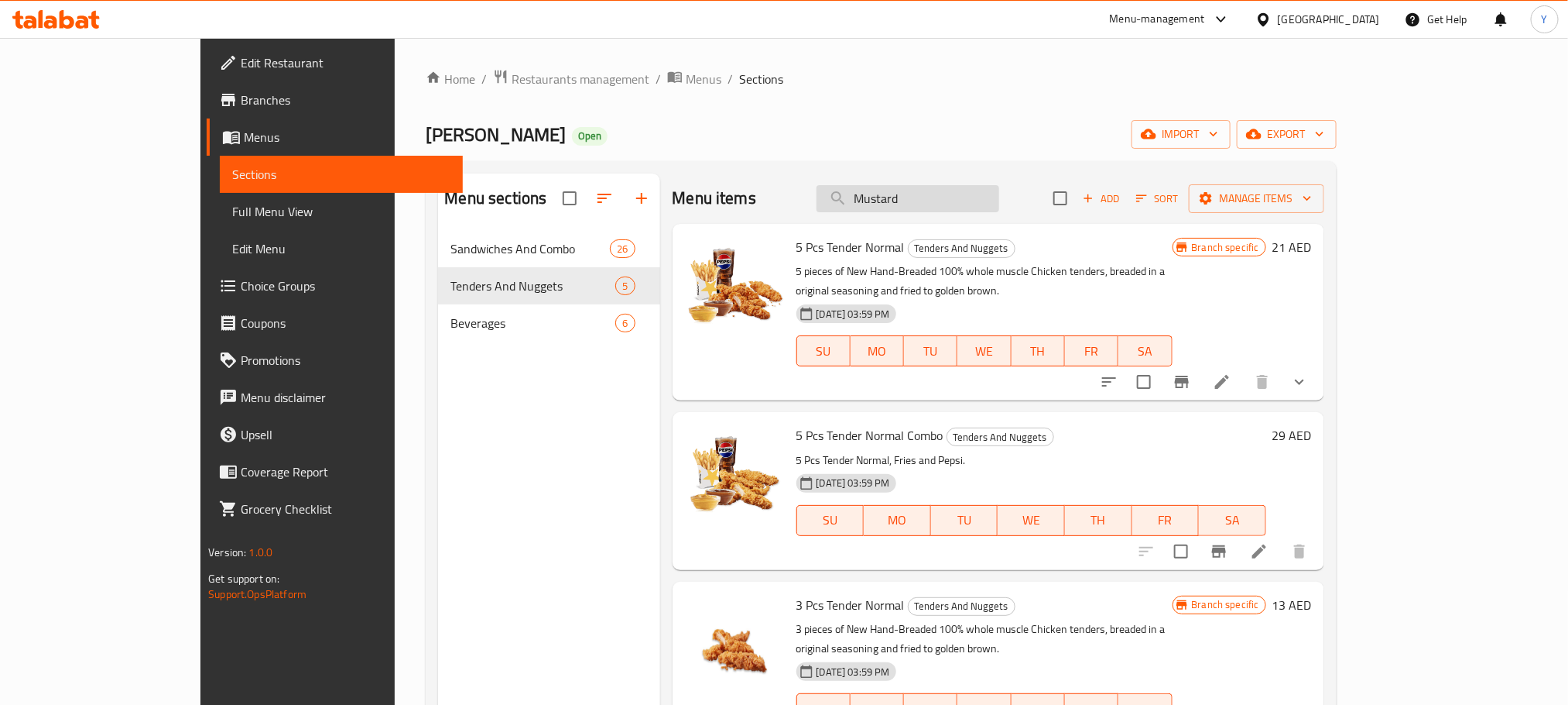
click at [954, 197] on input "Mustard" at bounding box center [908, 198] width 183 height 27
paste input "Classic sauce"
click at [971, 195] on input "Classic sauce" at bounding box center [908, 198] width 183 height 27
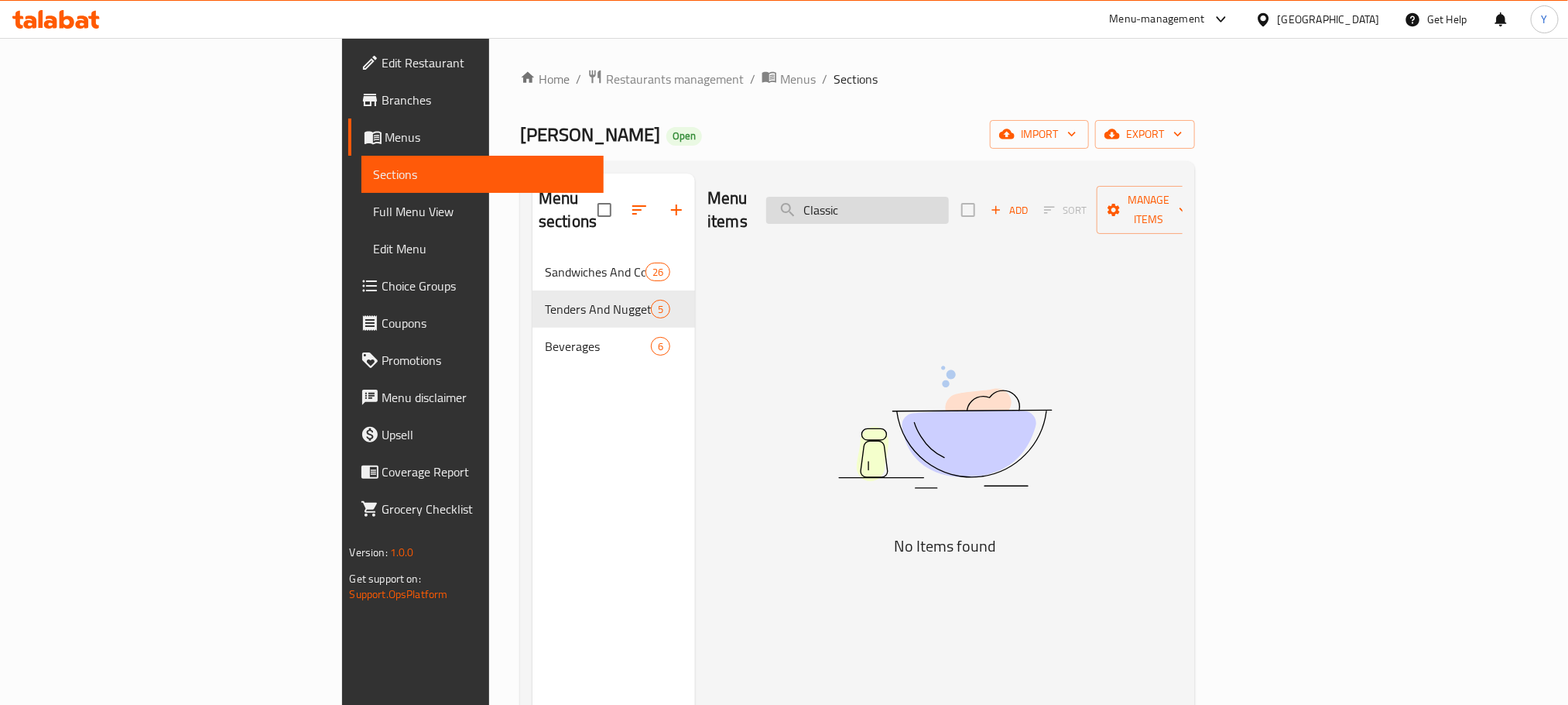
paste input "Tiger"
click at [949, 197] on input "Tiger" at bounding box center [857, 210] width 183 height 27
paste input "Ranch"
paste input "oasted"
type input "Roasted"
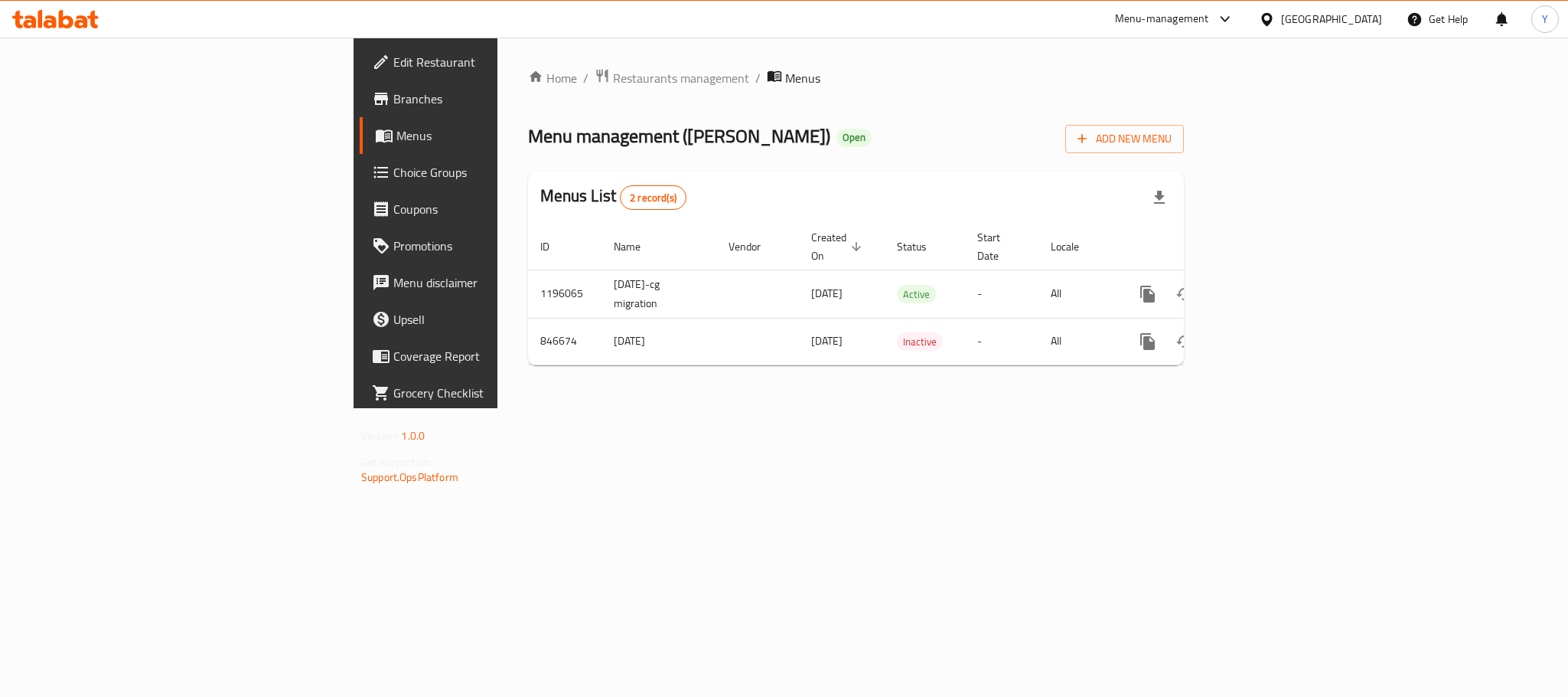
click at [393, 102] on span "Branches" at bounding box center [498, 98] width 209 height 19
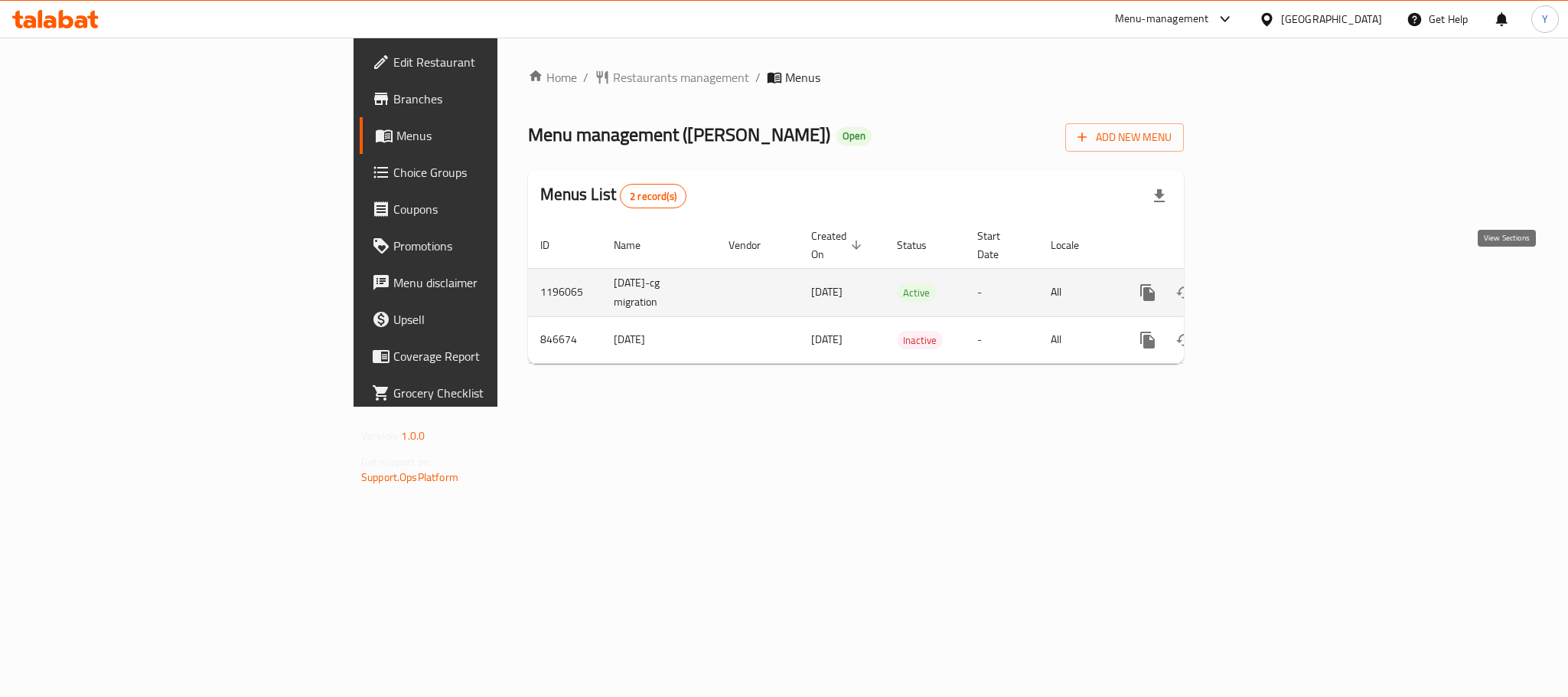
click at [1268, 283] on icon "enhanced table" at bounding box center [1258, 292] width 19 height 19
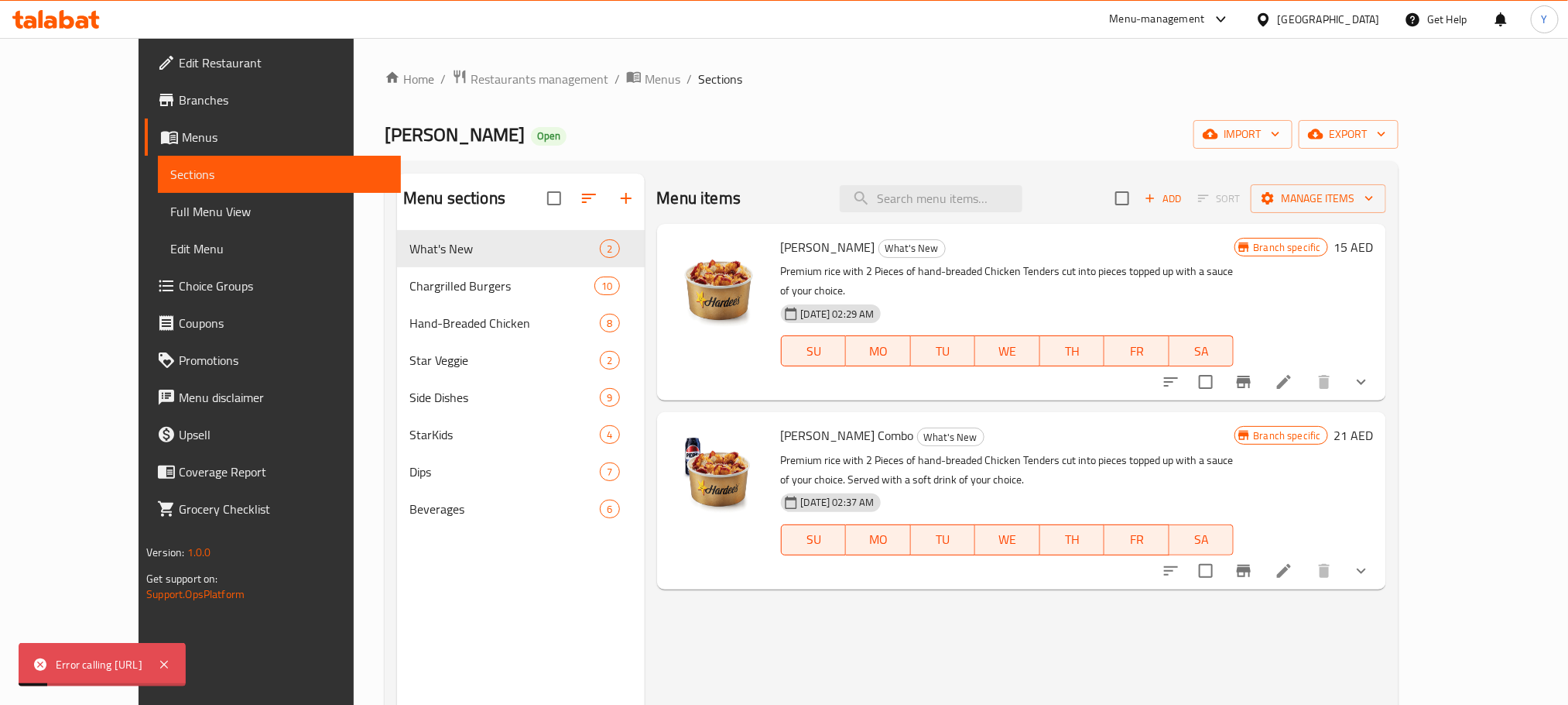
click at [953, 226] on div "[PERSON_NAME] What's New Premium rice with 2 Pieces of hand-breaded Chicken Ten…" at bounding box center [1022, 312] width 730 height 176
click at [143, 655] on div "Error calling [URL]" at bounding box center [99, 663] width 87 height 17
click at [121, 655] on div "Error calling [URL]" at bounding box center [99, 663] width 87 height 17
drag, startPoint x: 121, startPoint y: 649, endPoint x: 312, endPoint y: 669, distance: 192.0
click at [143, 669] on div "Error calling [URL]" at bounding box center [99, 663] width 87 height 17
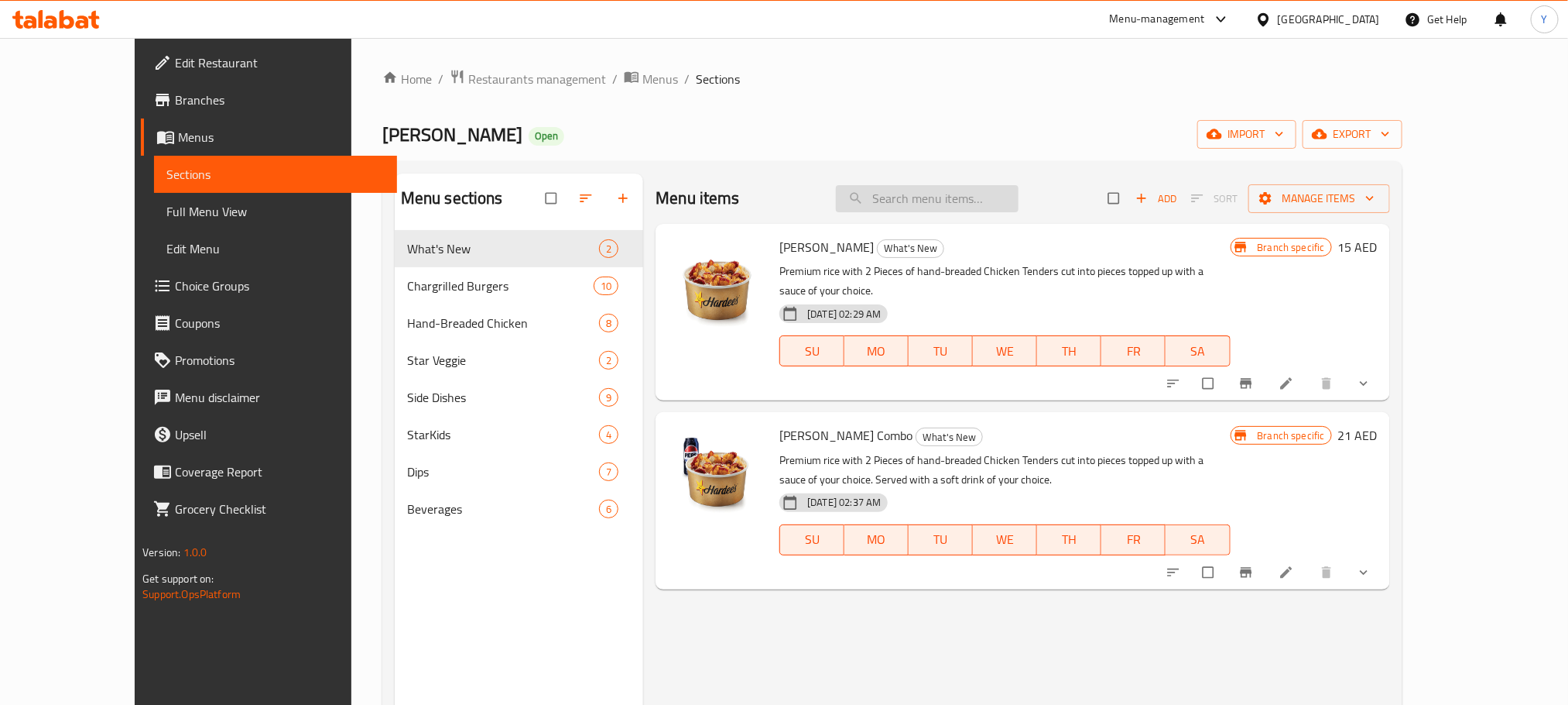
click at [921, 191] on input "search" at bounding box center [928, 198] width 183 height 27
paste input "Veggie Star San"
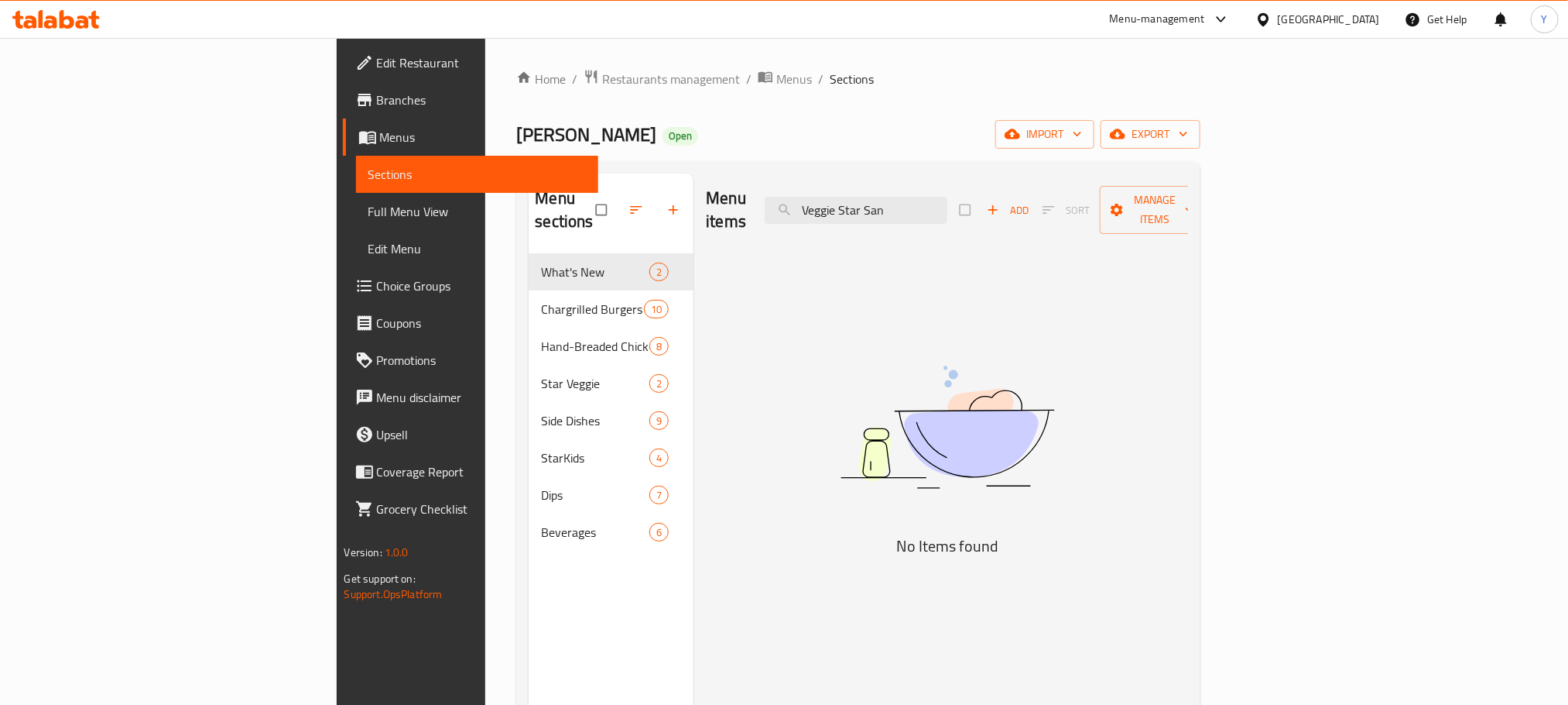
paste input "search"
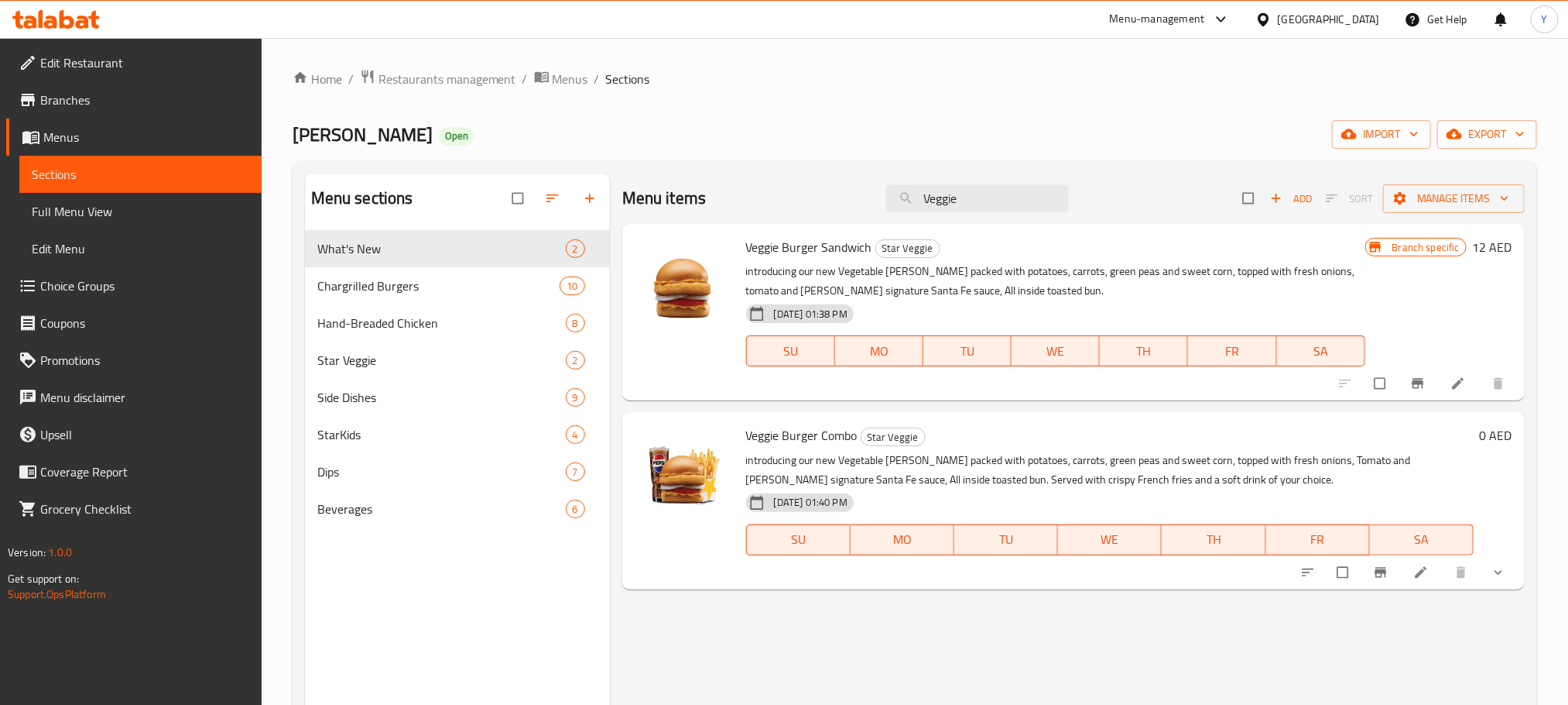
click at [968, 217] on div "Menu items Veggie Add Sort Manage items" at bounding box center [1074, 198] width 903 height 50
click at [968, 209] on input "Veggie" at bounding box center [977, 198] width 183 height 27
paste input "Star"
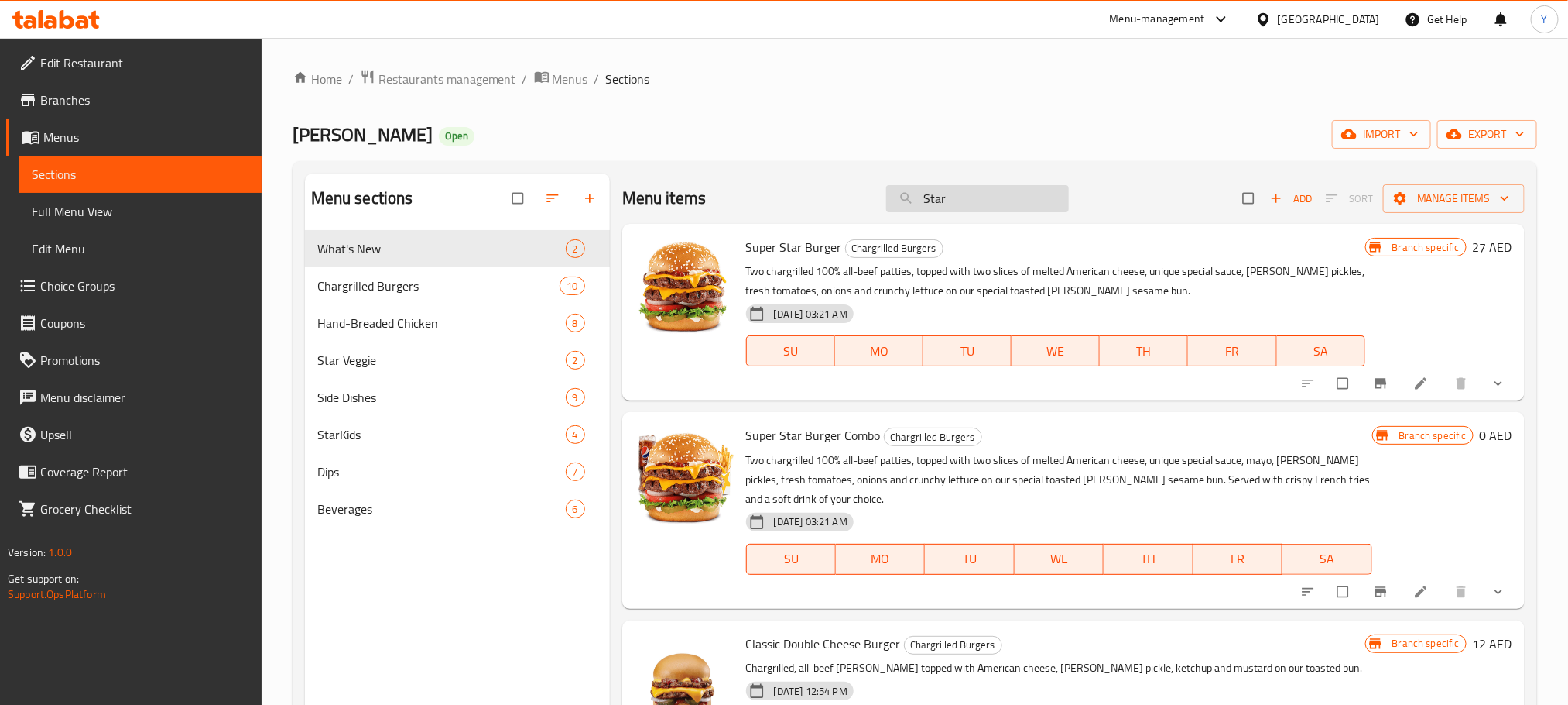
click at [962, 208] on input "Star" at bounding box center [977, 198] width 183 height 27
paste input "Wraptor"
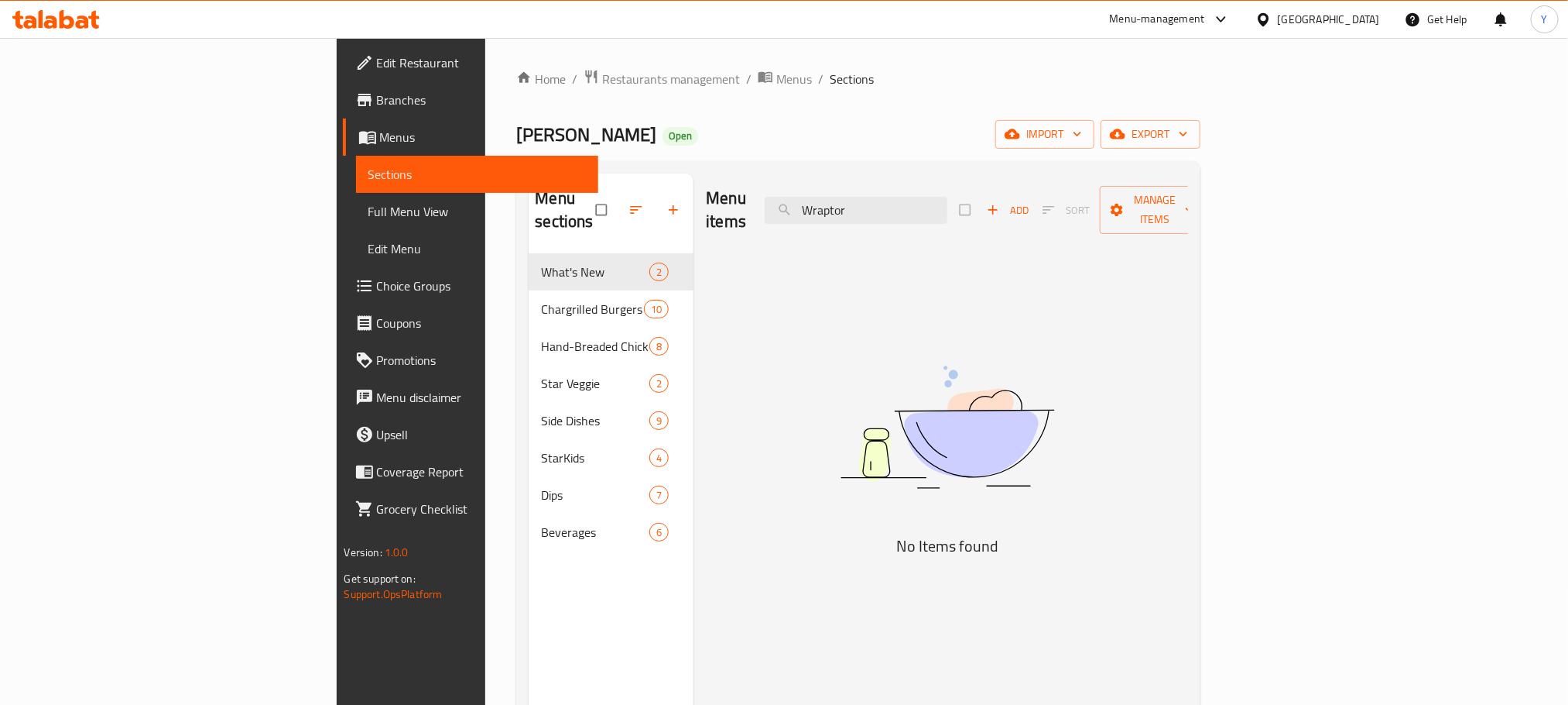
click at [946, 168] on div "Menu sections What's New 2 Chargrilled Burgers 10 Hand-Breaded Chicken 8 Star V…" at bounding box center [858, 526] width 684 height 730
click at [947, 209] on input "Wraptor" at bounding box center [856, 210] width 183 height 27
paste input "Tende"
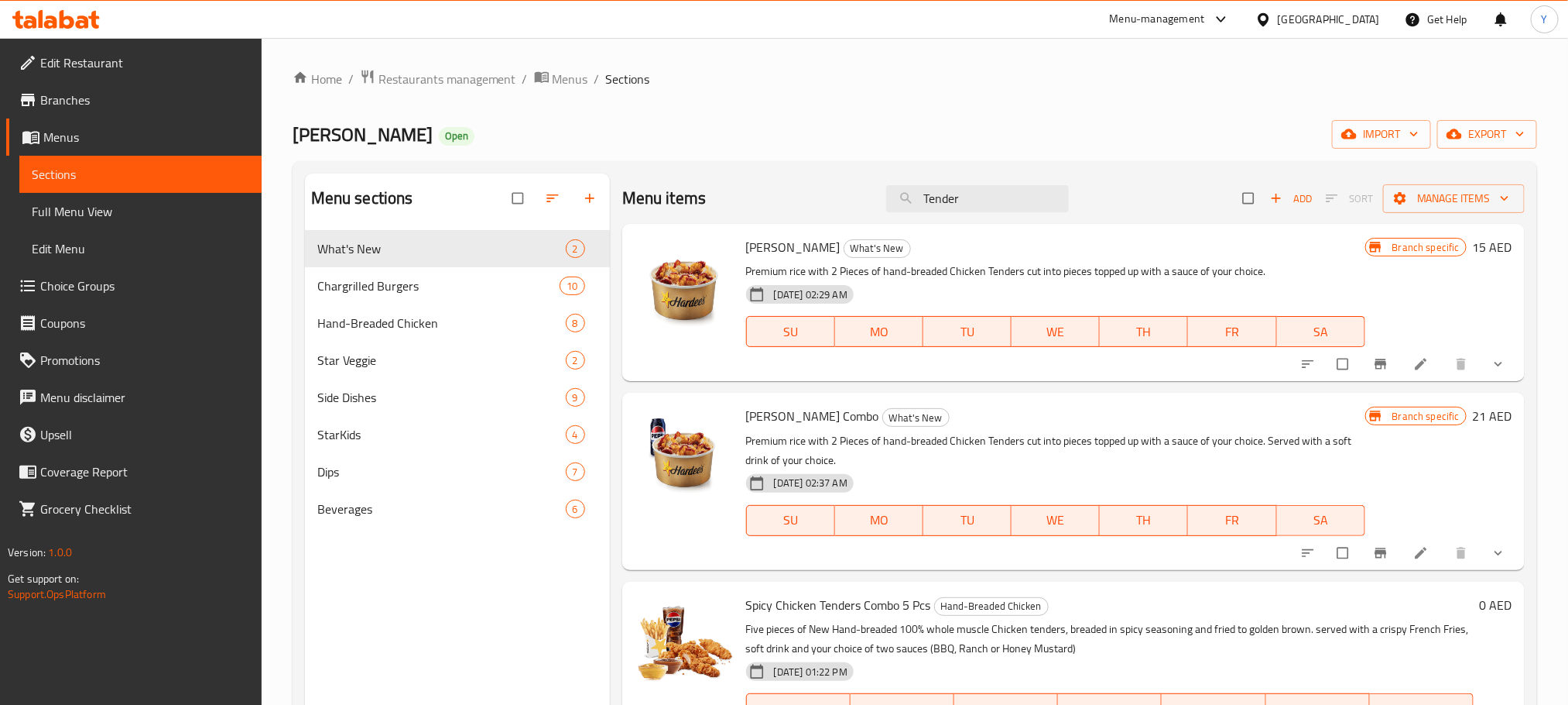
click at [959, 175] on div "Menu items Tender Add Sort Manage items" at bounding box center [1074, 198] width 903 height 50
click at [964, 189] on input "Tender" at bounding box center [977, 198] width 183 height 27
paste input "BBQ Sauce"
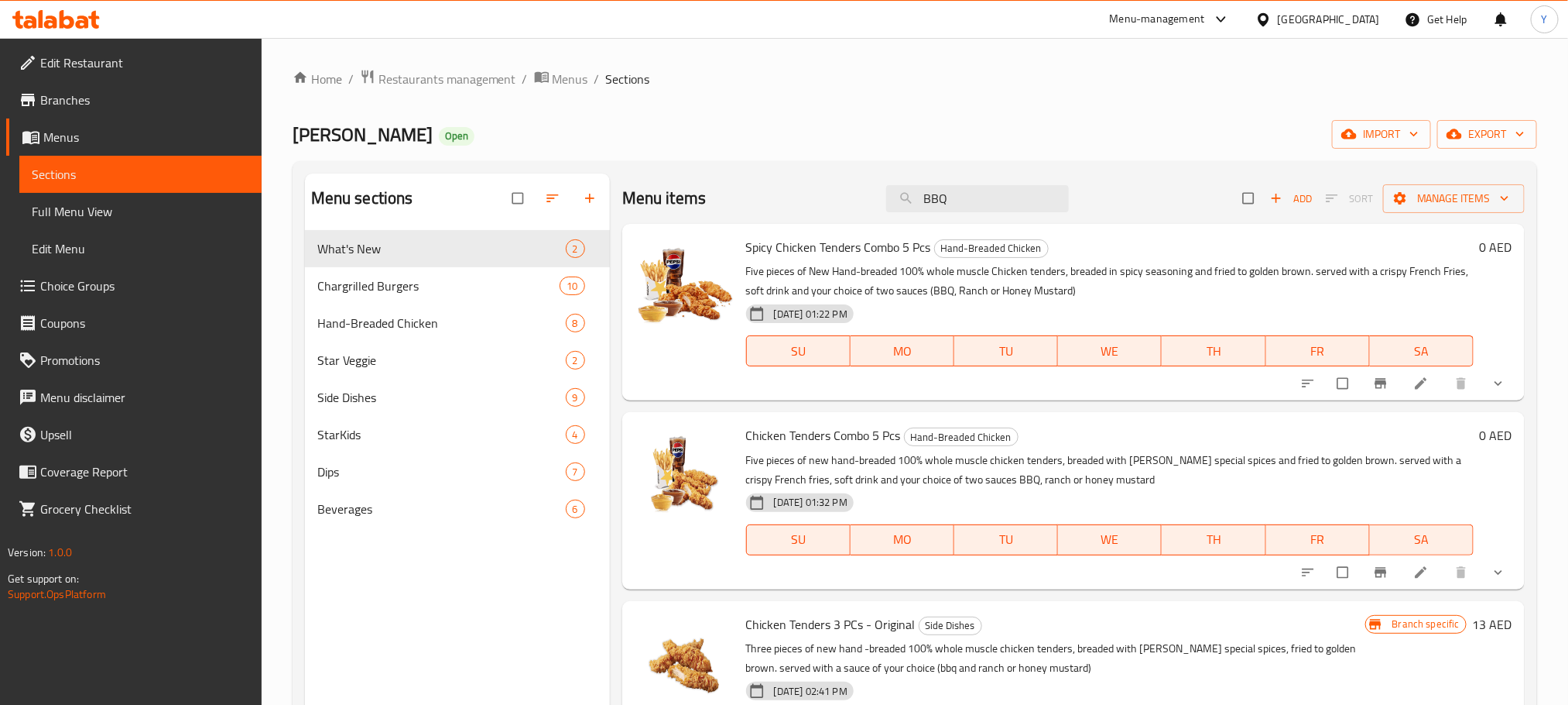
click at [981, 229] on div "Spicy Chicken Tenders Combo 5 Pcs Hand-Breaded Chicken Five pieces of New Hand-…" at bounding box center [1074, 312] width 903 height 176
click at [988, 182] on div "Menu items BBQ Add Sort Manage items" at bounding box center [1074, 198] width 903 height 50
click at [990, 197] on input "BBQ" at bounding box center [977, 198] width 183 height 27
paste input "S Tender 5 PC"
paste input "search"
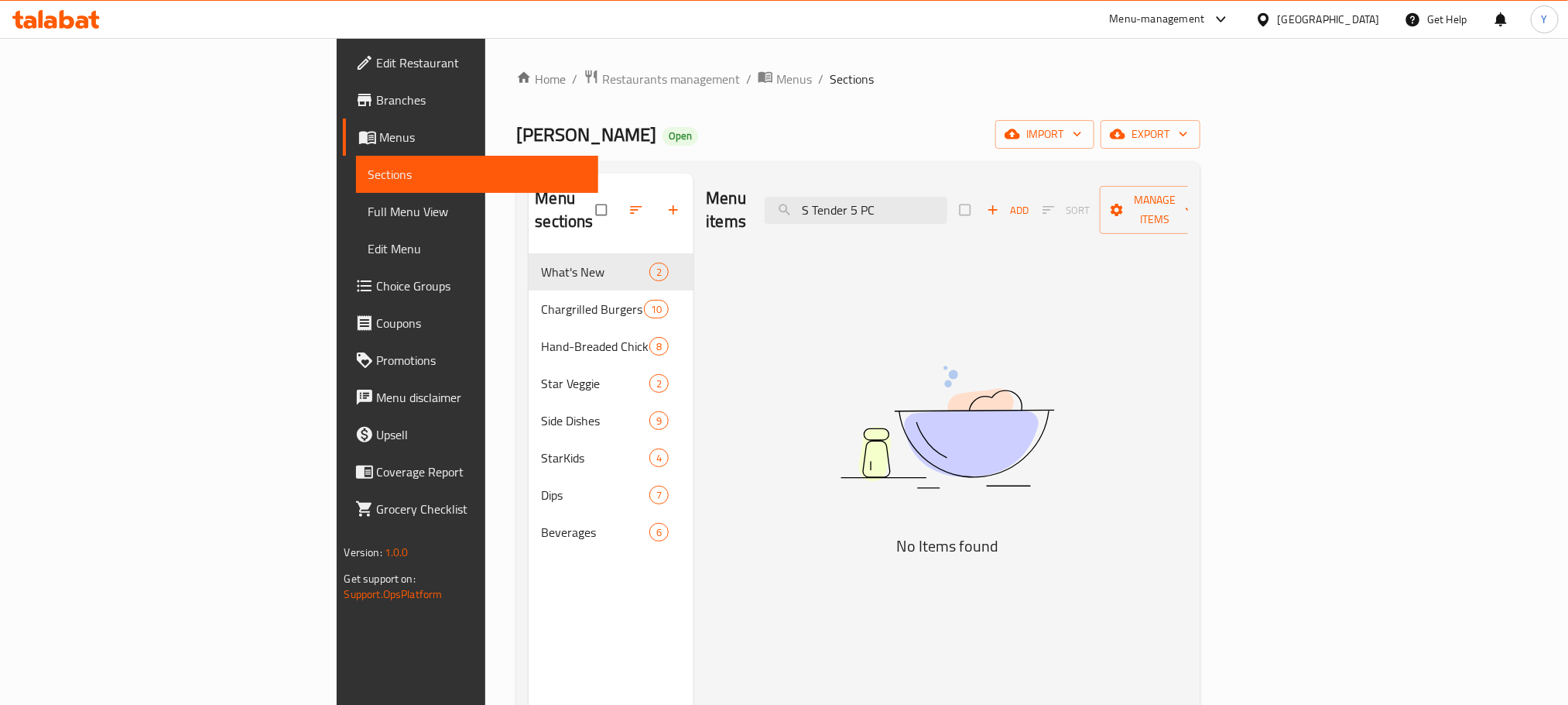
drag, startPoint x: 931, startPoint y: 207, endPoint x: 655, endPoint y: 215, distance: 276.1
click at [706, 215] on div "Menu items S Tender 5 PC Add Sort Manage items" at bounding box center [946, 210] width 482 height 73
drag, startPoint x: 968, startPoint y: 208, endPoint x: 1213, endPoint y: 209, distance: 245.0
click at [1188, 214] on div "Menu items Tender 5 PC Add Sort Manage items" at bounding box center [946, 210] width 482 height 73
drag, startPoint x: 968, startPoint y: 198, endPoint x: 957, endPoint y: 229, distance: 32.9
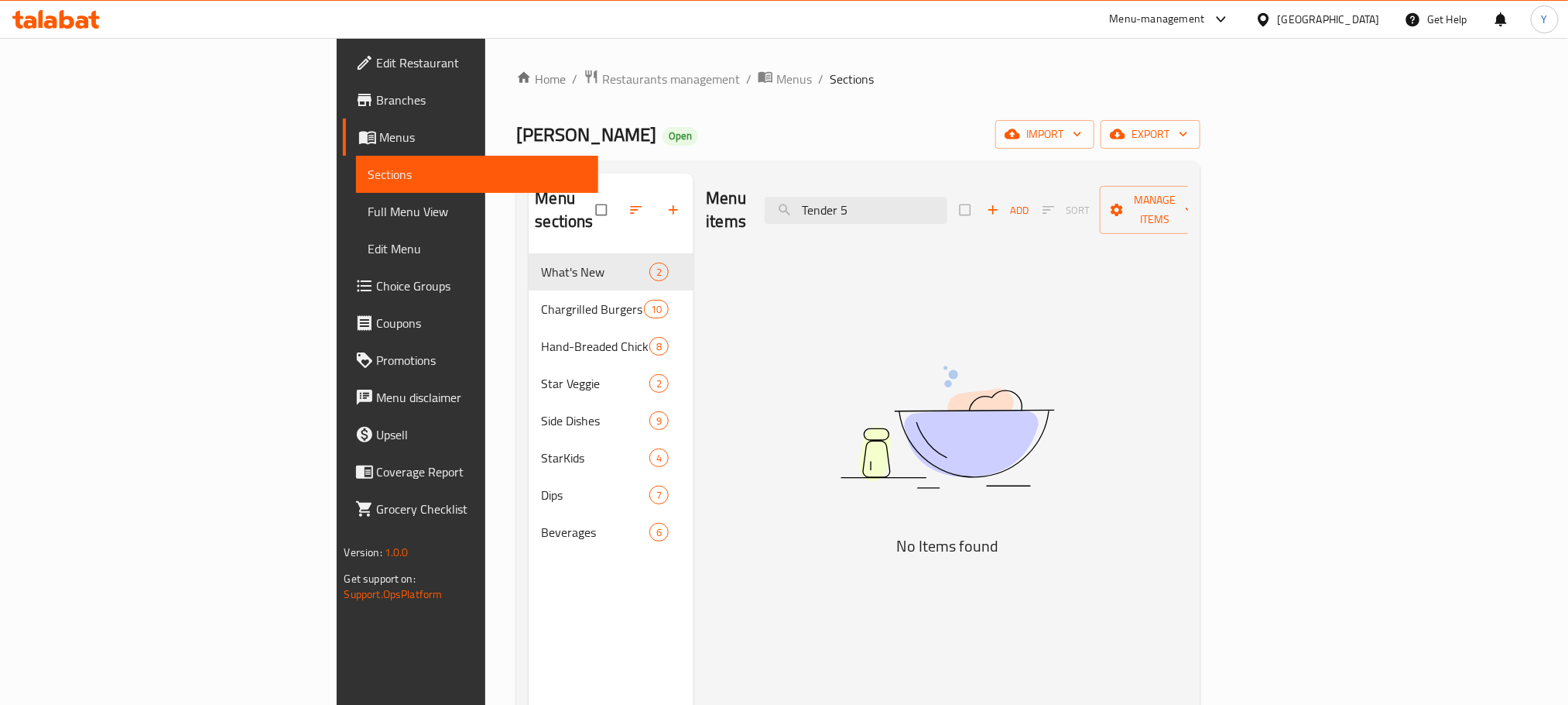
click at [957, 229] on div "Menu items Tender 5 Add Sort Manage items No Items found" at bounding box center [941, 526] width 495 height 705
click at [947, 197] on input "Tender" at bounding box center [856, 210] width 183 height 27
paste input "Mayonnaise"
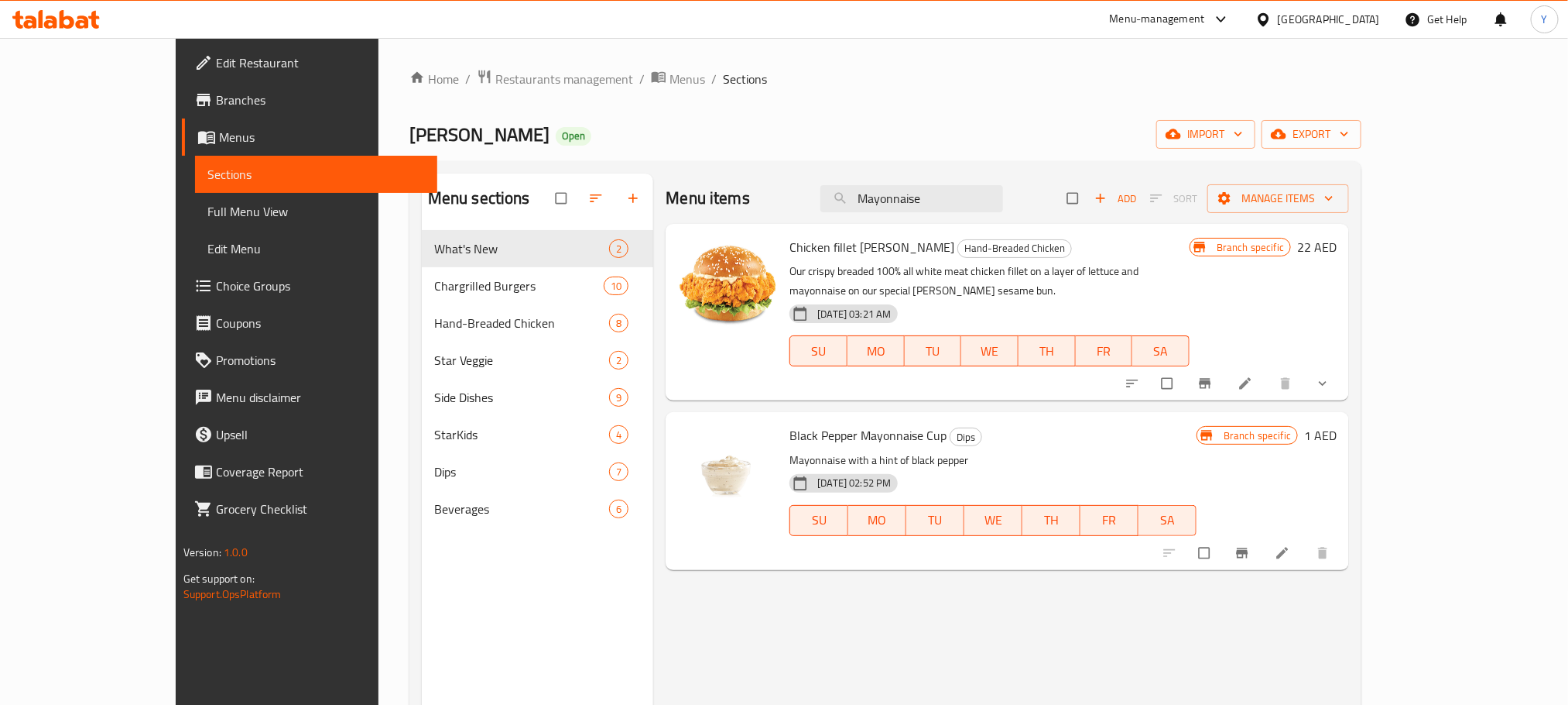
type input "Mayonnaise"
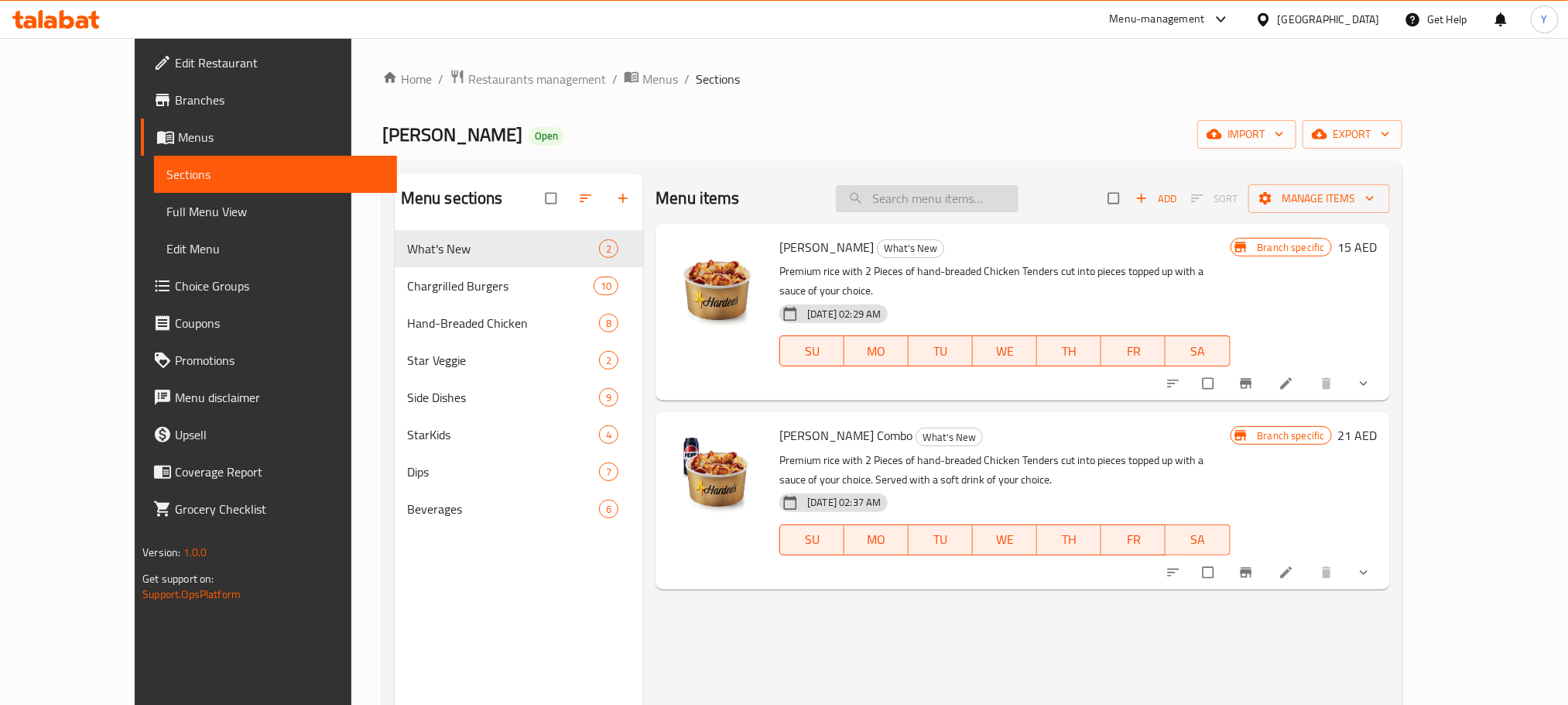
click at [1007, 205] on input "search" at bounding box center [928, 198] width 183 height 27
paste input "Classic"
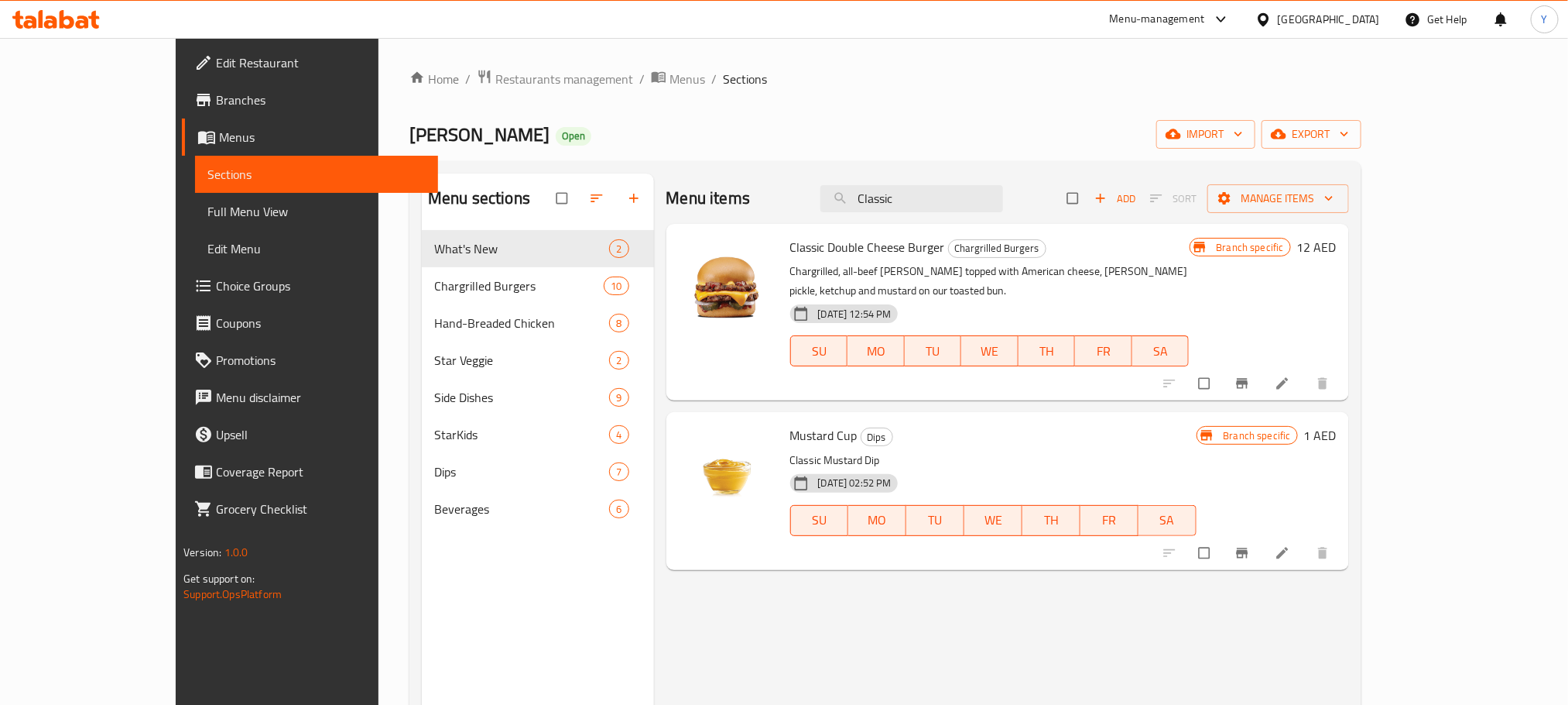
click at [790, 247] on span "Classic Double Cheese Burger" at bounding box center [867, 247] width 154 height 23
click at [911, 194] on input "Classic" at bounding box center [912, 198] width 183 height 27
paste input "Tiger"
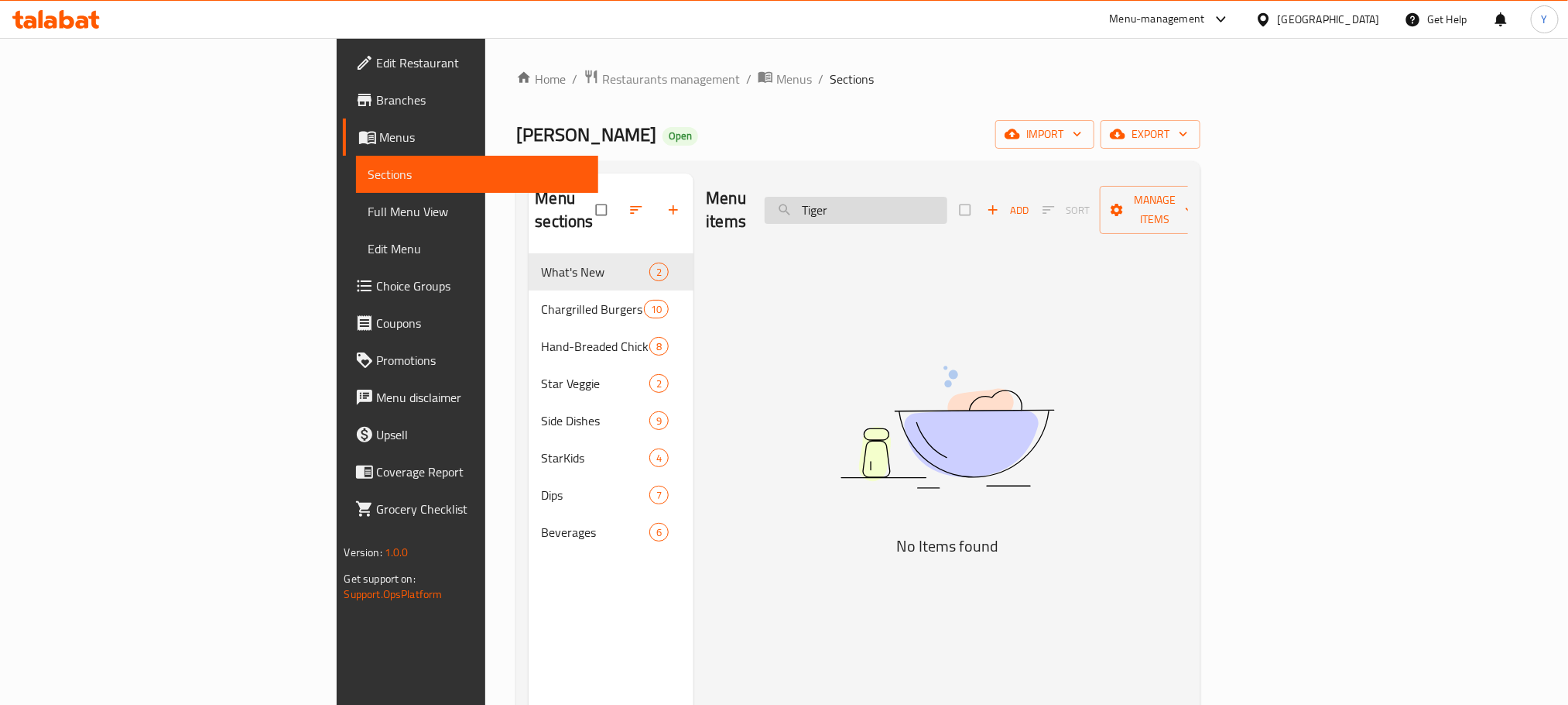
click at [947, 197] on input "Tiger" at bounding box center [856, 210] width 183 height 27
paste input "Dynamite"
paste input "Pepper"
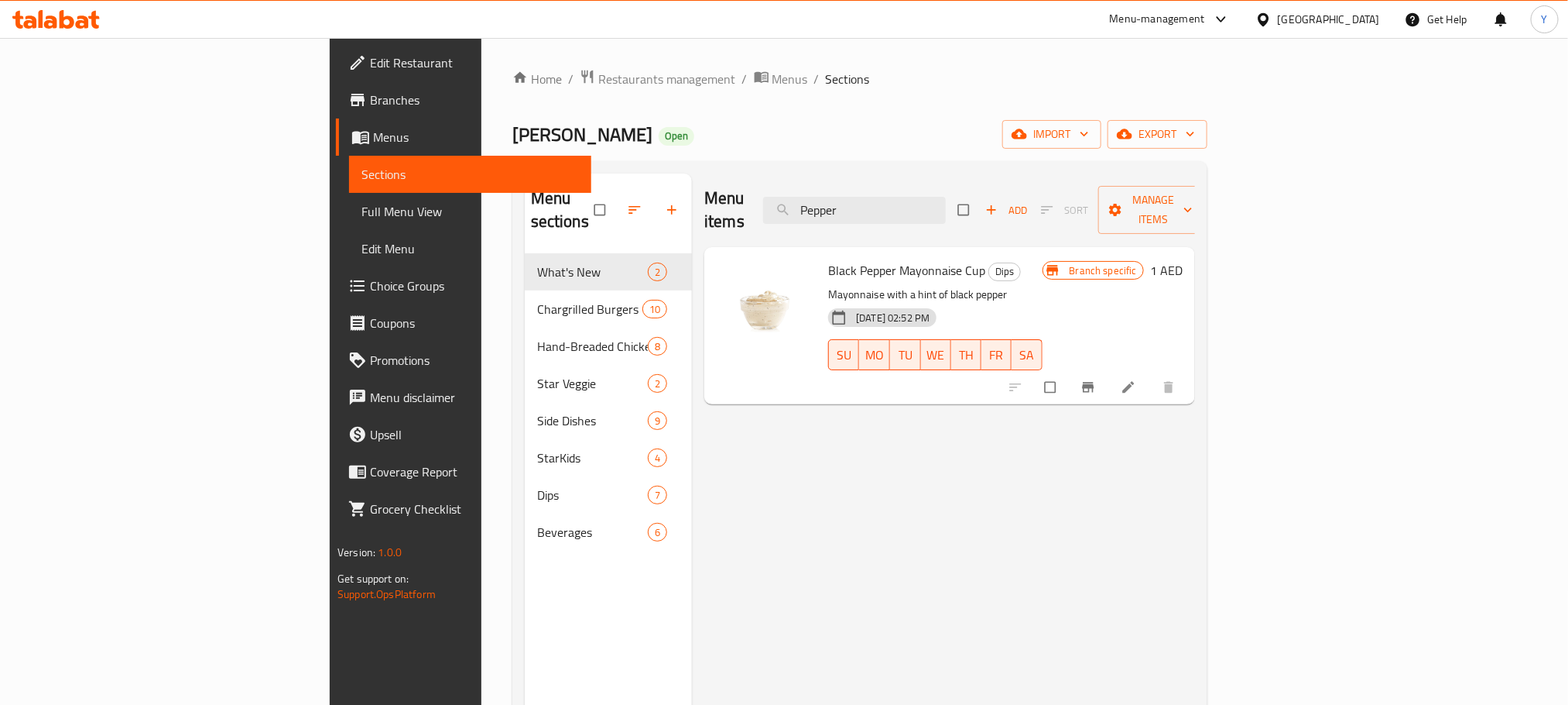
paste input "Honey"
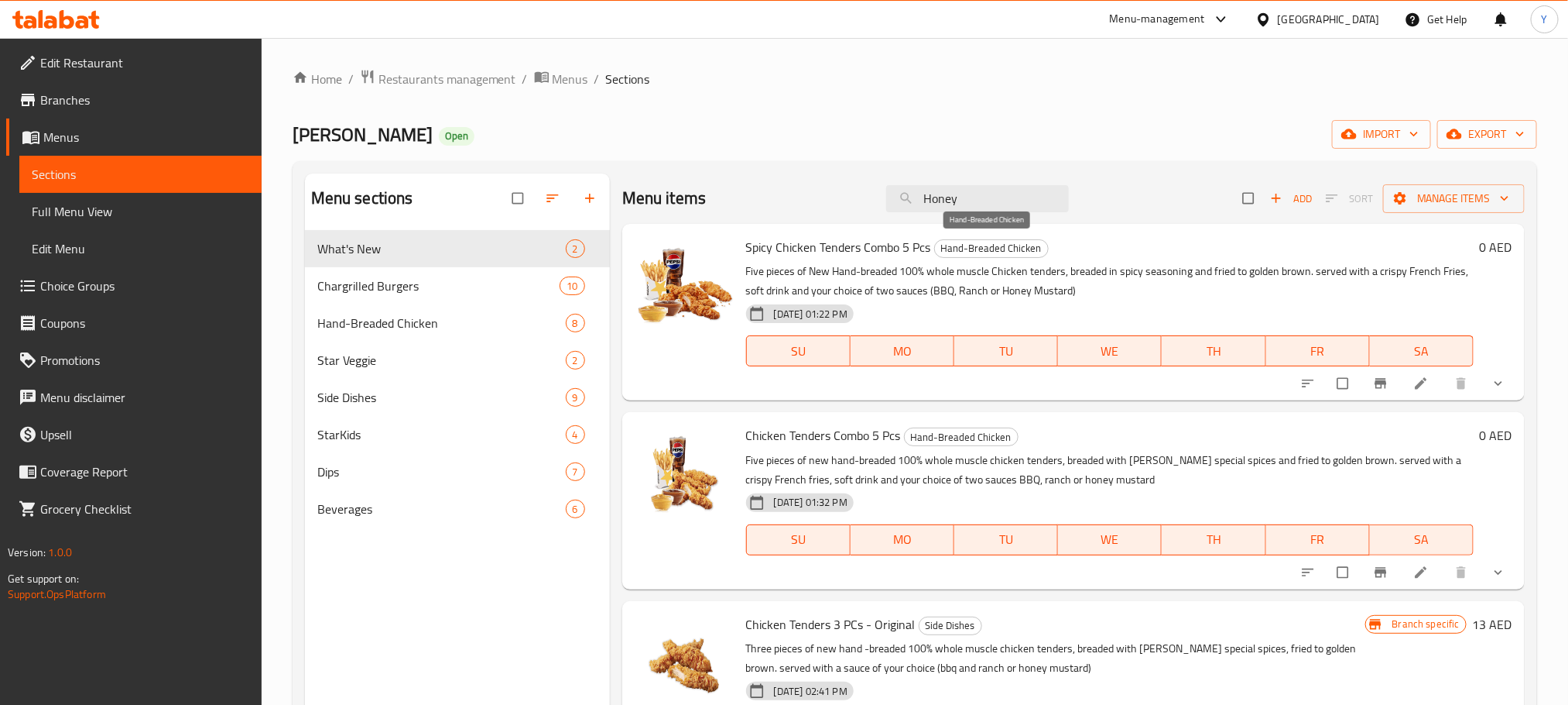
type input "Honey q"
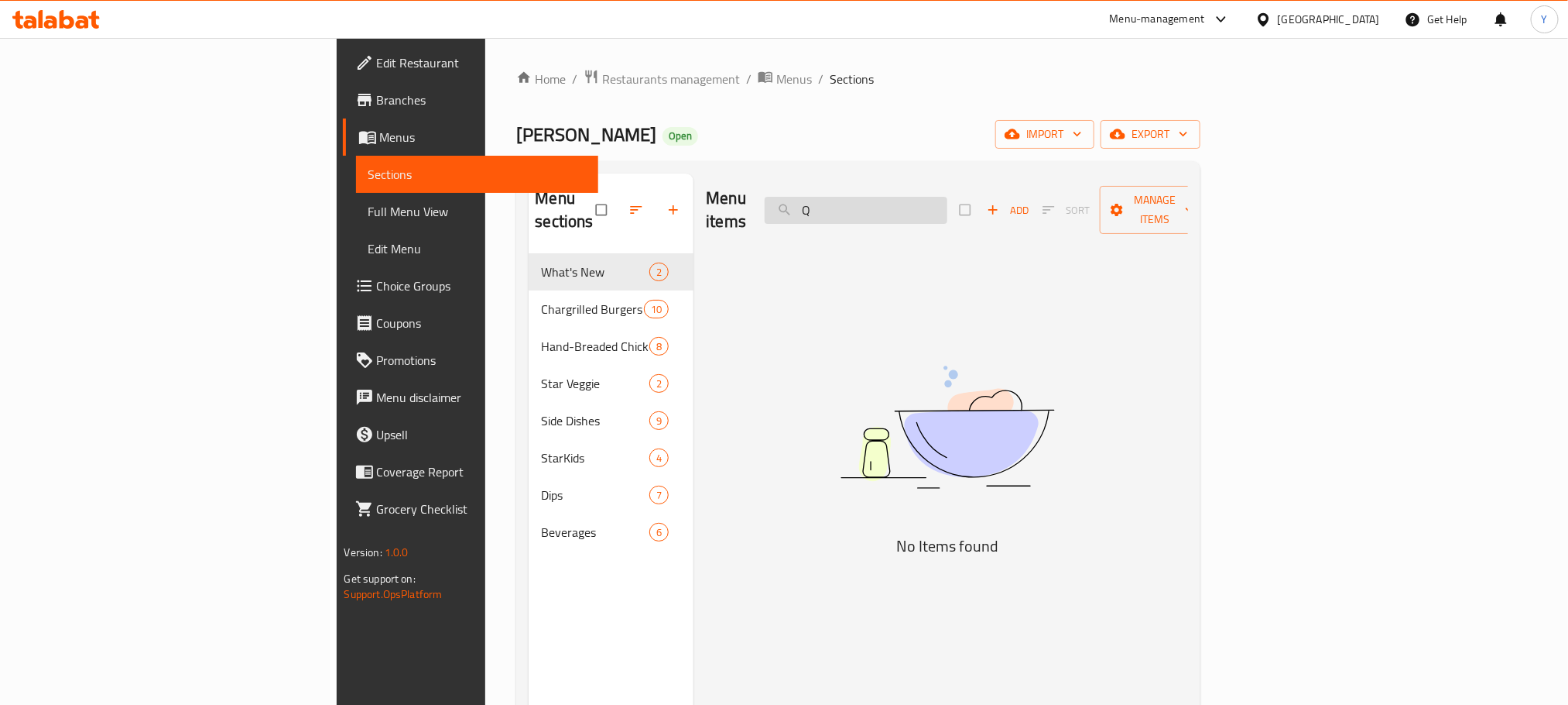
type input "Q"
drag, startPoint x: 966, startPoint y: 204, endPoint x: 460, endPoint y: 176, distance: 506.8
click at [529, 176] on div "Menu sections What's New 2 Chargrilled Burgers 10 Hand-Breaded Chicken 8 Star V…" at bounding box center [858, 526] width 659 height 705
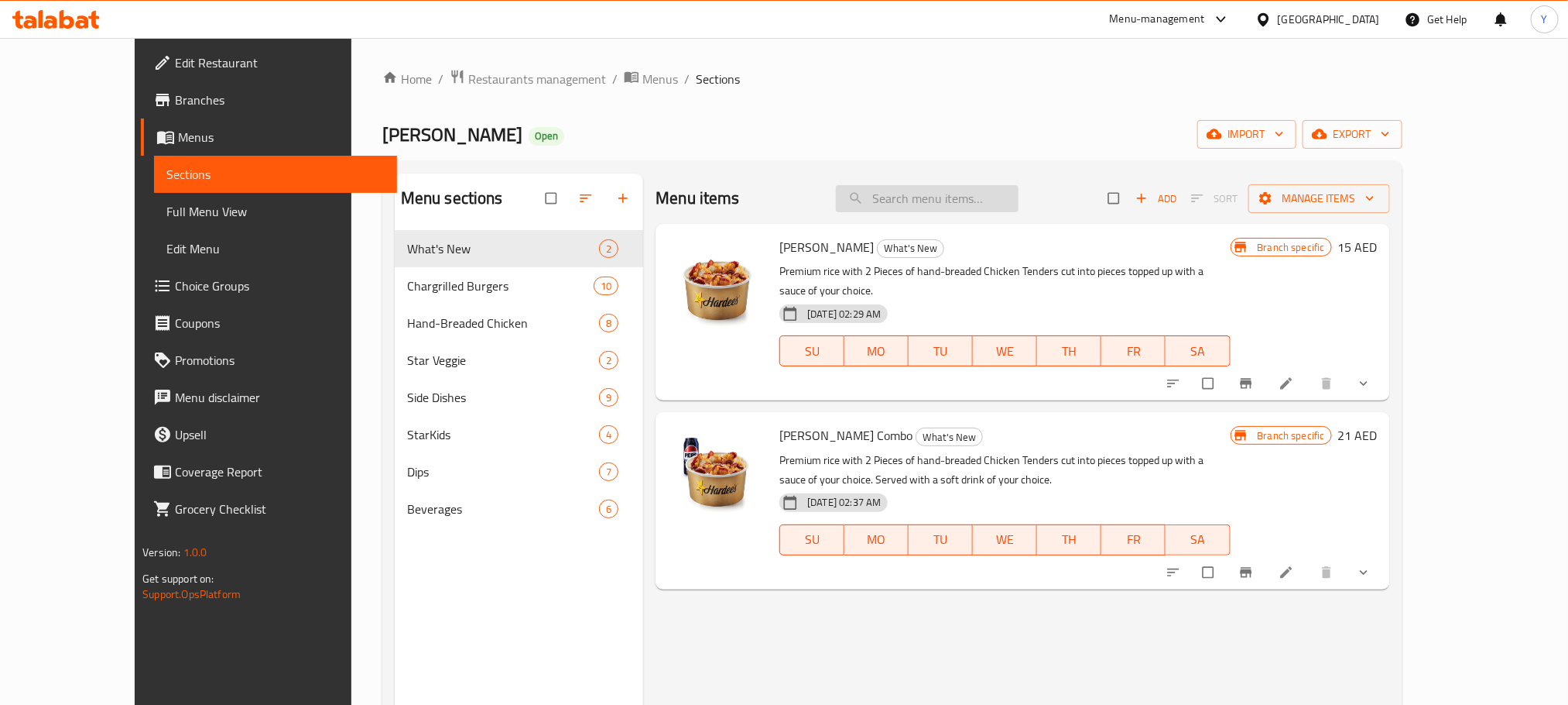
paste input "Chipotle"
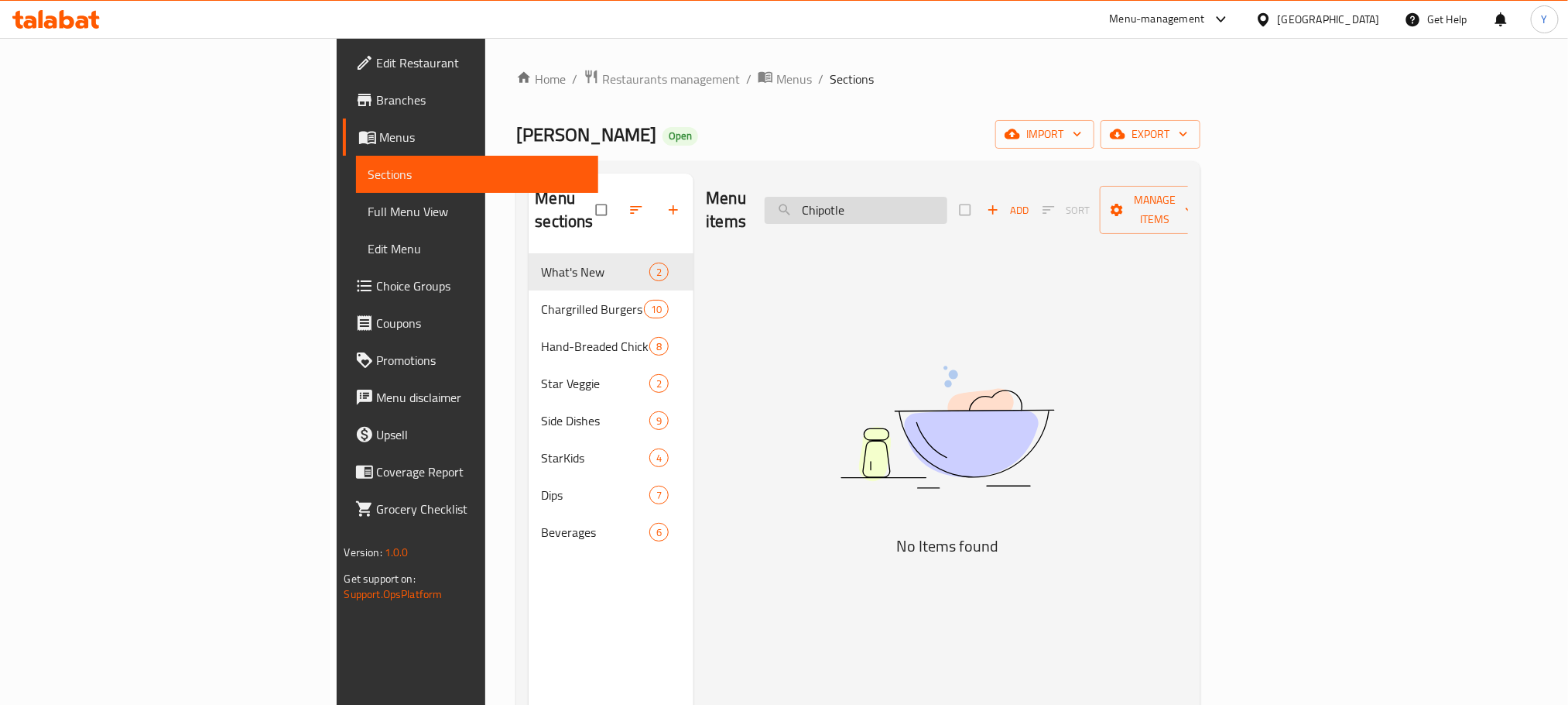
click at [947, 203] on input "Chipotle" at bounding box center [856, 210] width 183 height 27
click at [947, 197] on input "Chipotle" at bounding box center [856, 210] width 183 height 27
paste input "Roasted"
paste input "Peri Peri"
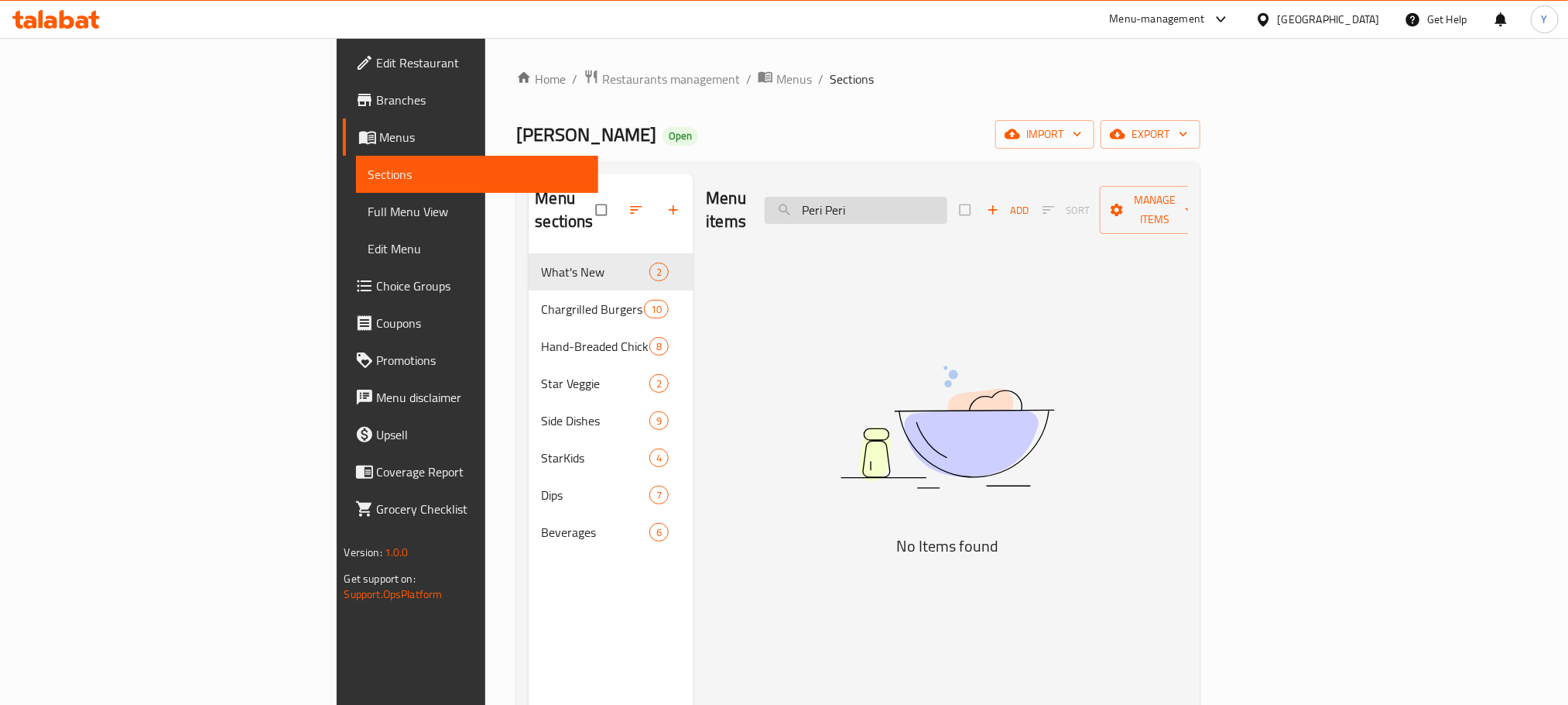
paste input "Carolina"
paste input "Sweet Chili"
type input "Sweet Ch"
drag, startPoint x: 1001, startPoint y: 208, endPoint x: 503, endPoint y: 208, distance: 498.0
click at [706, 212] on div "Menu items Sweet Ch Add Sort Manage items" at bounding box center [946, 210] width 482 height 73
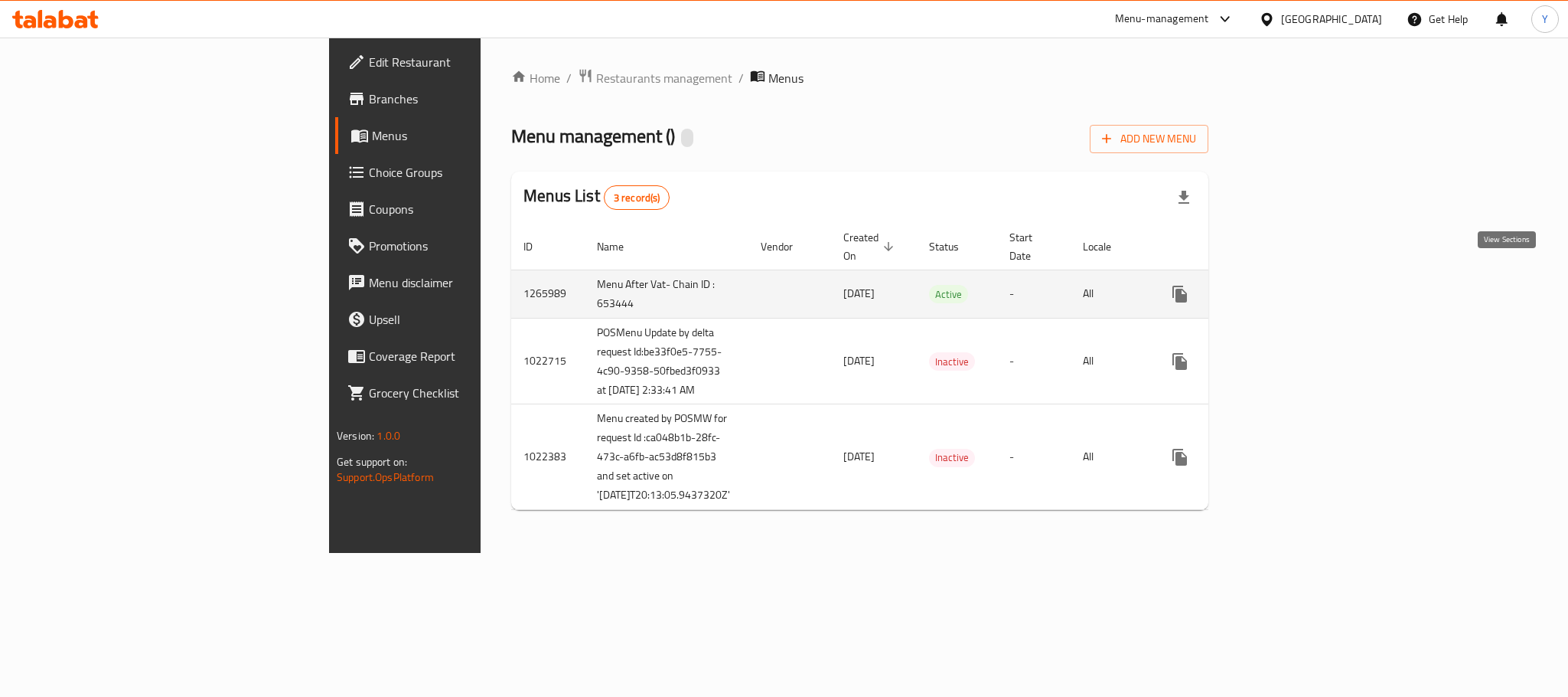
click at [1300, 285] on icon "enhanced table" at bounding box center [1290, 294] width 19 height 19
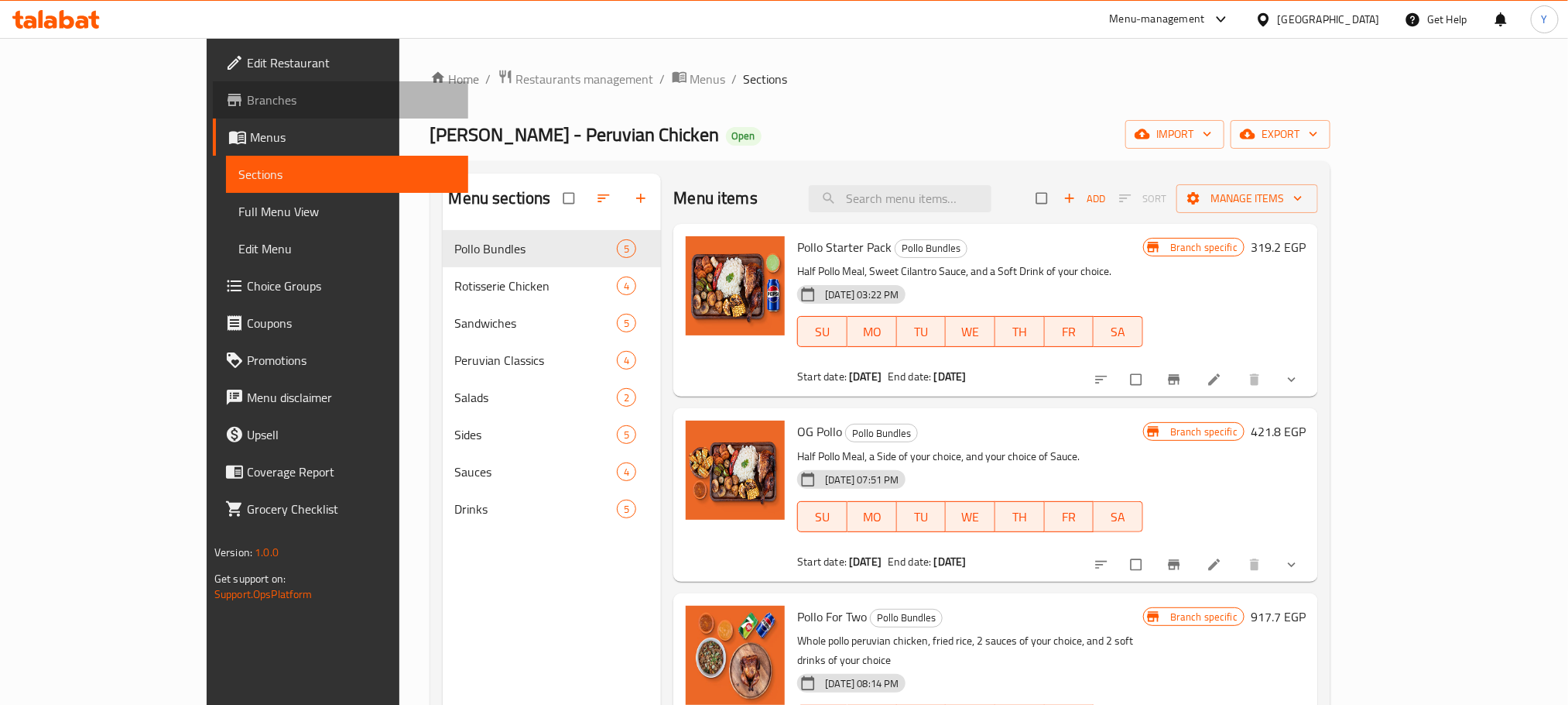
click at [246, 98] on span "Branches" at bounding box center [350, 99] width 209 height 19
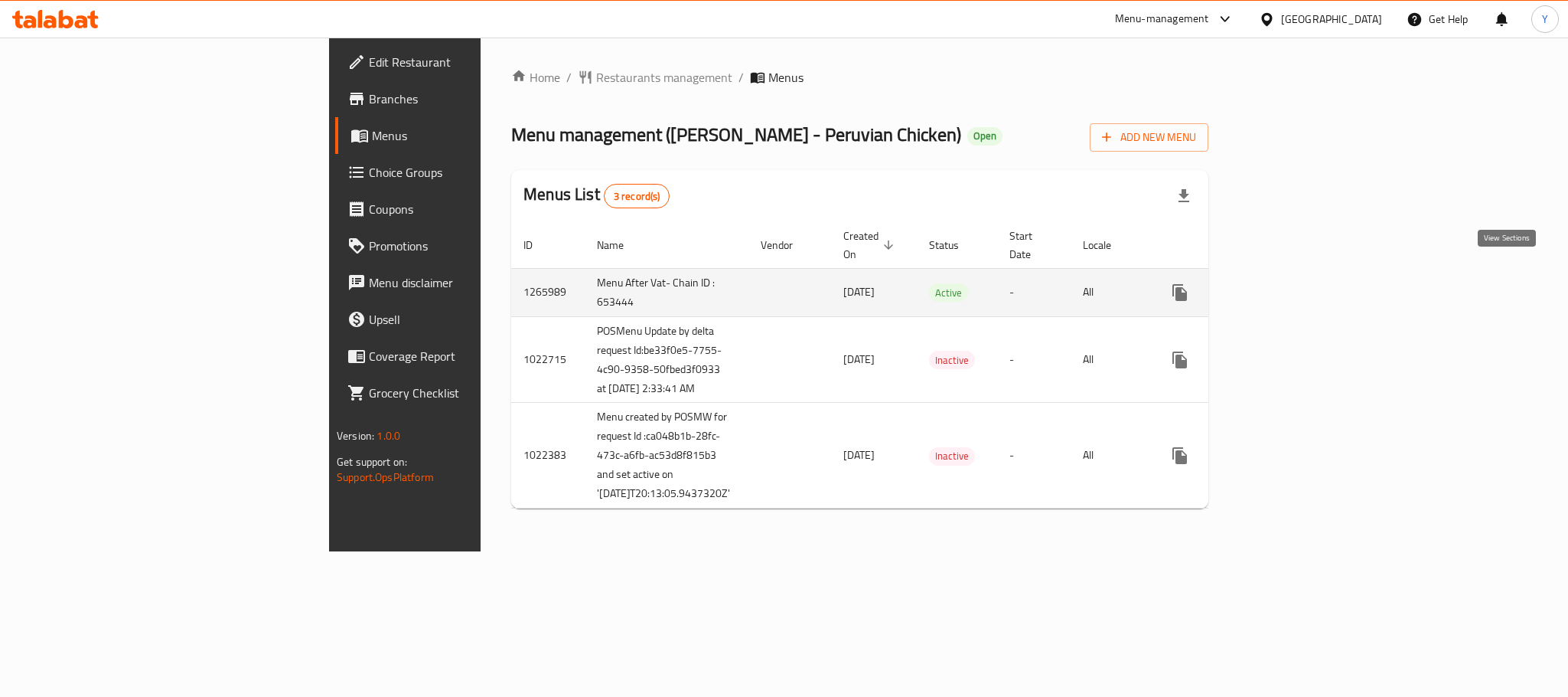
click at [1300, 283] on icon "enhanced table" at bounding box center [1290, 292] width 19 height 19
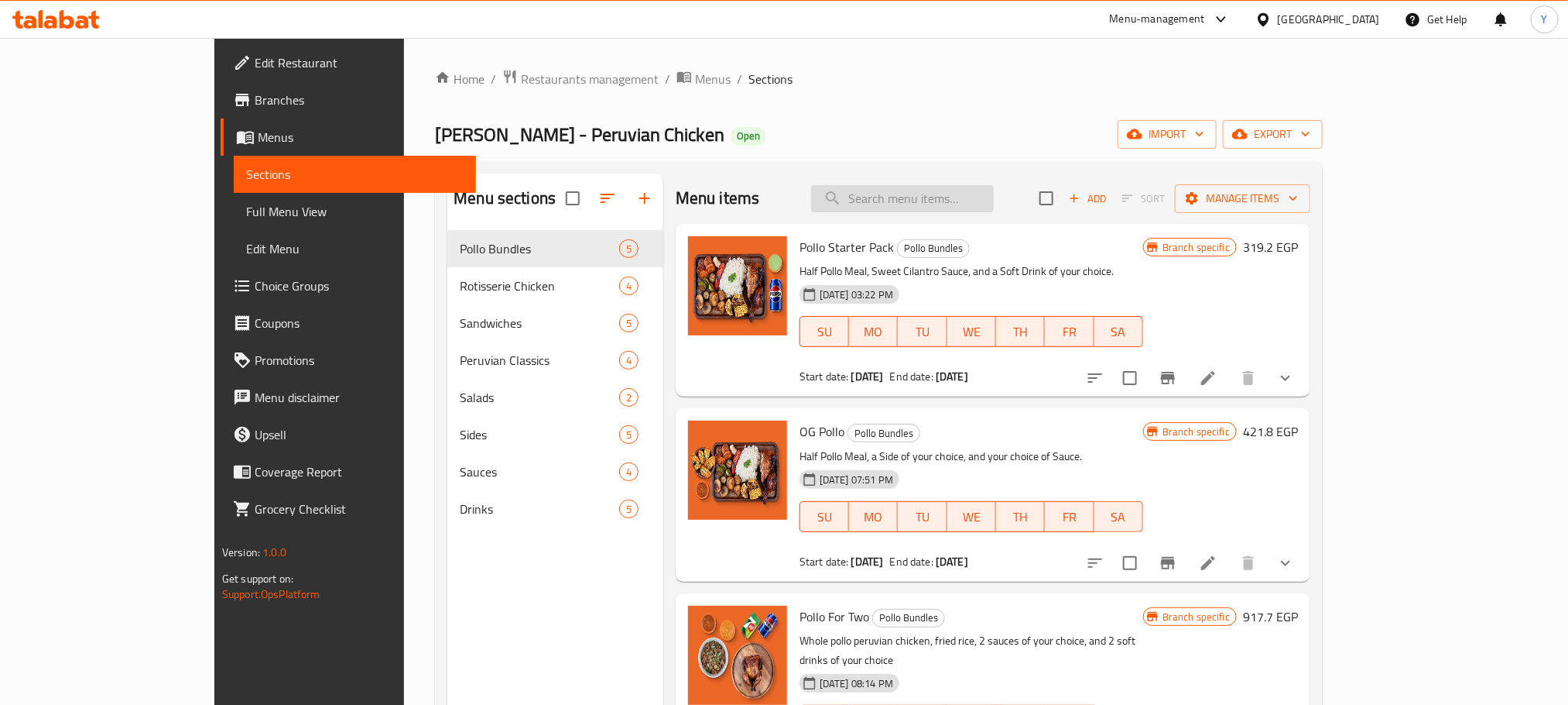
click at [938, 205] on input "search" at bounding box center [903, 198] width 183 height 27
paste input "OG Pollo"
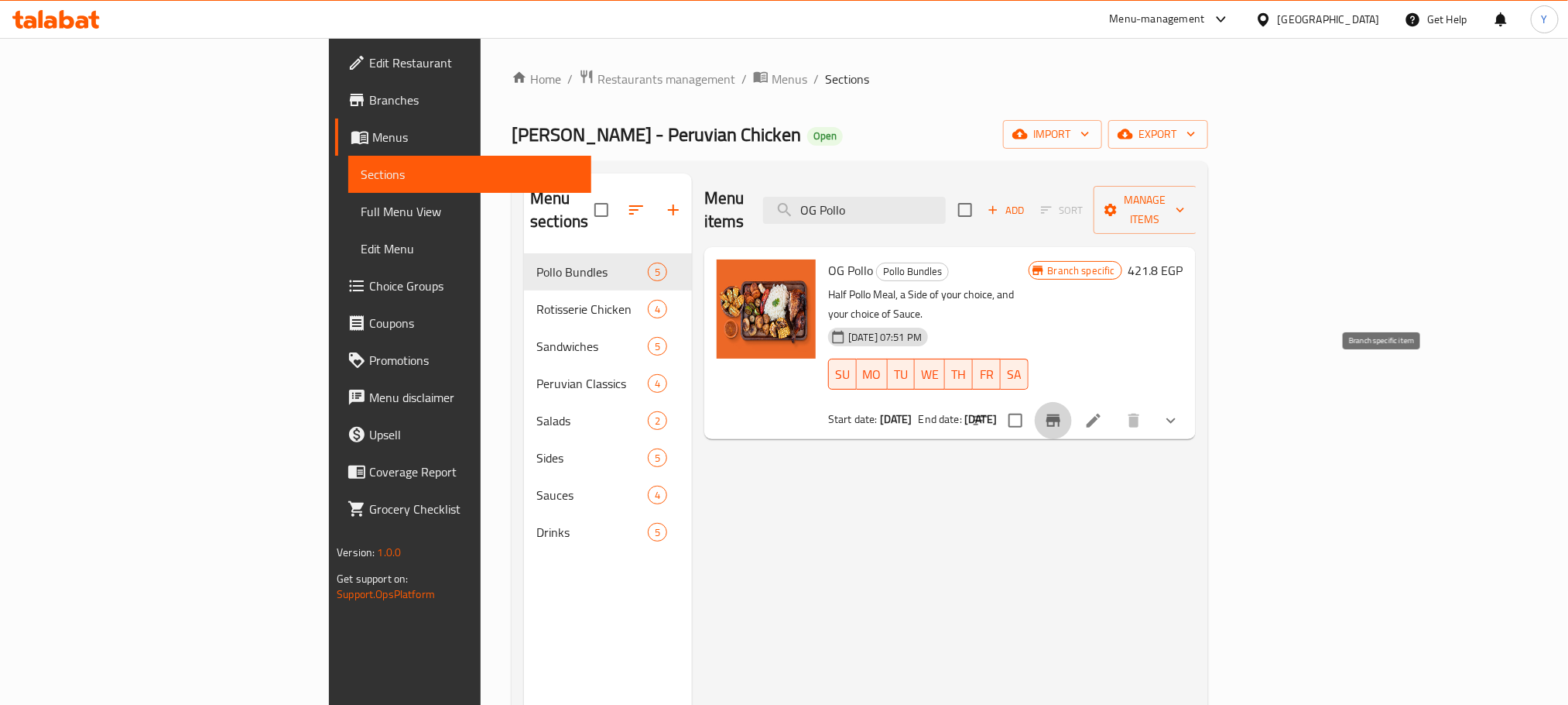
click at [1063, 411] on icon "Branch-specific-item" at bounding box center [1053, 420] width 19 height 19
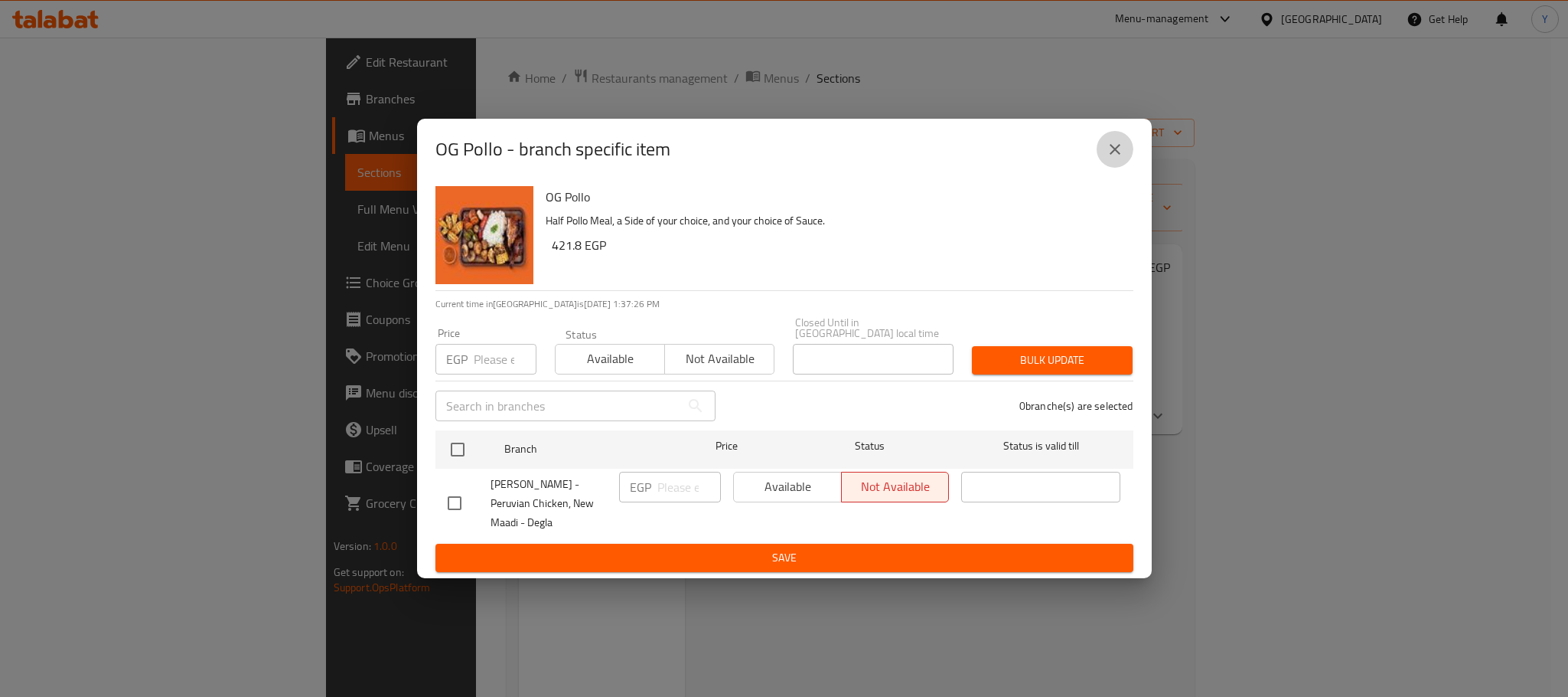
click at [1117, 153] on icon "close" at bounding box center [1115, 149] width 11 height 11
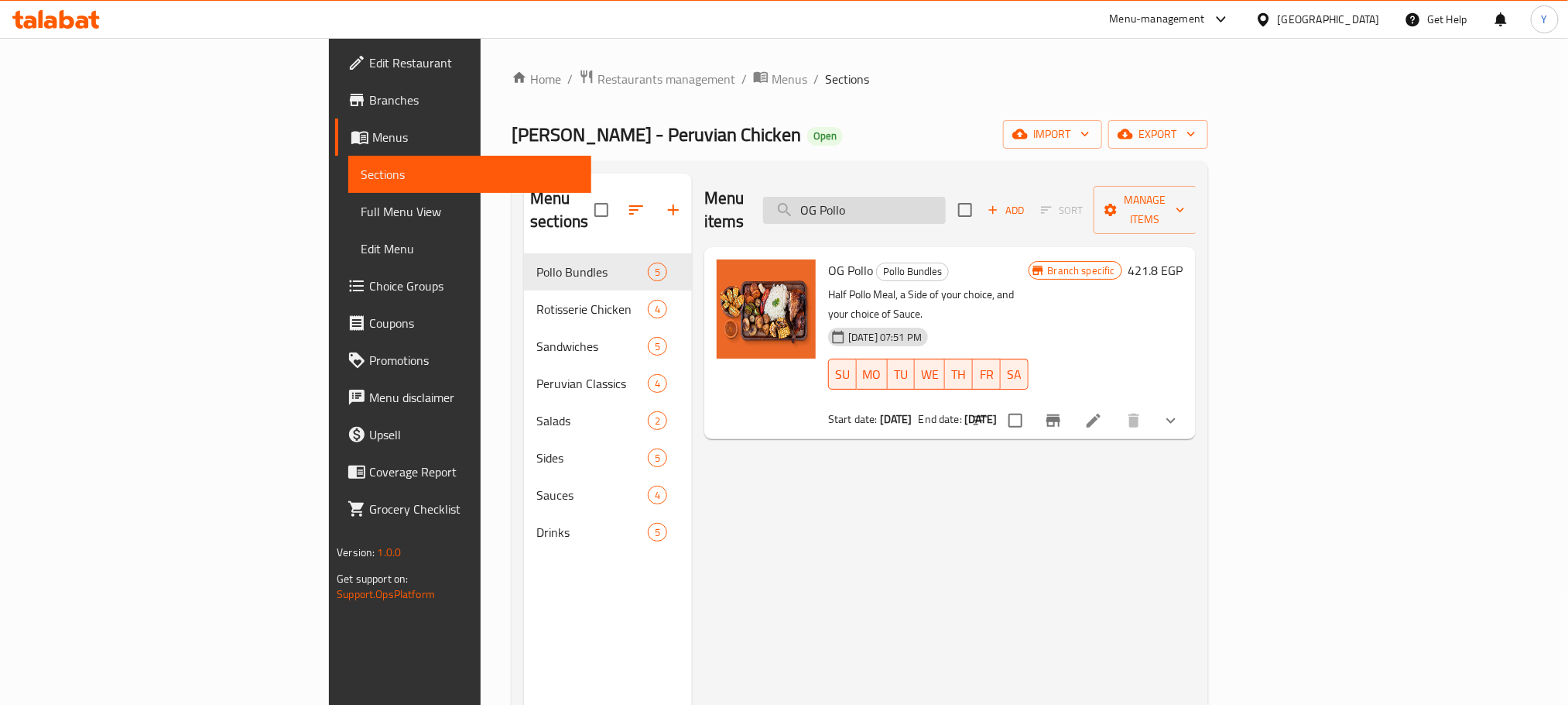
click at [946, 197] on input "OG Pollo" at bounding box center [854, 210] width 183 height 27
paste input "Pollo Starter Pack"
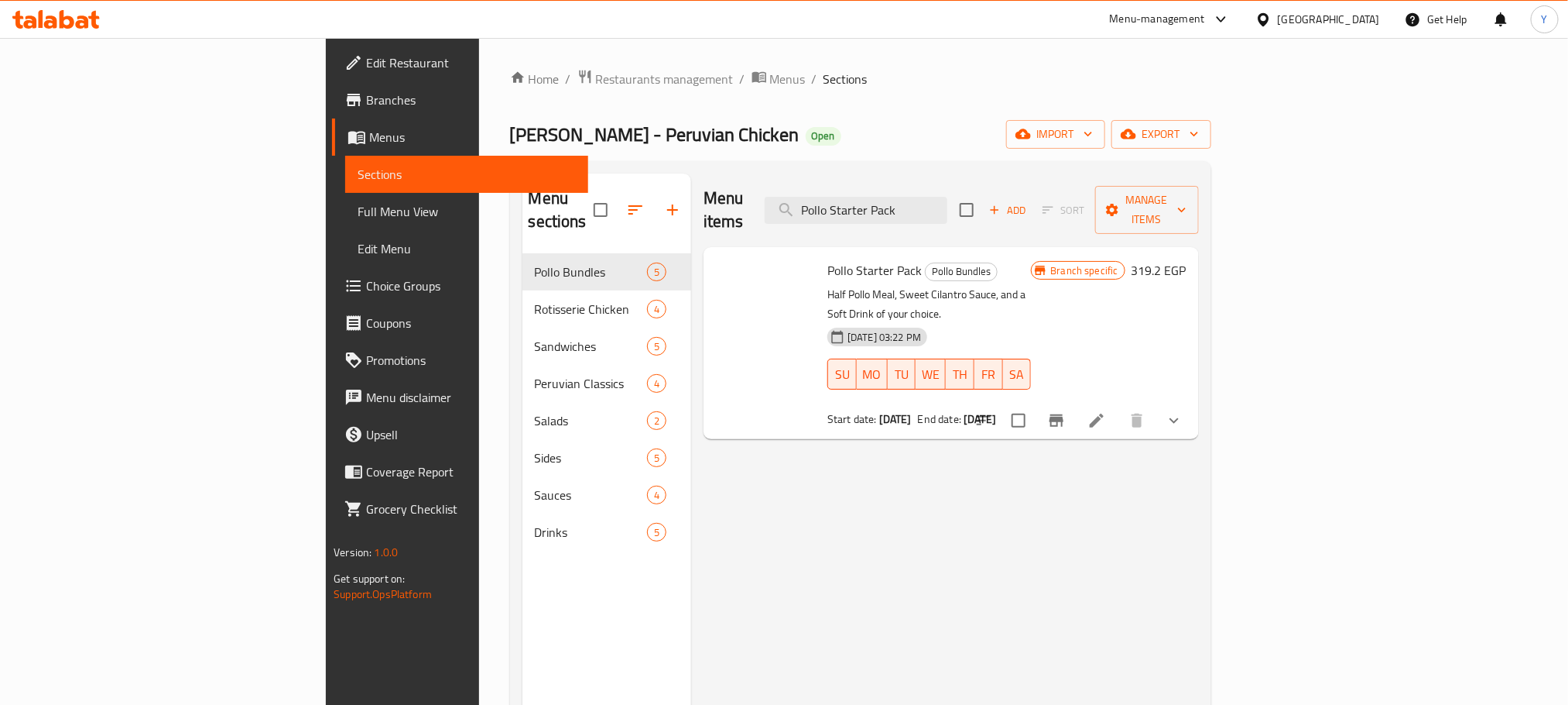
type input "Pollo Starter Pack"
click at [1064, 414] on icon "Branch-specific-item" at bounding box center [1056, 420] width 14 height 13
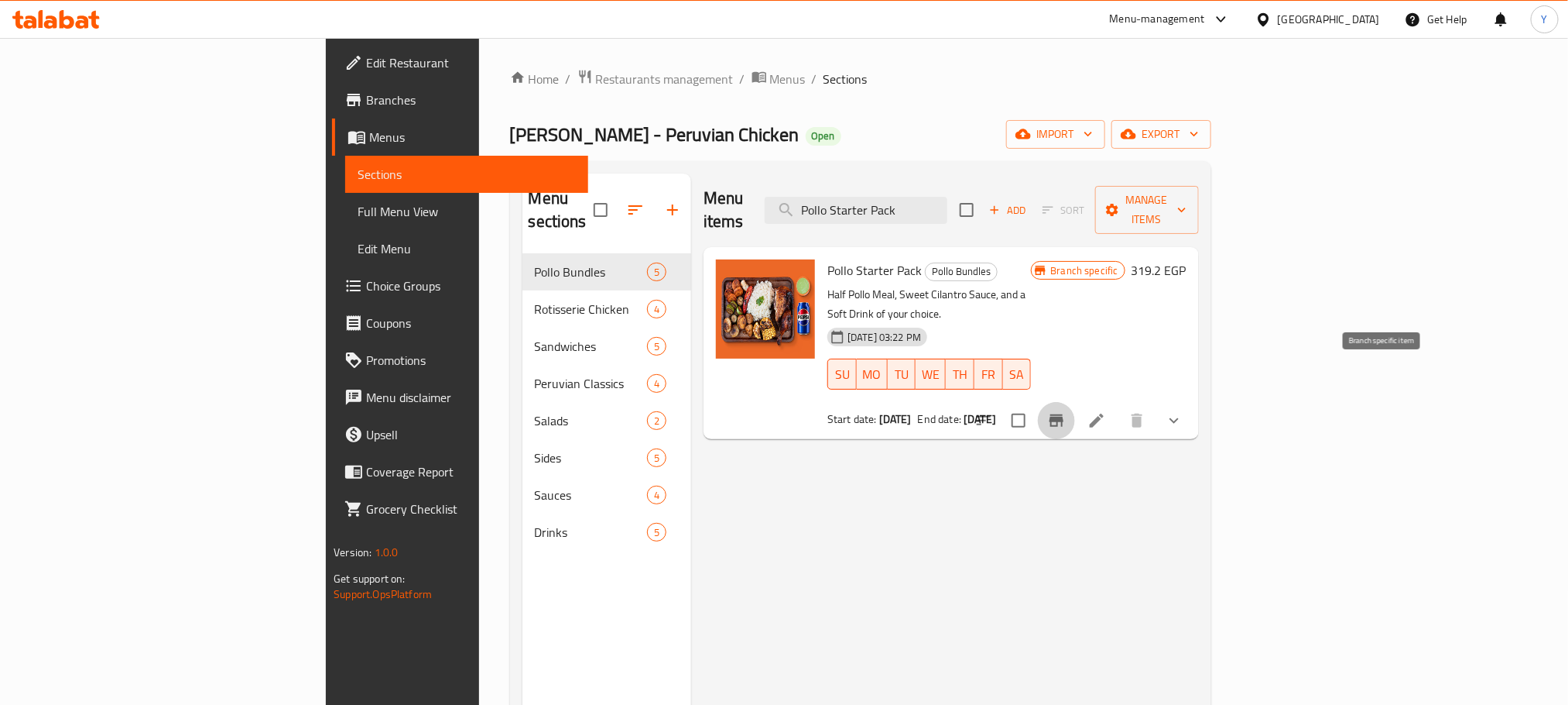
click at [1066, 411] on icon "Branch-specific-item" at bounding box center [1056, 420] width 19 height 19
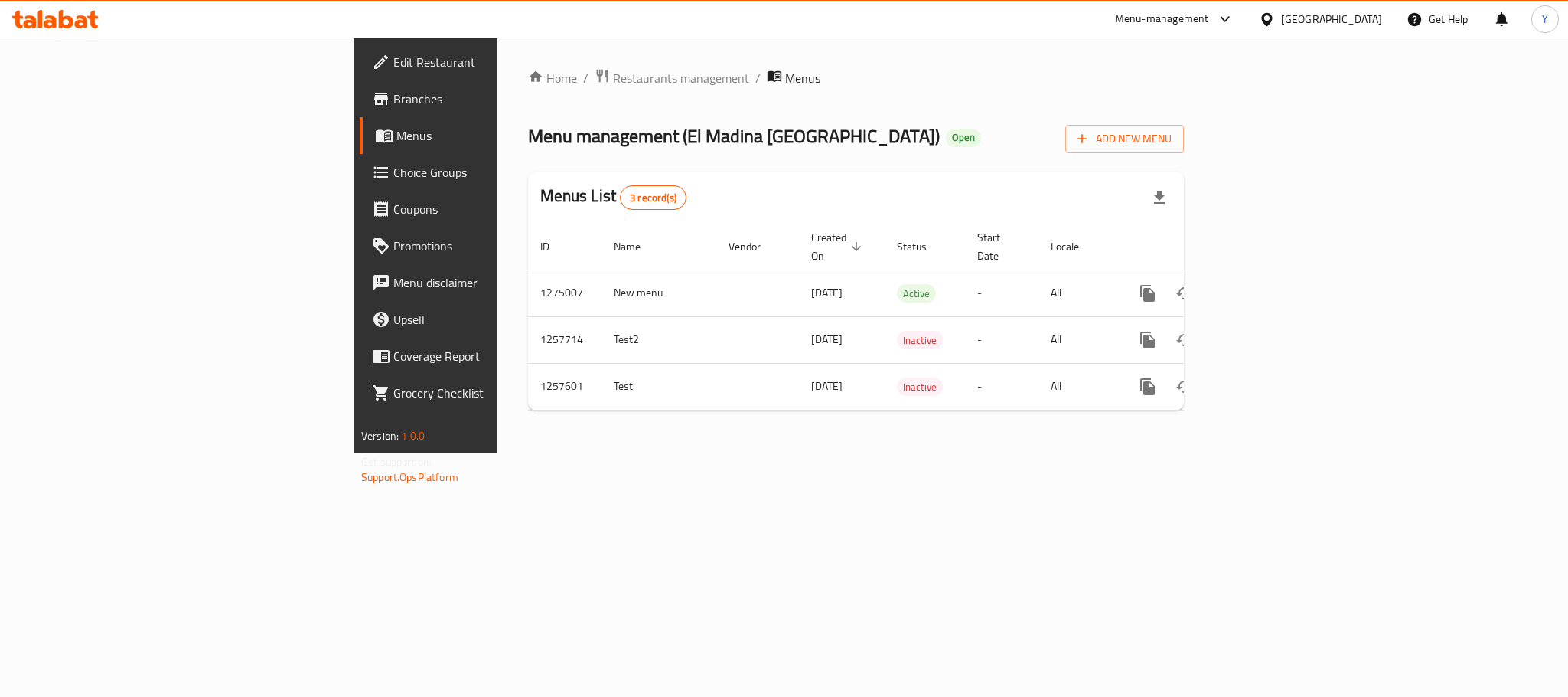
click at [360, 86] on link "Branches" at bounding box center [487, 99] width 255 height 37
